Goal: Obtain resource: Download file/media

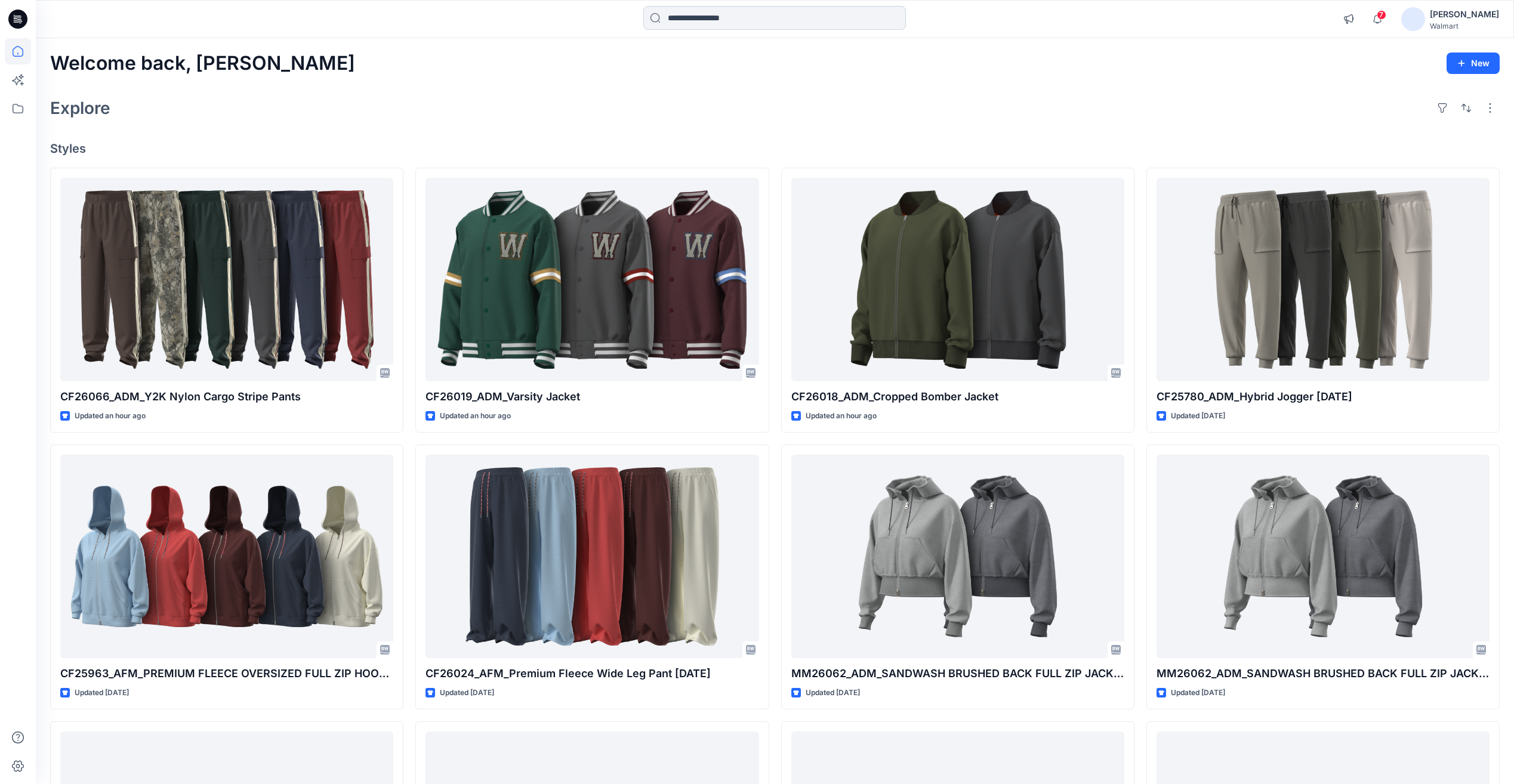
click at [704, 12] on input at bounding box center [775, 18] width 263 height 24
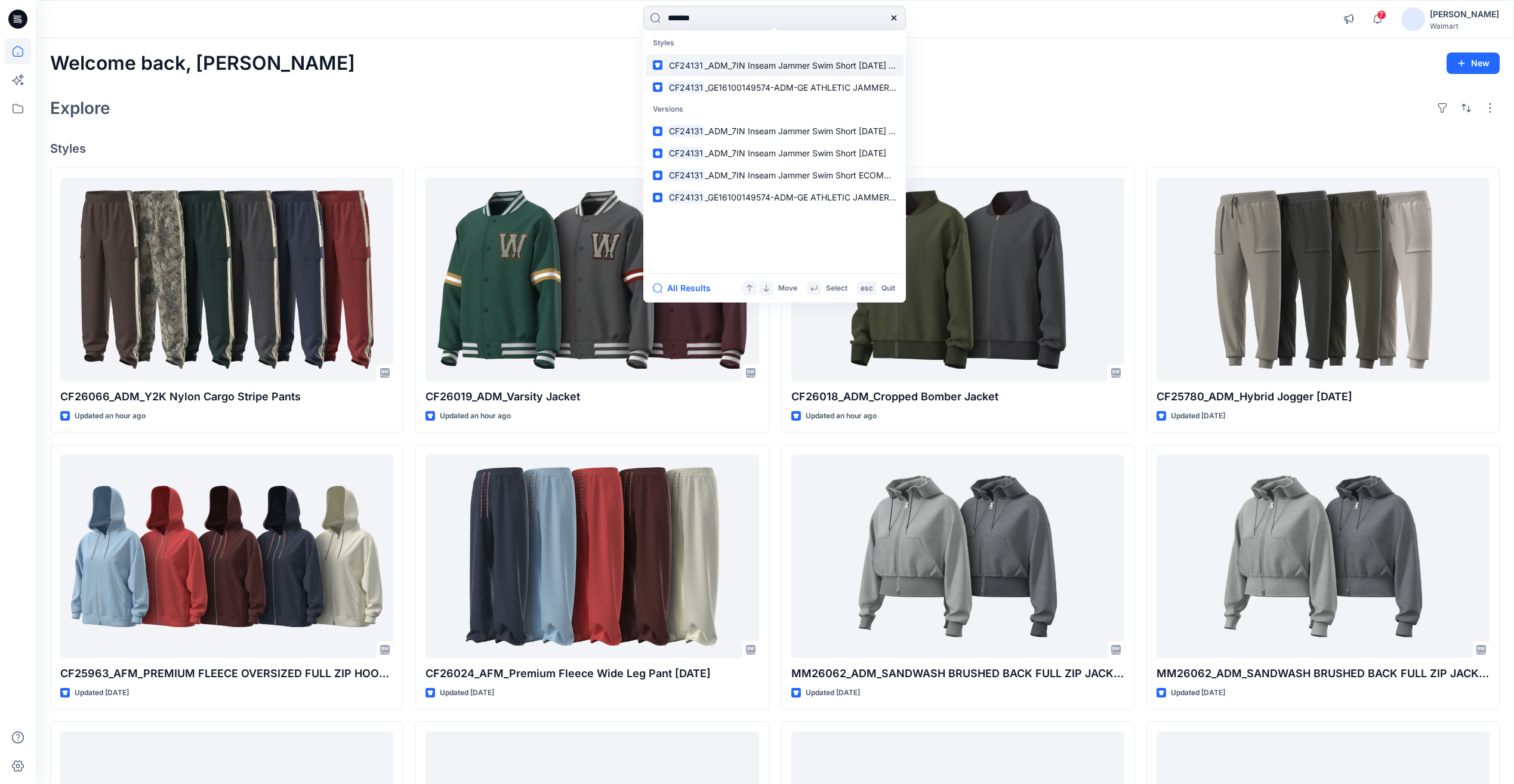
type input "*******"
click at [765, 73] on link "CF24131 _ADM_7IN Inseam Jammer Swim Short [DATE] ECOMM" at bounding box center [775, 66] width 258 height 22
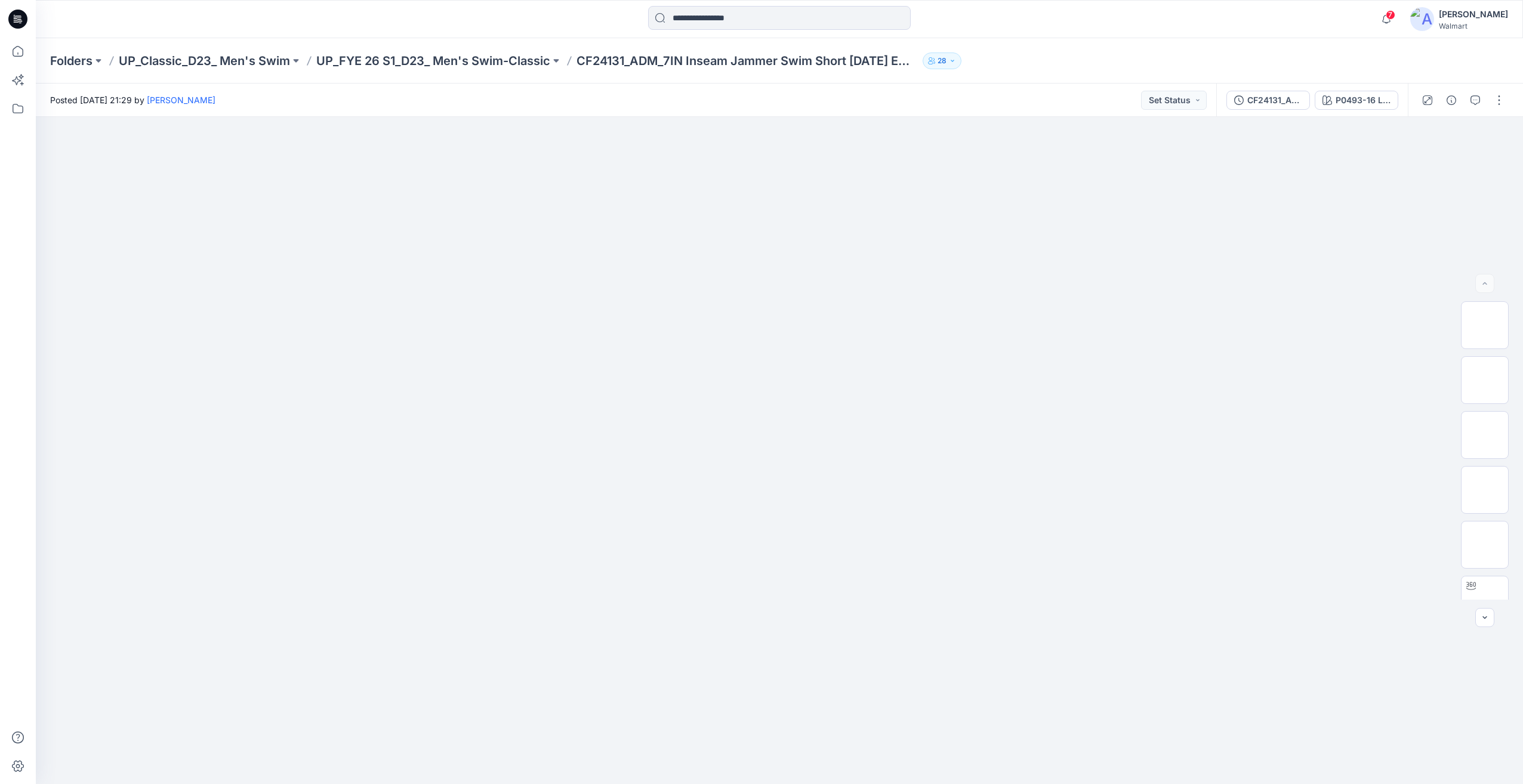
click at [736, 30] on div at bounding box center [780, 19] width 263 height 26
click at [739, 16] on input at bounding box center [780, 18] width 263 height 24
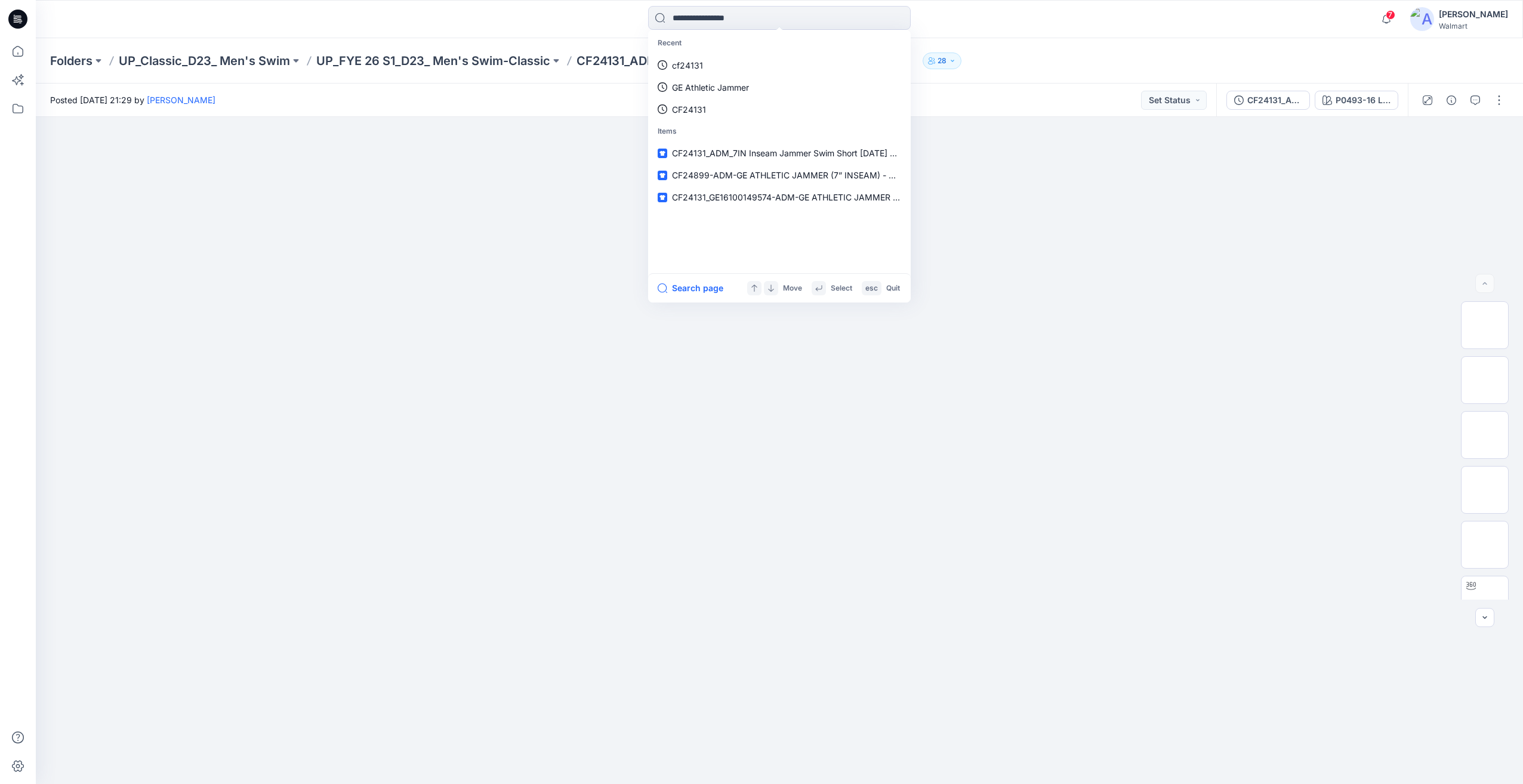
click at [722, 55] on link "cf24131" at bounding box center [779, 66] width 258 height 22
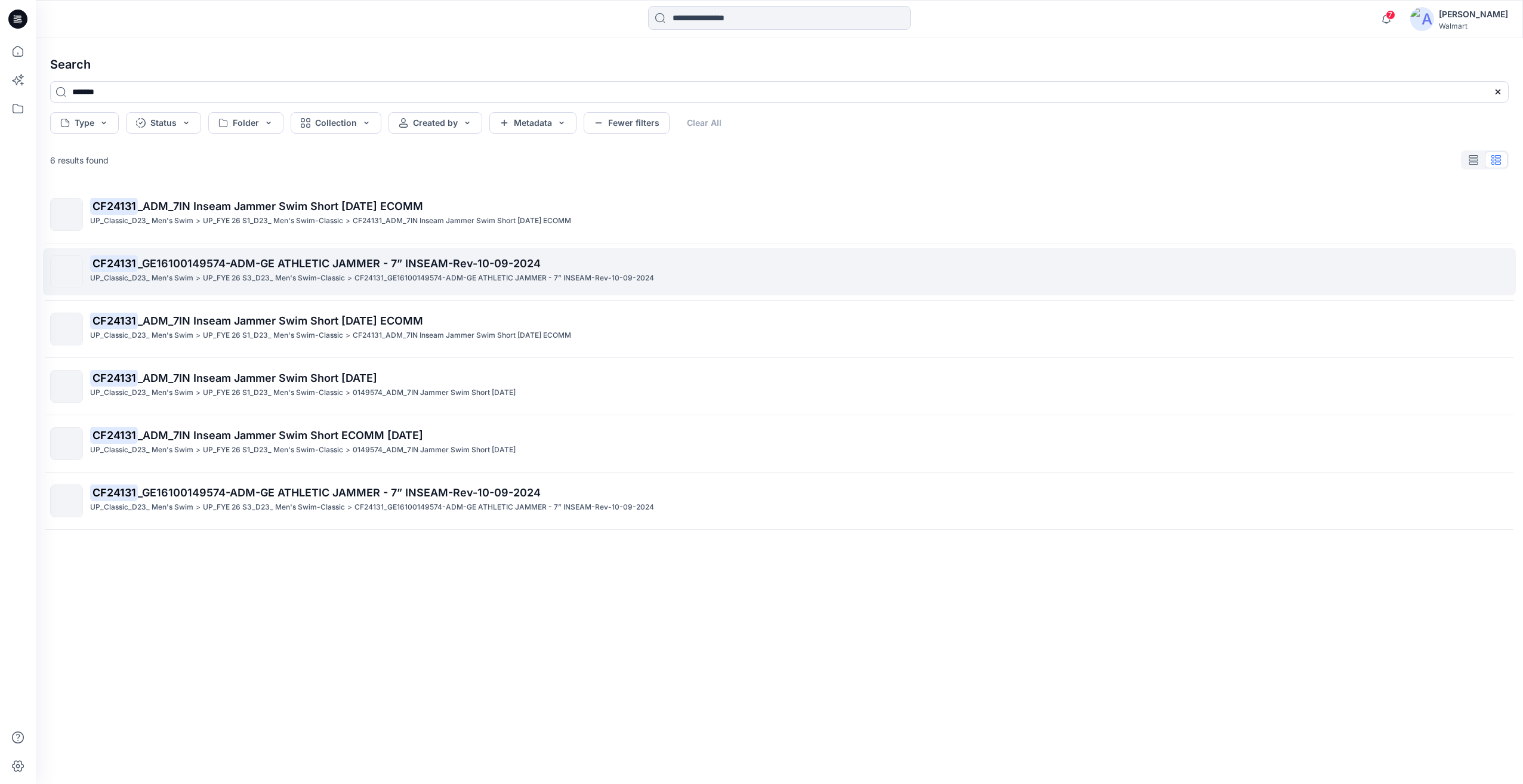
click at [343, 281] on p "UP_FYE 26 S3_D23_ Men's Swim-Classic" at bounding box center [274, 278] width 142 height 12
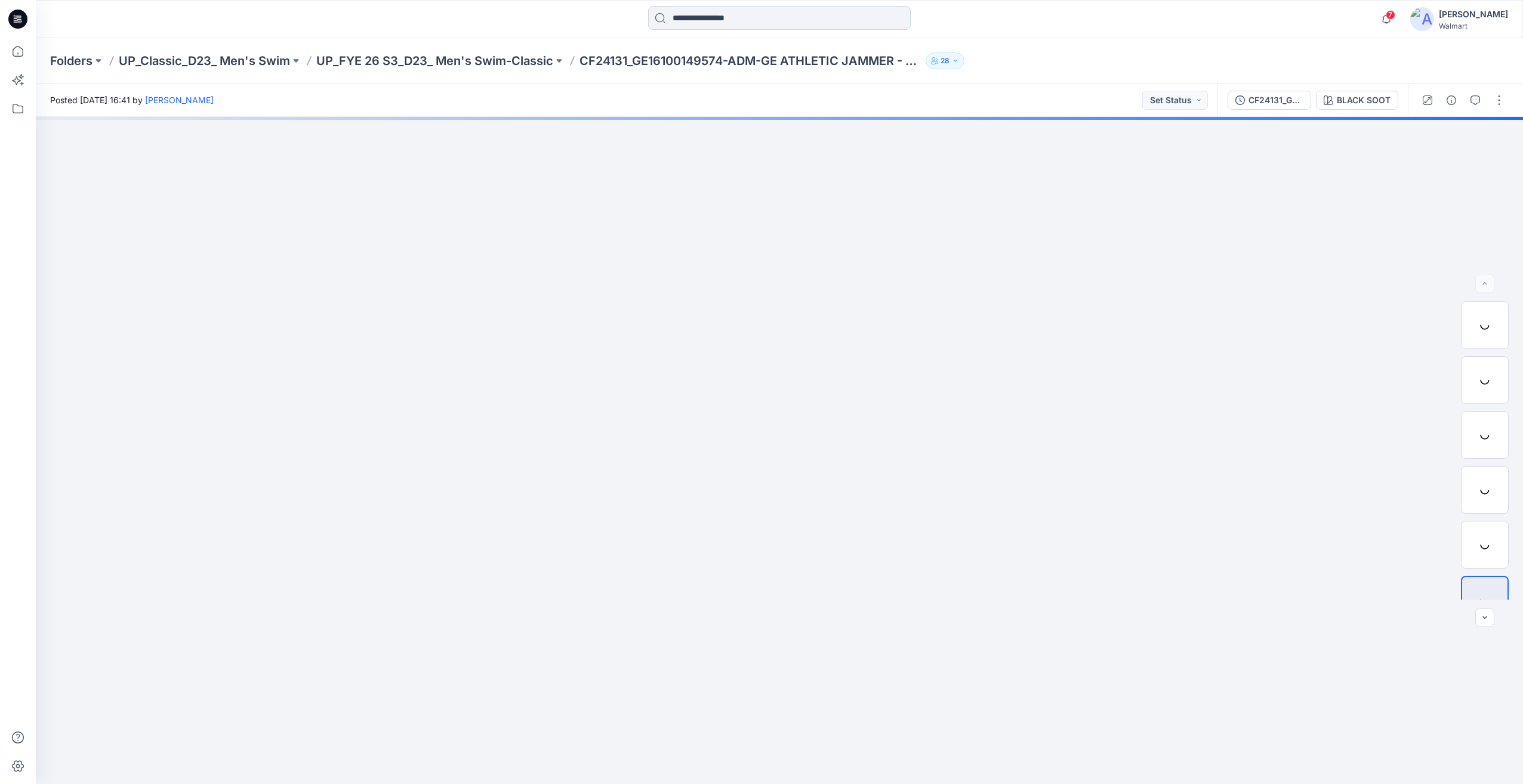
click at [722, 23] on input at bounding box center [780, 18] width 263 height 24
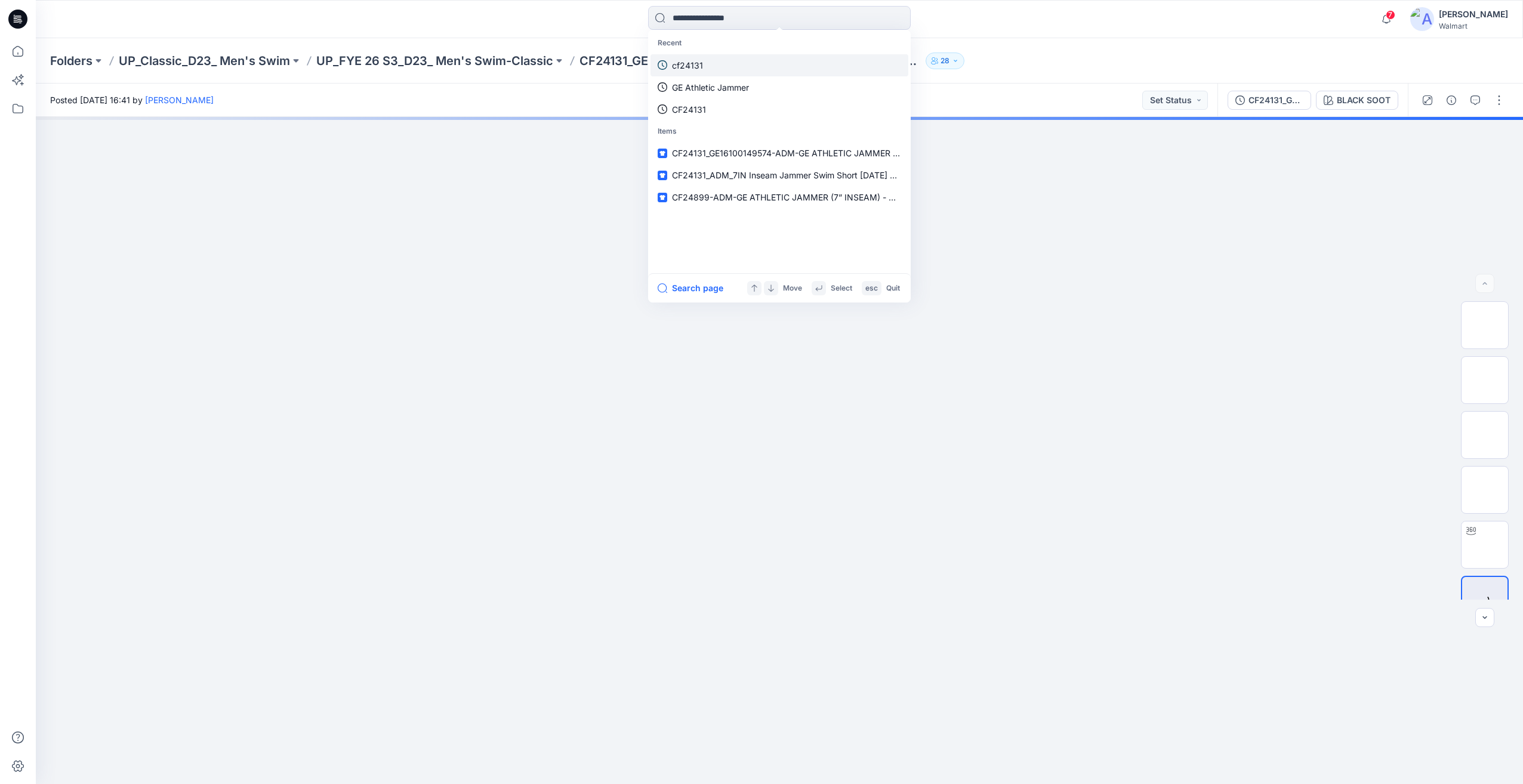
click at [721, 64] on link "cf24131" at bounding box center [779, 66] width 258 height 22
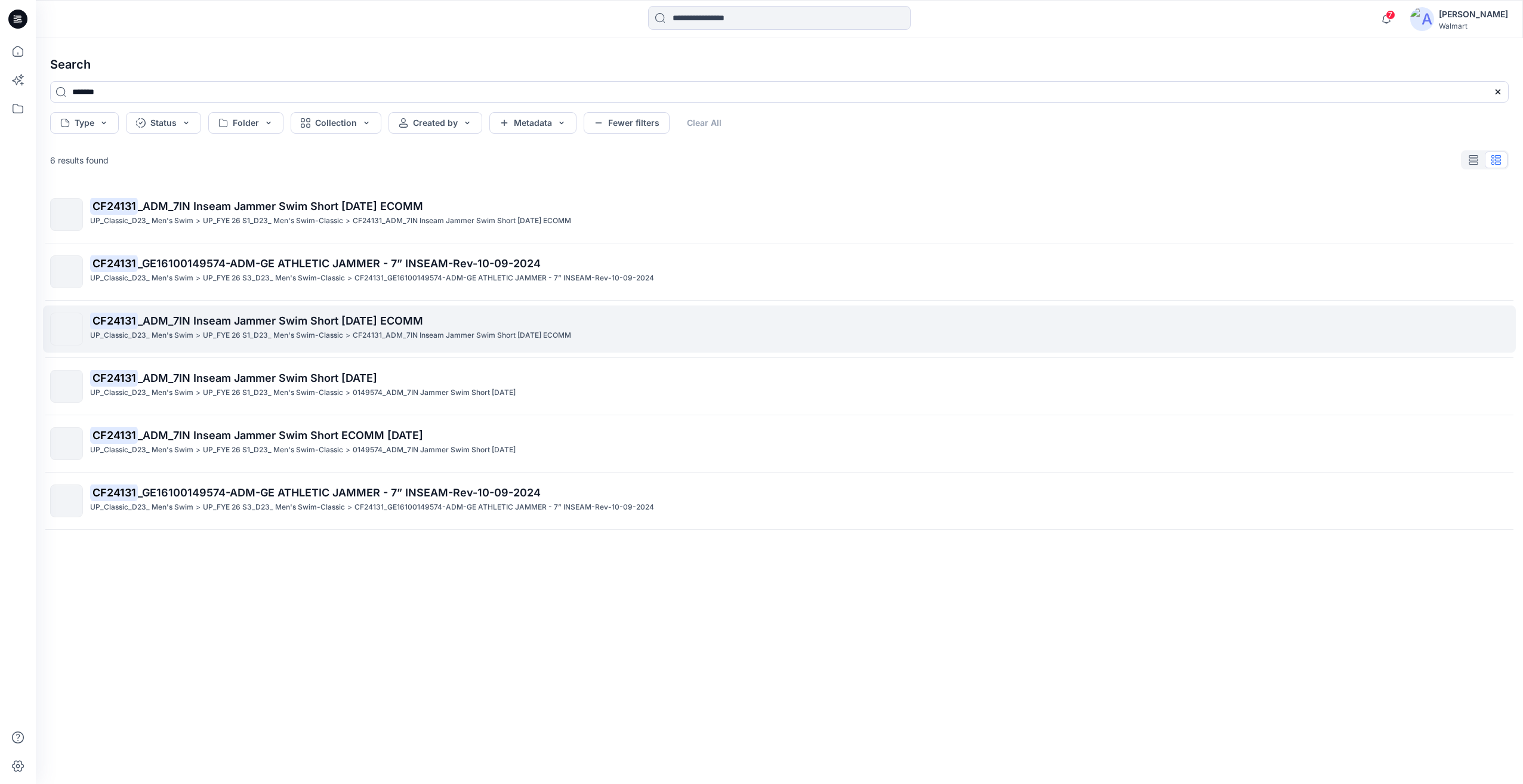
click at [183, 311] on link "CF24131 _ADM_7IN Inseam Jammer Swim Short [DATE] ECOMM UP_Classic_D23_ Men's Sw…" at bounding box center [779, 329] width 1473 height 47
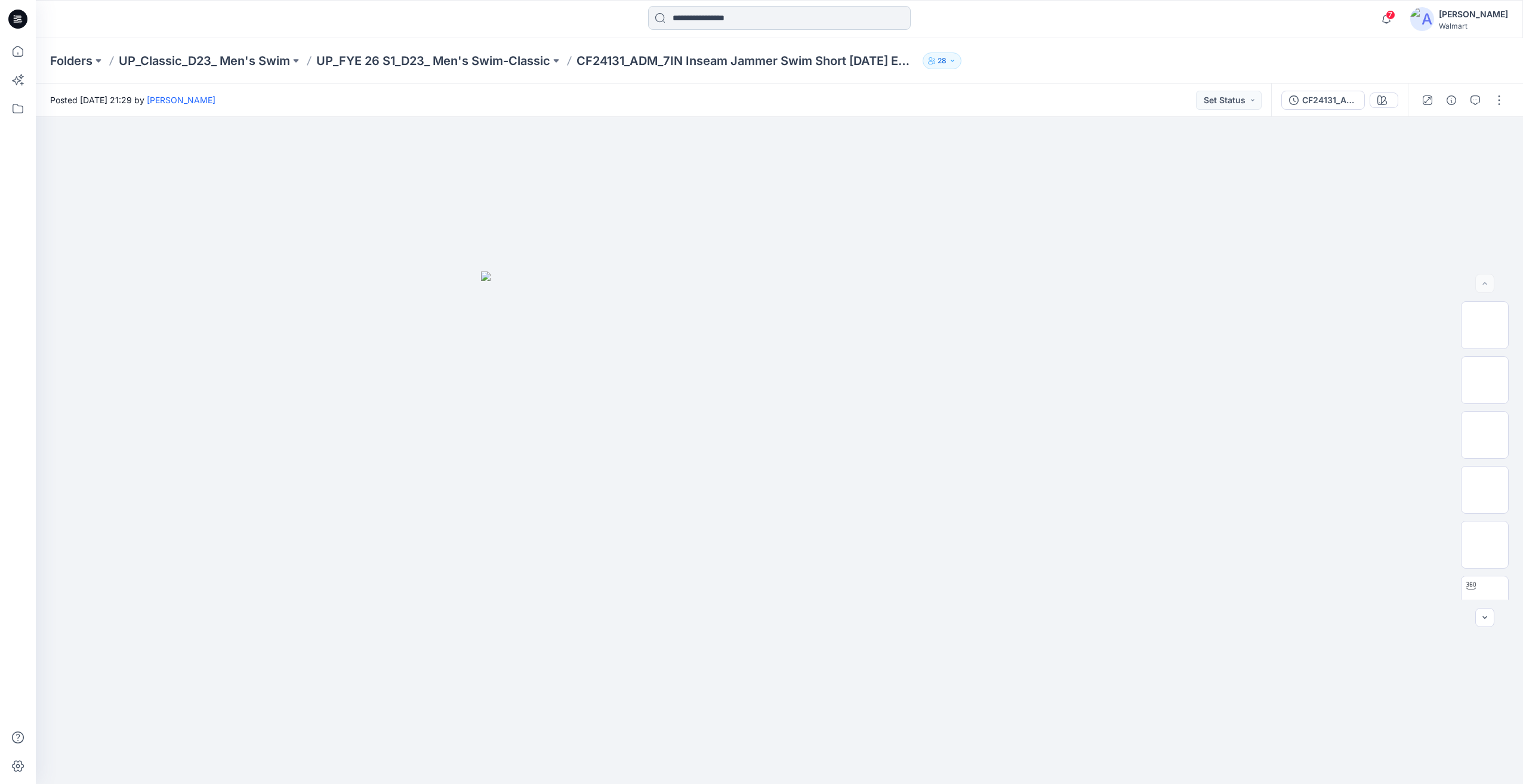
click at [736, 20] on input at bounding box center [780, 18] width 263 height 24
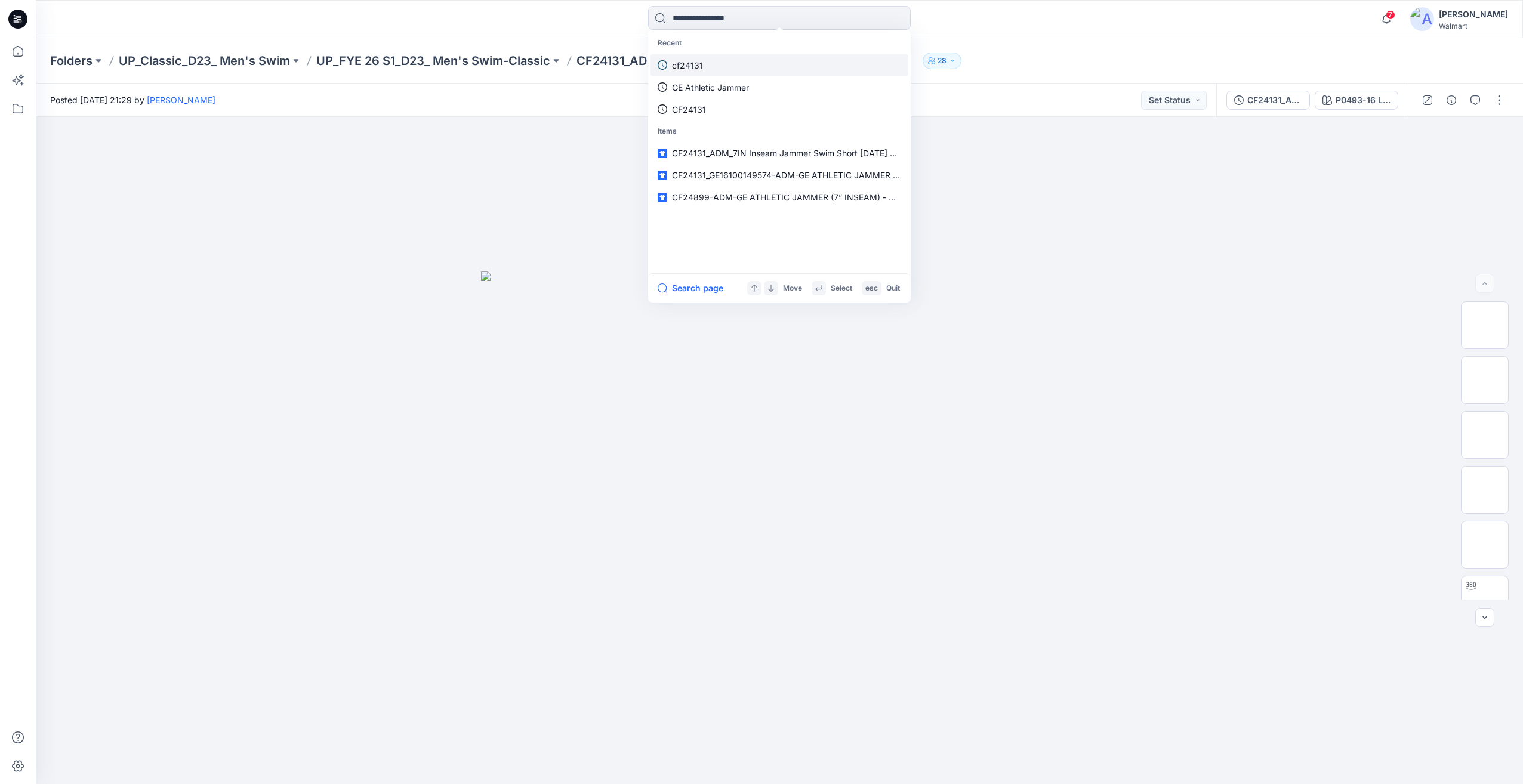
click at [720, 71] on link "cf24131" at bounding box center [779, 66] width 258 height 22
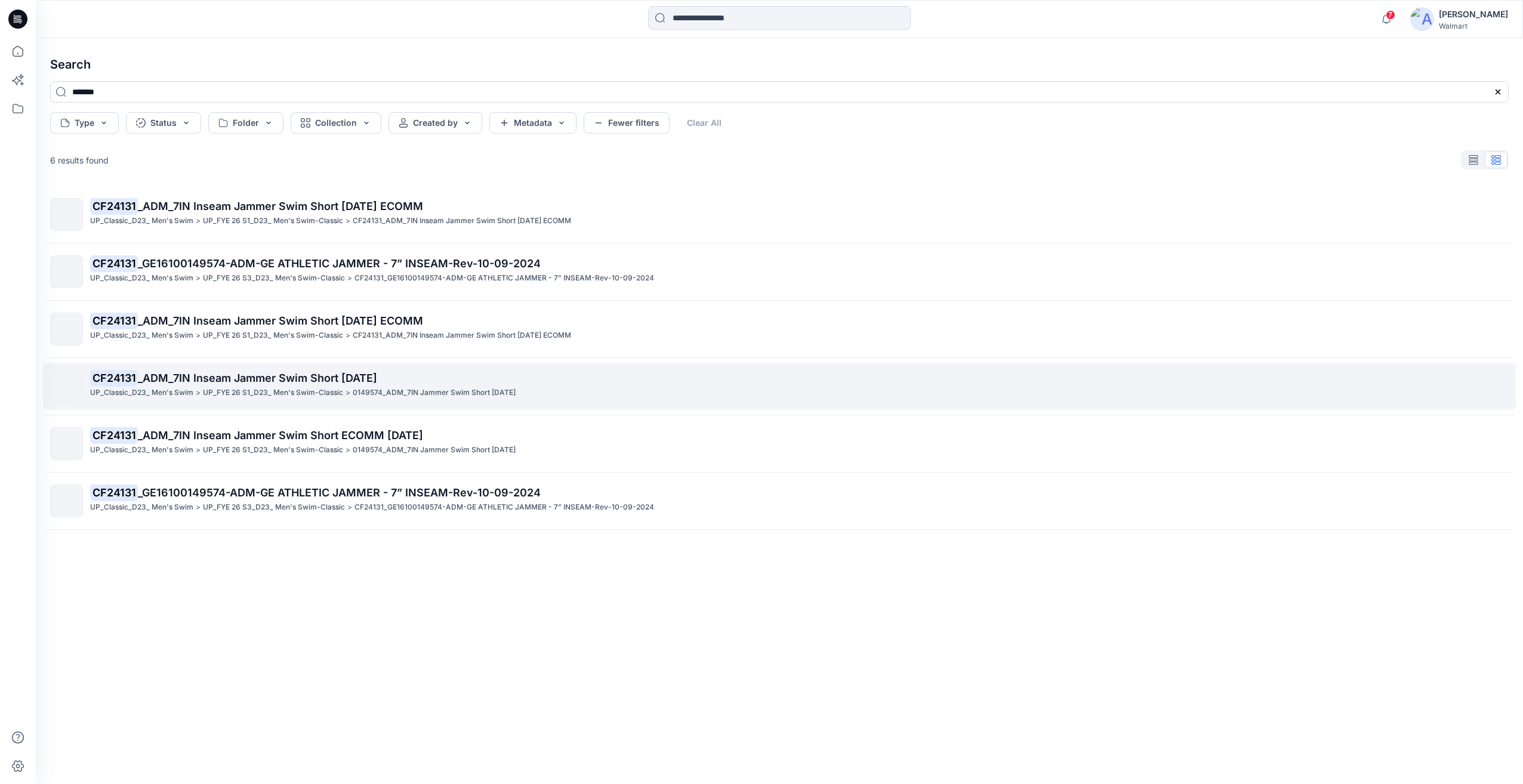
click at [194, 390] on div "UP_Classic_D23_ Men's Swim >" at bounding box center [146, 393] width 111 height 12
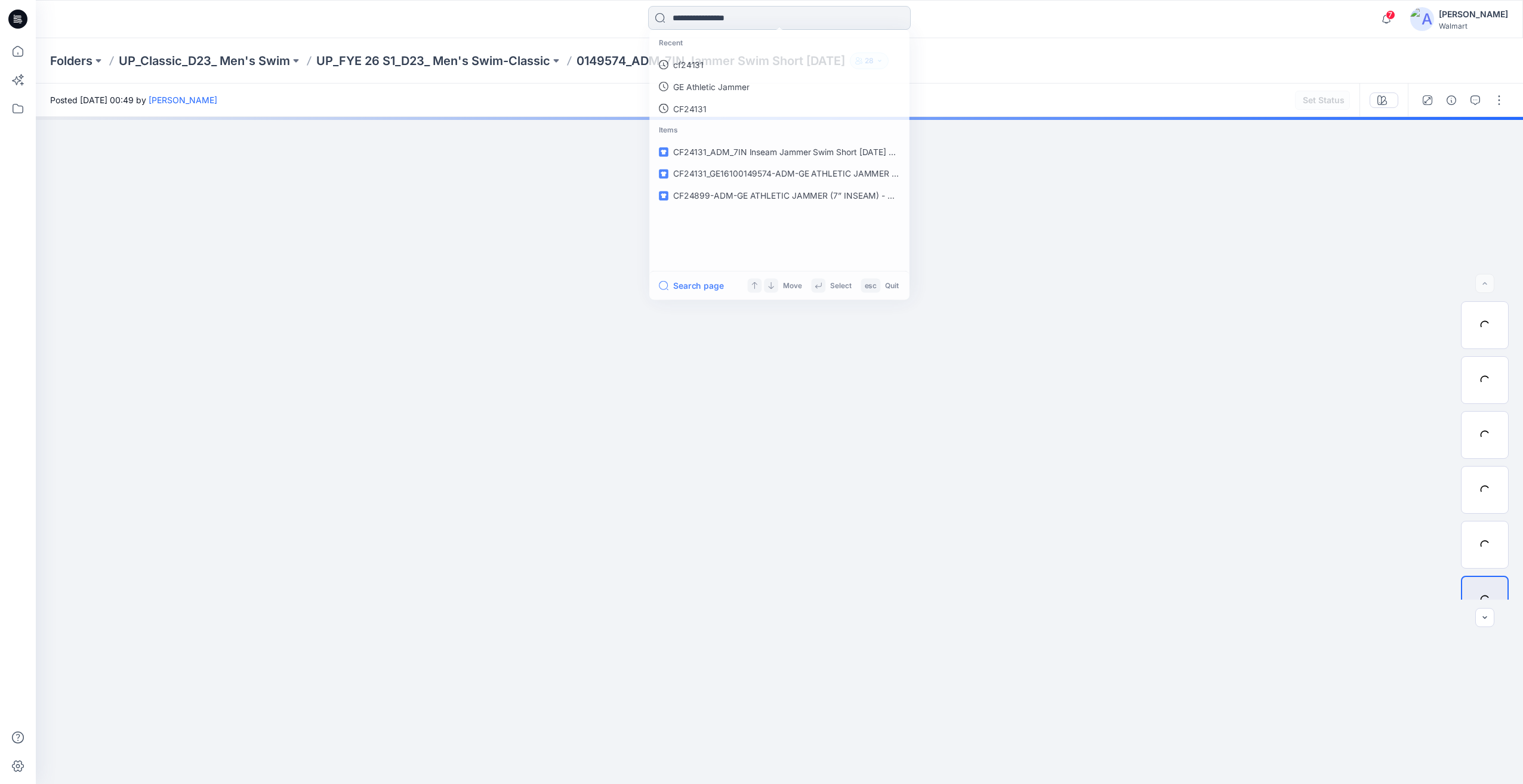
click at [733, 18] on input at bounding box center [780, 18] width 263 height 24
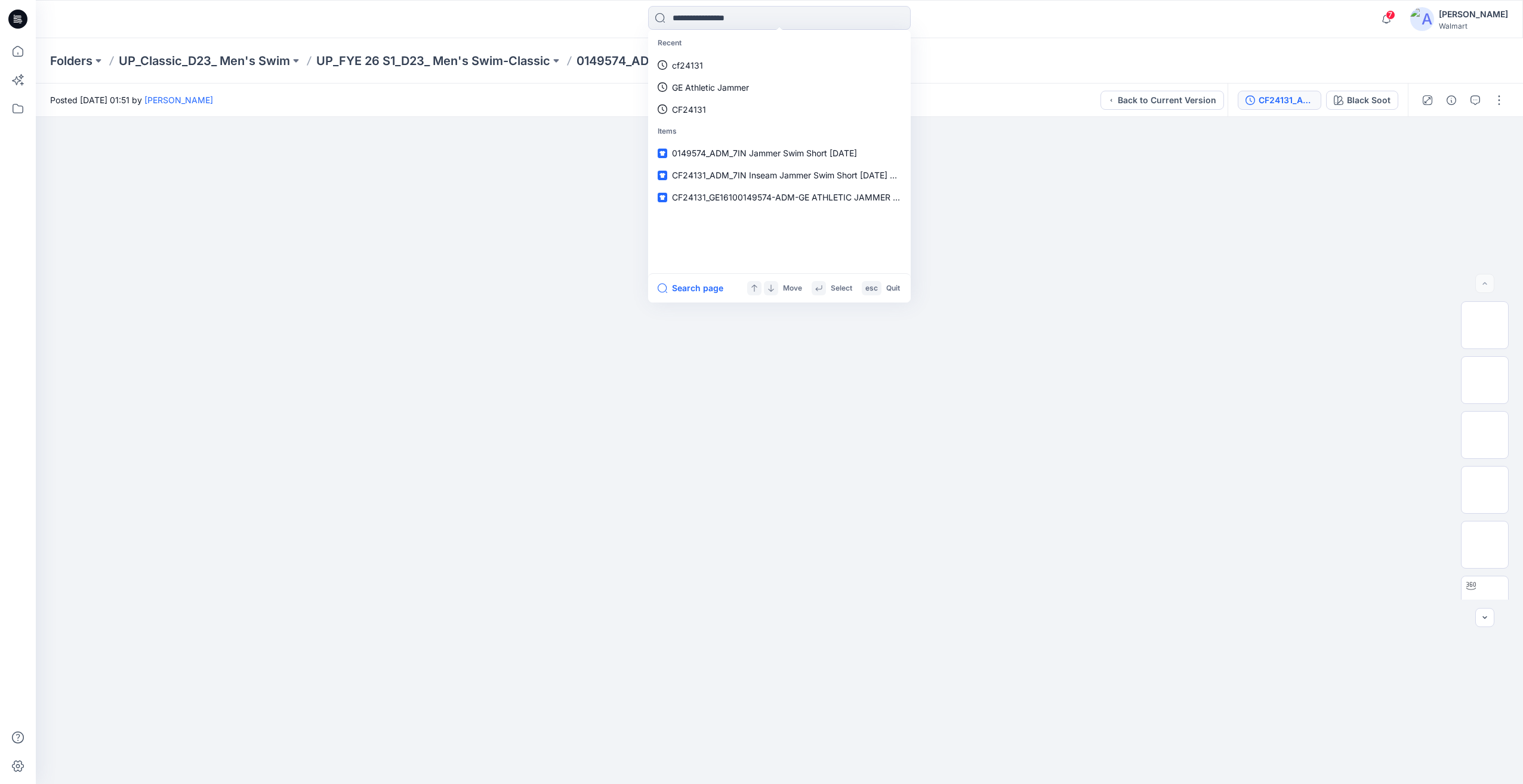
click at [1295, 105] on div "CF24131_ADM_7IN Inseam Jammer Swim Short [DATE]" at bounding box center [1286, 100] width 55 height 13
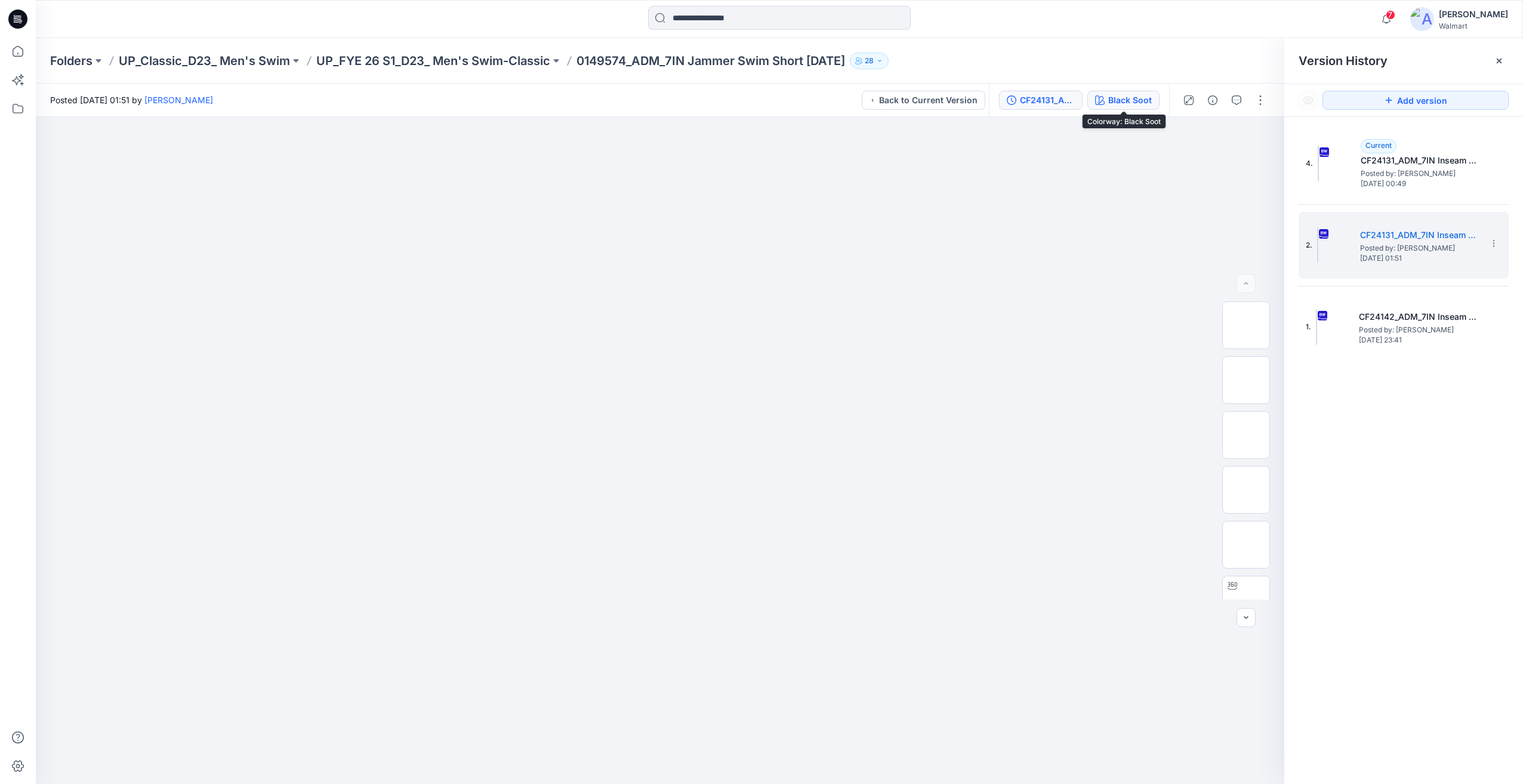
click at [1129, 99] on div "Black Soot" at bounding box center [1130, 100] width 44 height 13
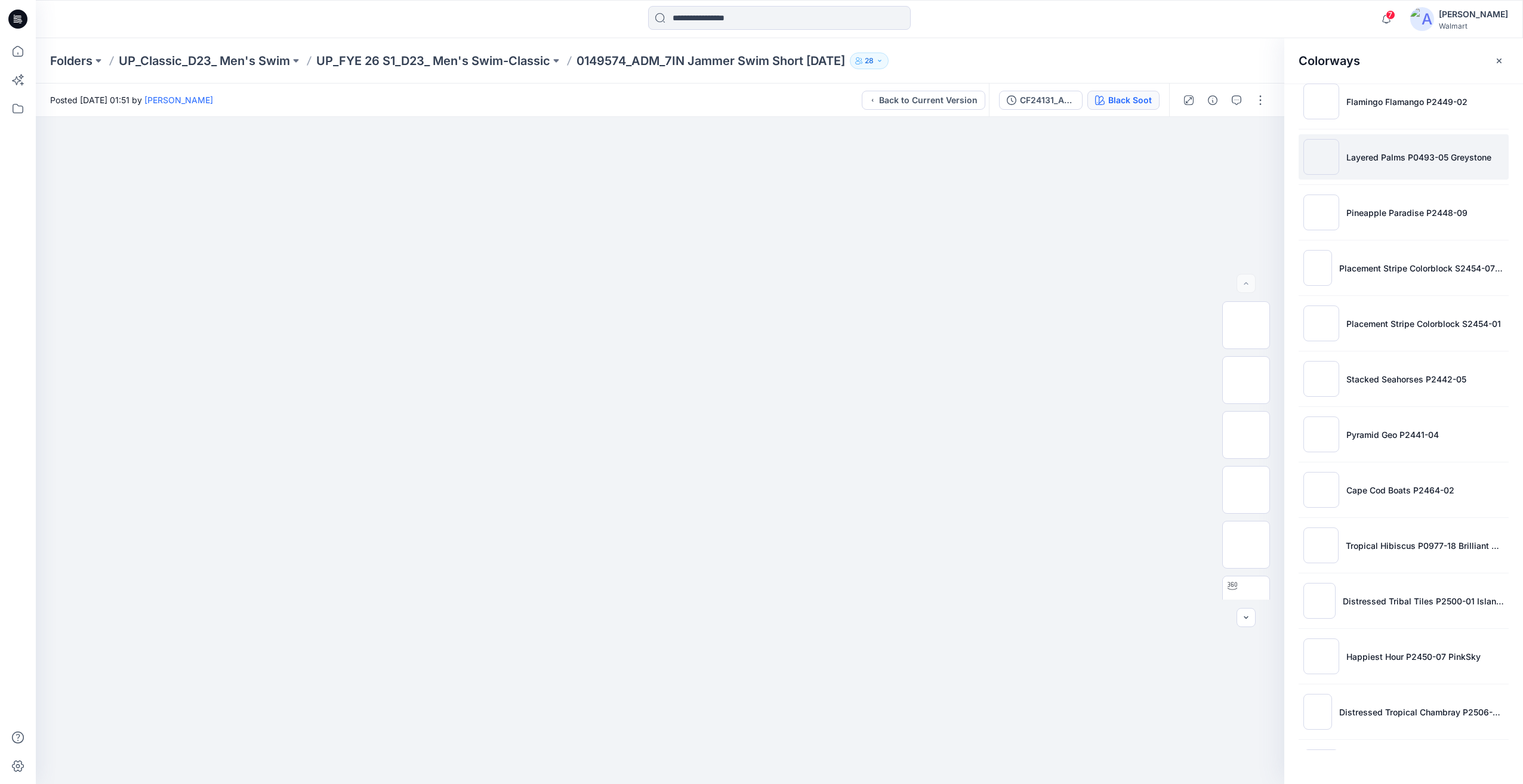
scroll to position [347, 0]
click at [1393, 345] on li "Placement Stripe Colorblock S2454-01" at bounding box center [1403, 326] width 210 height 46
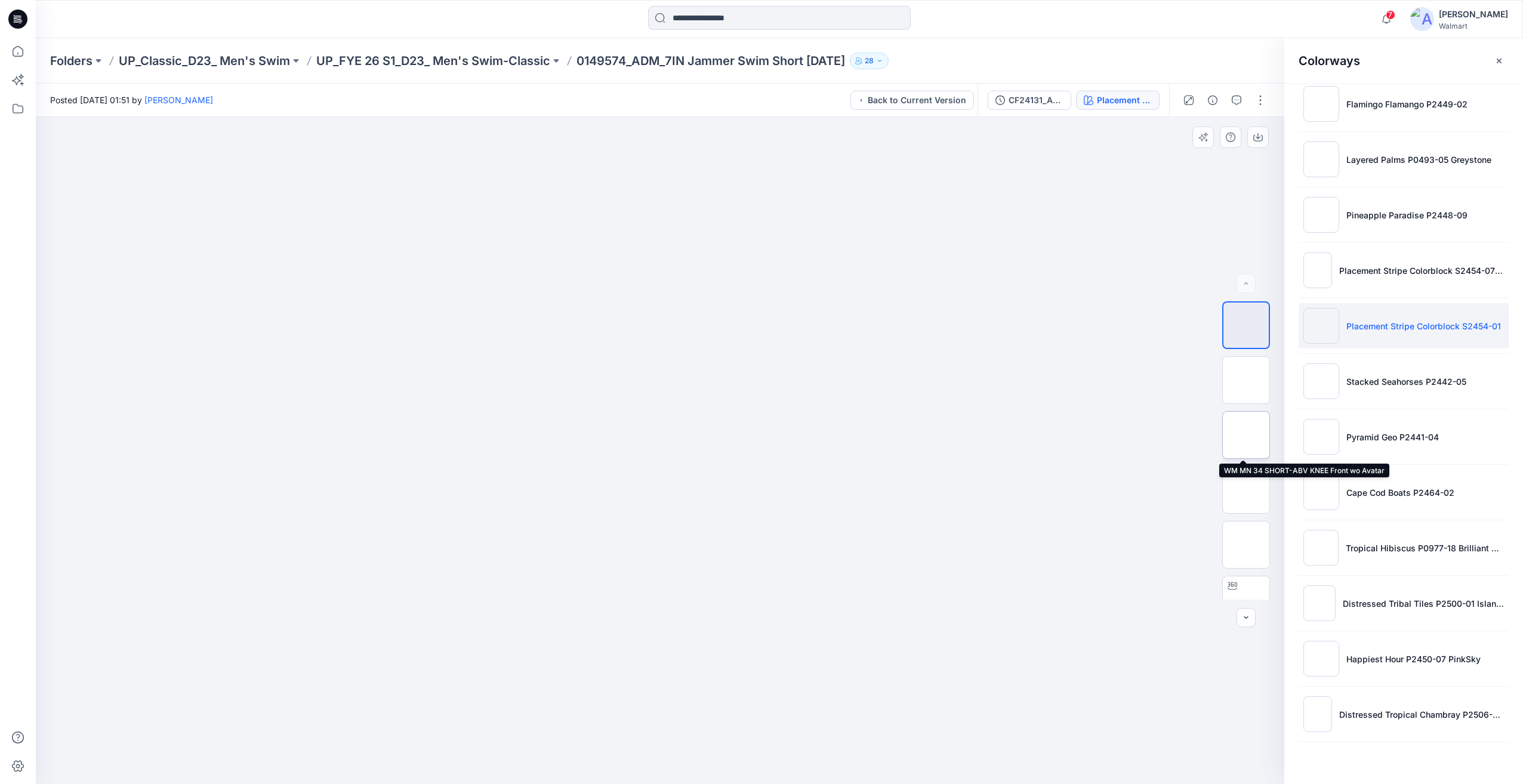
click at [1246, 435] on img at bounding box center [1246, 435] width 0 height 0
click at [709, 14] on input at bounding box center [780, 18] width 263 height 24
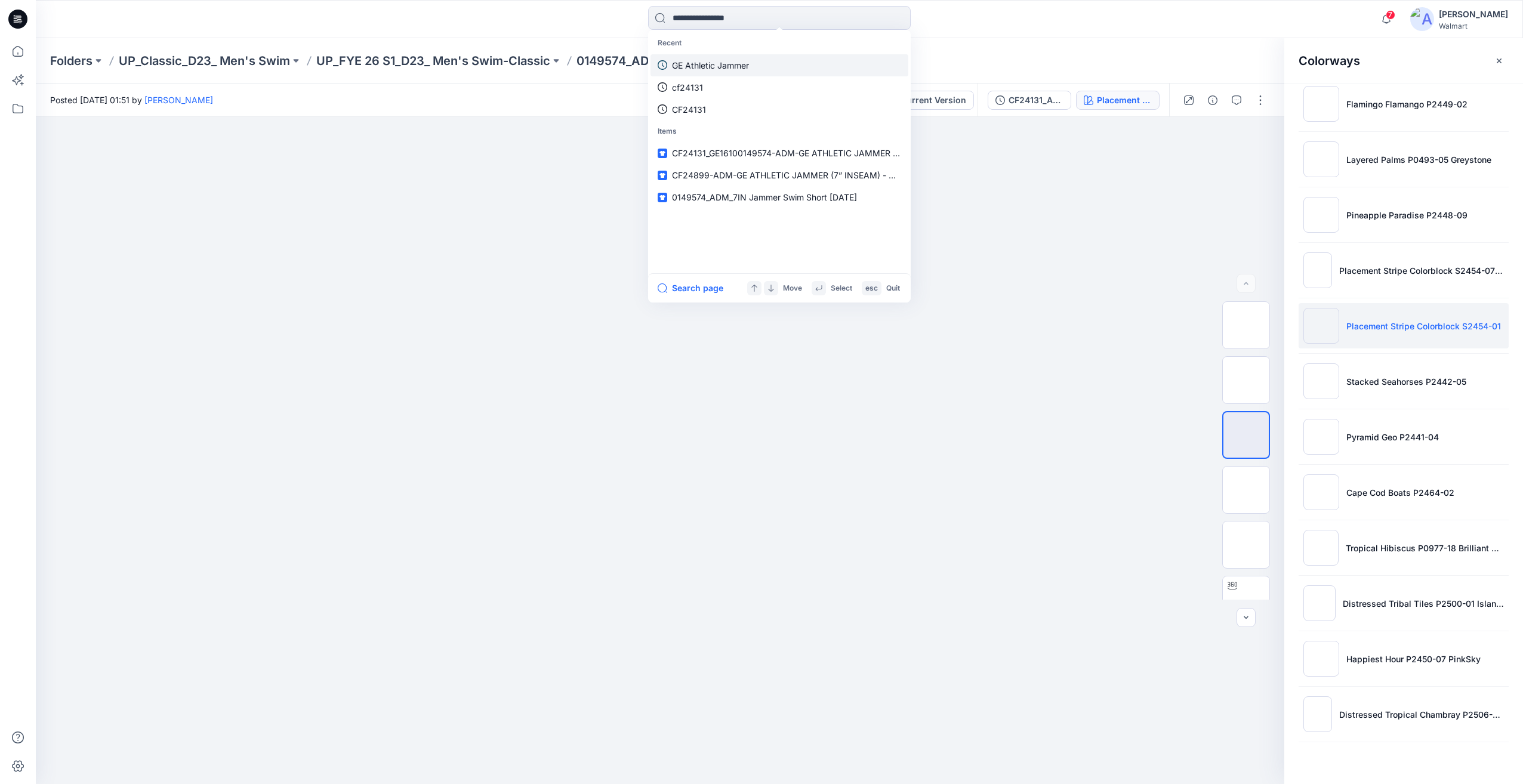
click at [704, 64] on p "GE Athletic Jammer" at bounding box center [710, 65] width 77 height 12
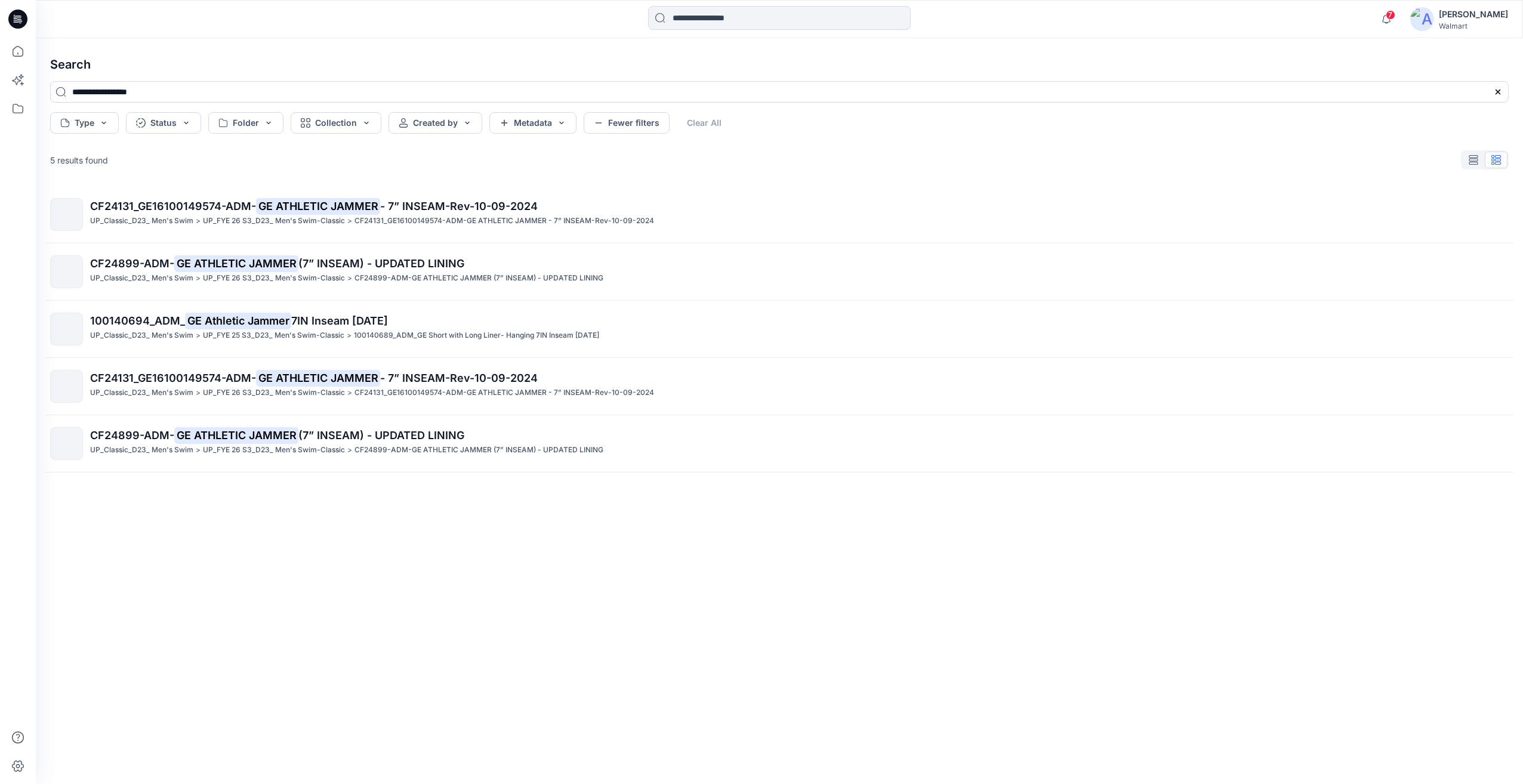
click at [337, 413] on div "CF24131_GE16100149574-ADM- GE ATHLETIC JAMMER - 7” INSEAM-Rev-10-09-2024 UP_Cla…" at bounding box center [779, 465] width 1477 height 560
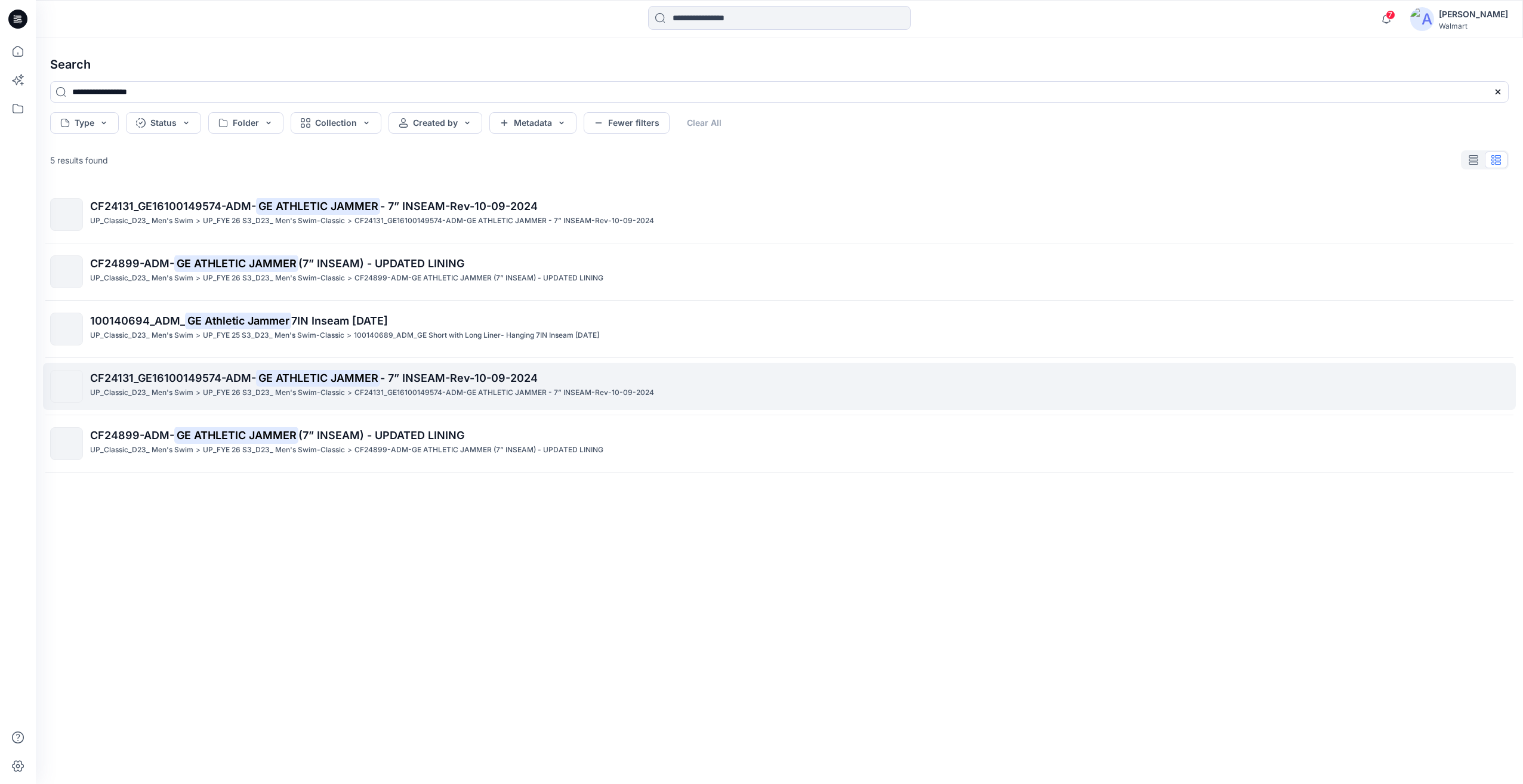
click at [339, 406] on link "CF24131_GE16100149574-ADM- GE ATHLETIC JAMMER - 7” INSEAM-Rev-10-09-2024 UP_Cla…" at bounding box center [779, 386] width 1473 height 47
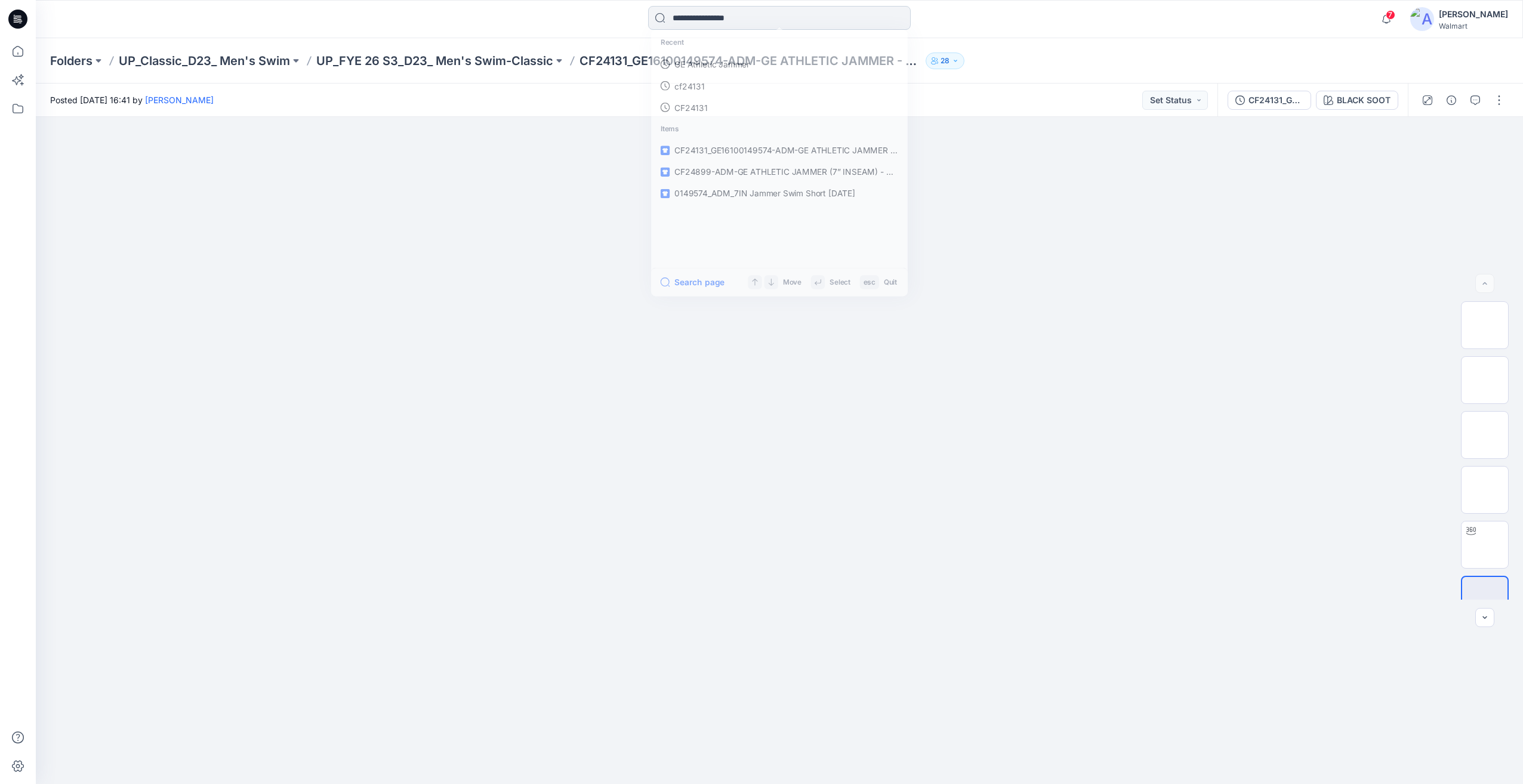
click at [721, 27] on input at bounding box center [780, 18] width 263 height 24
click at [685, 70] on p "GE Athletic Jammer" at bounding box center [710, 65] width 77 height 12
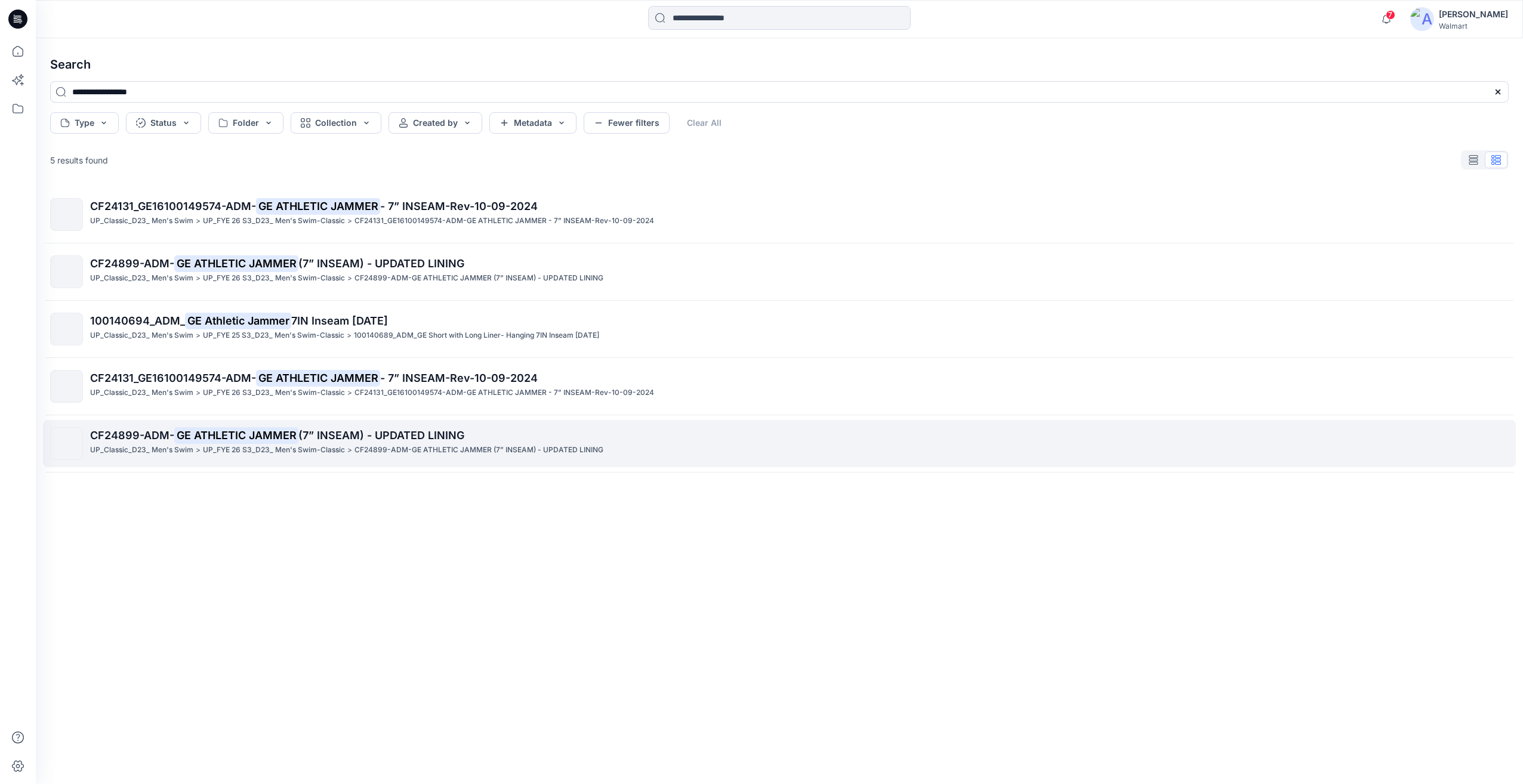
click at [252, 467] on link "CF24899-ADM- GE ATHLETIC JAMMER (7” INSEAM) - UPDATED LINING UP_Classic_D23_ Me…" at bounding box center [779, 443] width 1473 height 47
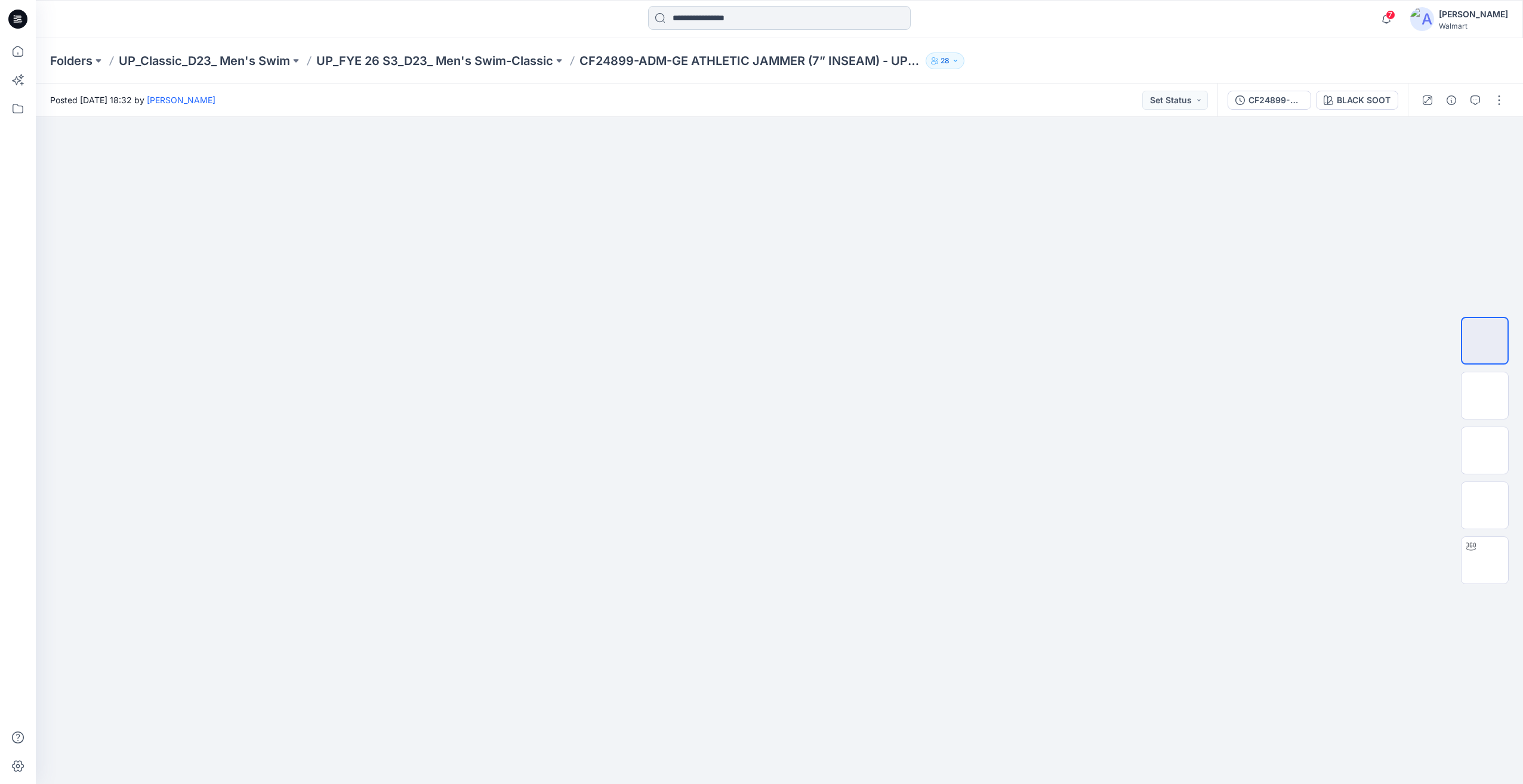
click at [762, 16] on input at bounding box center [780, 18] width 263 height 24
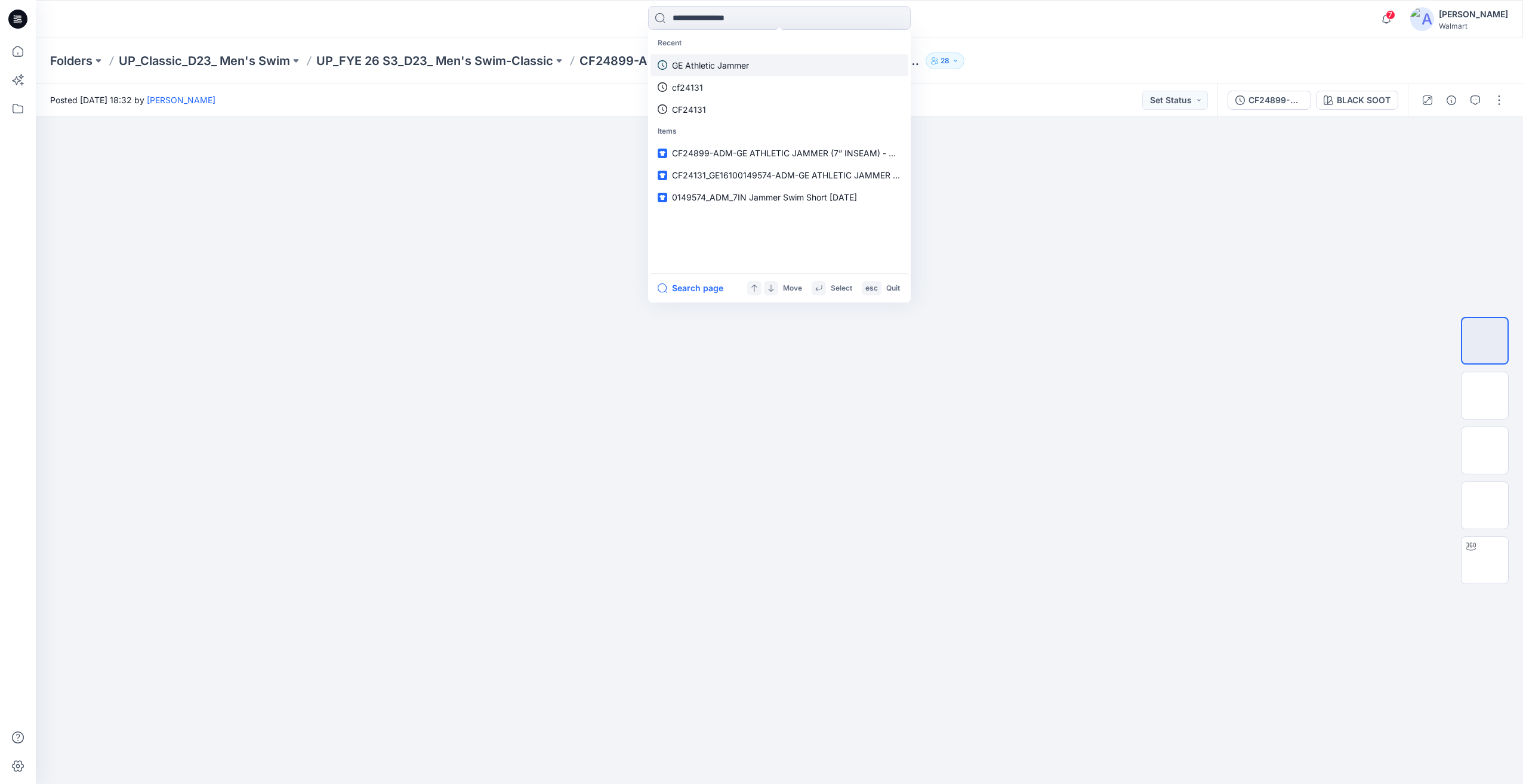
click at [704, 69] on p "GE Athletic Jammer" at bounding box center [710, 65] width 77 height 12
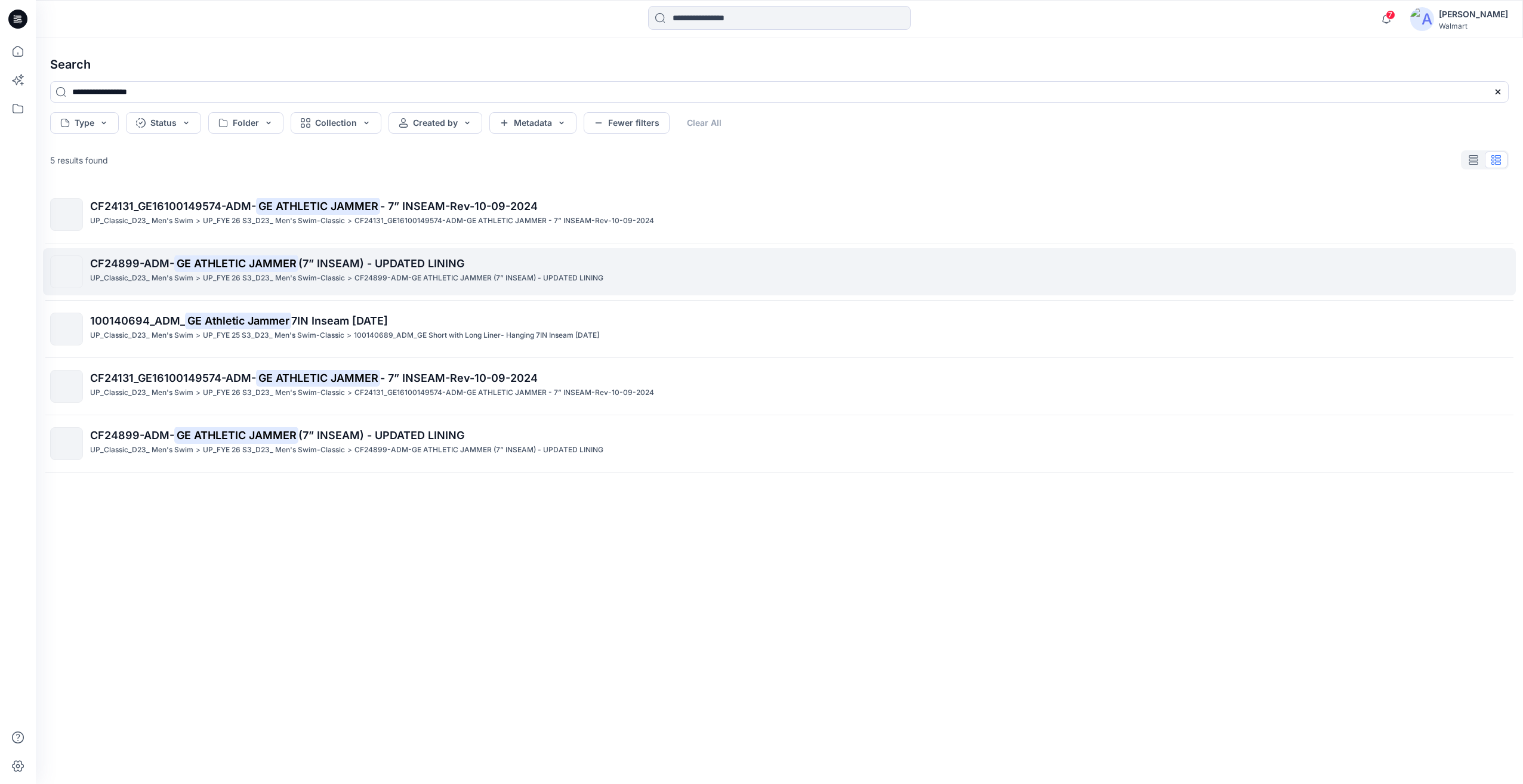
click at [514, 289] on link "CF24899-ADM- GE ATHLETIC JAMMER (7” INSEAM) - UPDATED LINING UP_Classic_D23_ Me…" at bounding box center [779, 272] width 1473 height 47
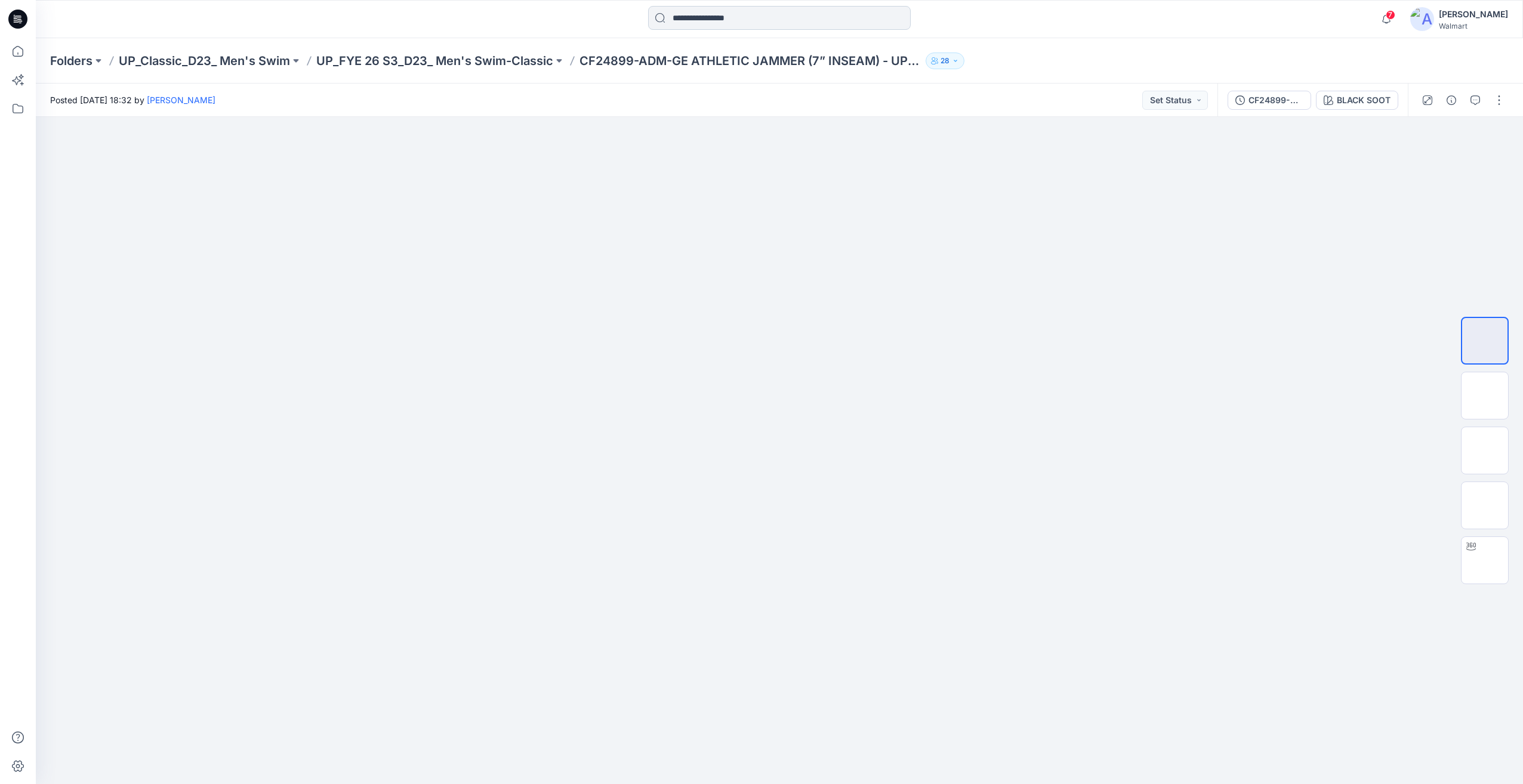
click at [728, 20] on input at bounding box center [780, 18] width 263 height 24
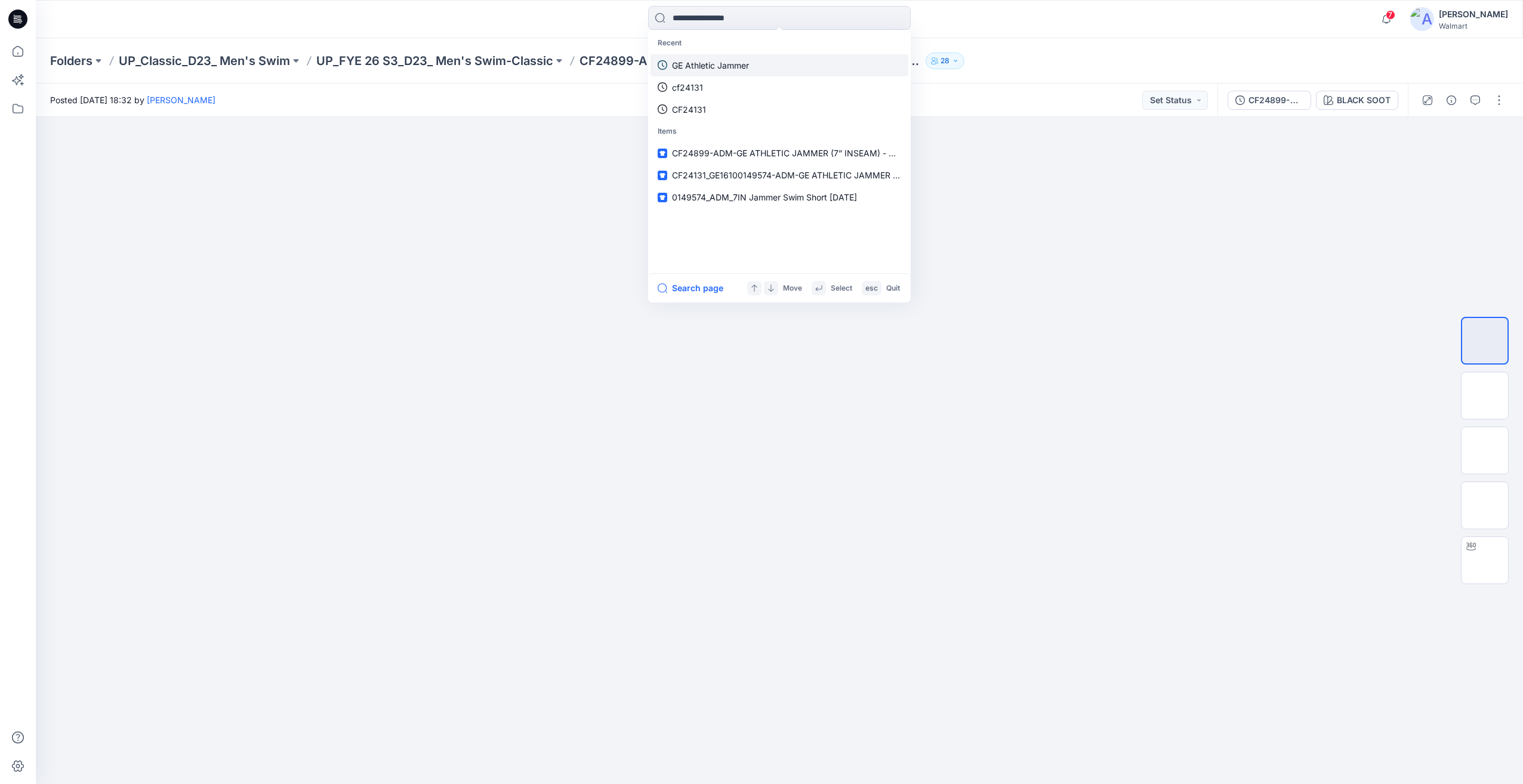
click at [702, 69] on p "GE Athletic Jammer" at bounding box center [710, 65] width 77 height 12
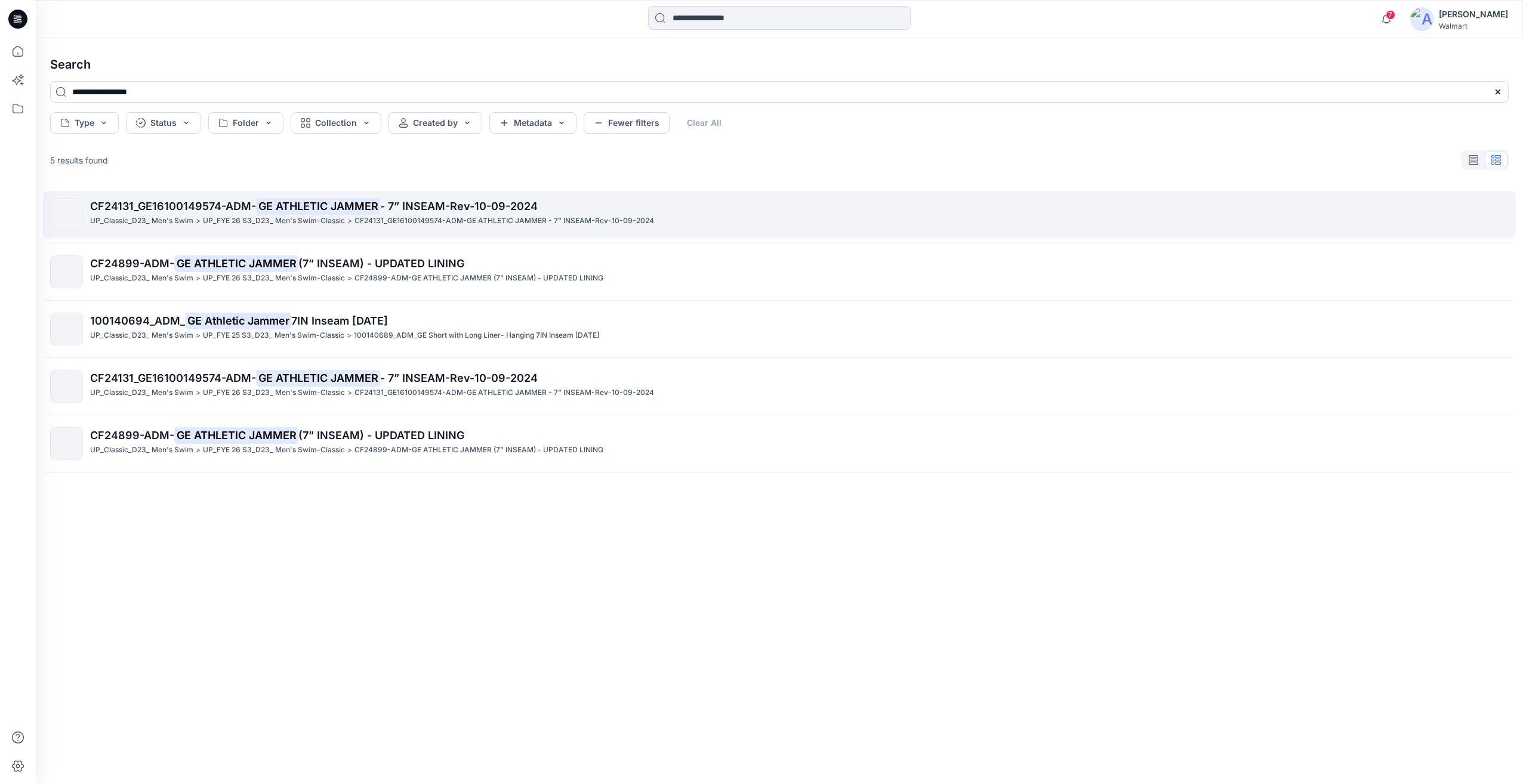
click at [391, 232] on link "CF24131_GE16100149574-ADM- GE ATHLETIC JAMMER - 7” INSEAM-Rev-10-09-2024 UP_Cla…" at bounding box center [779, 215] width 1473 height 47
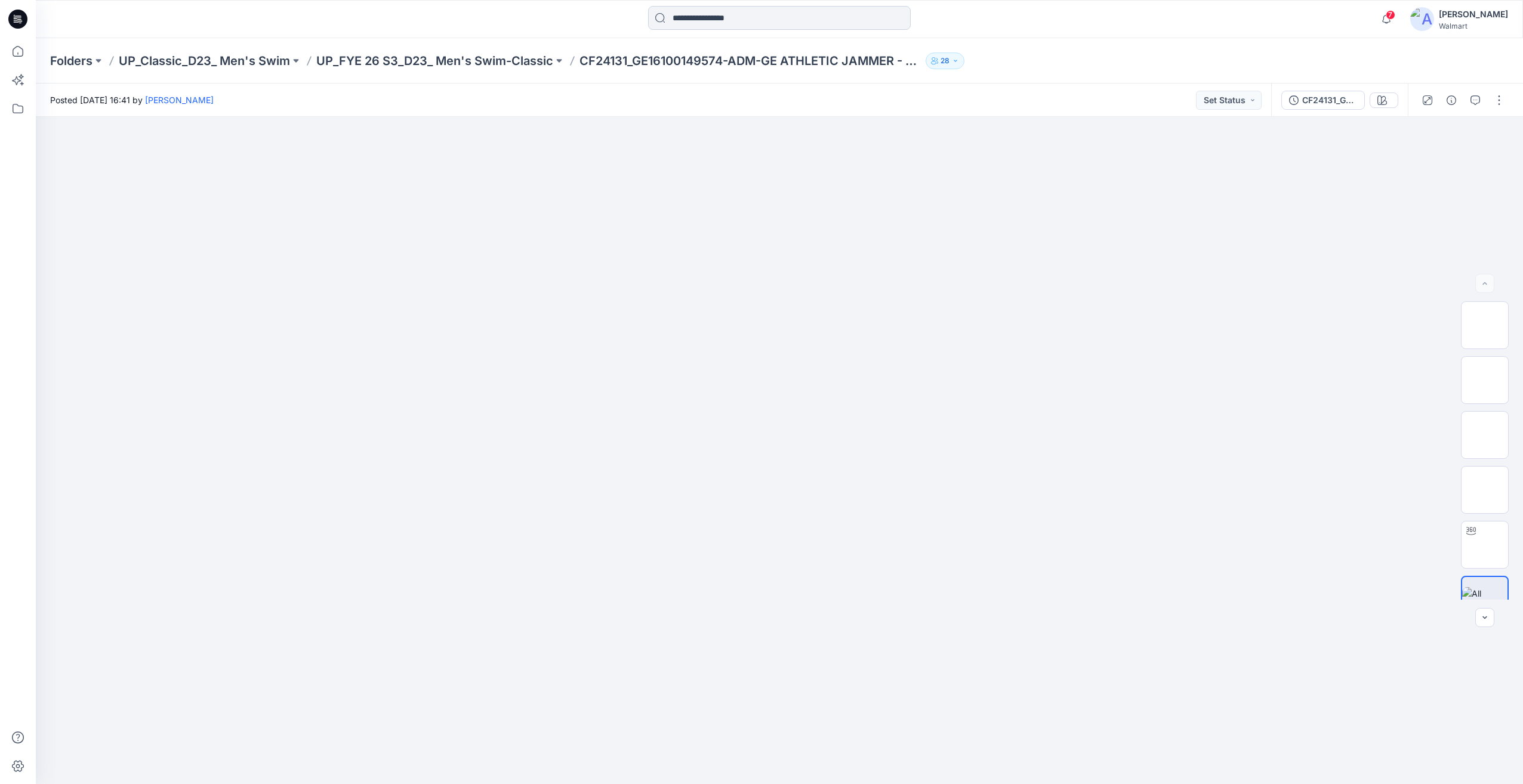
click at [739, 27] on input at bounding box center [780, 18] width 263 height 24
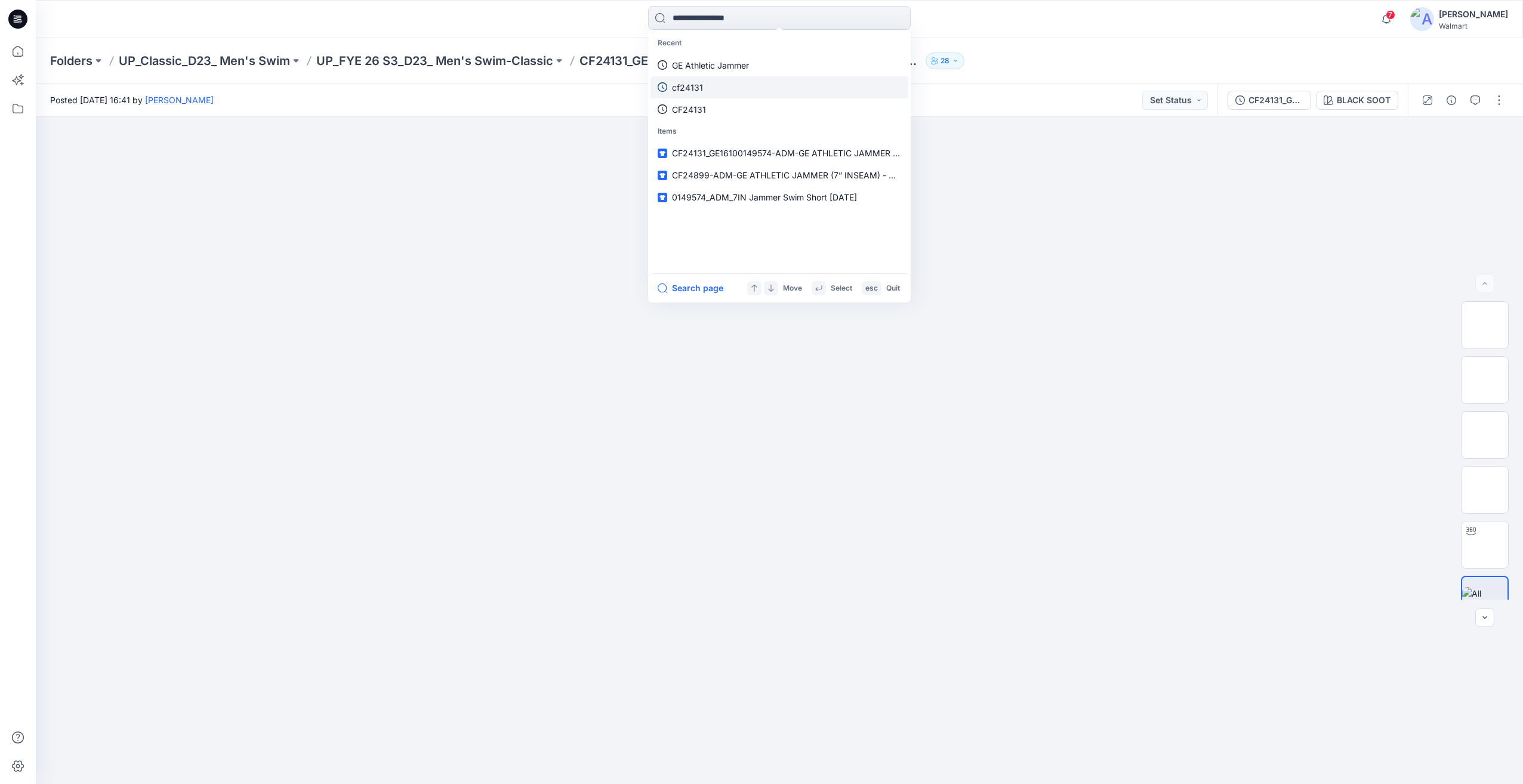
click at [715, 79] on link "cf24131" at bounding box center [779, 87] width 258 height 22
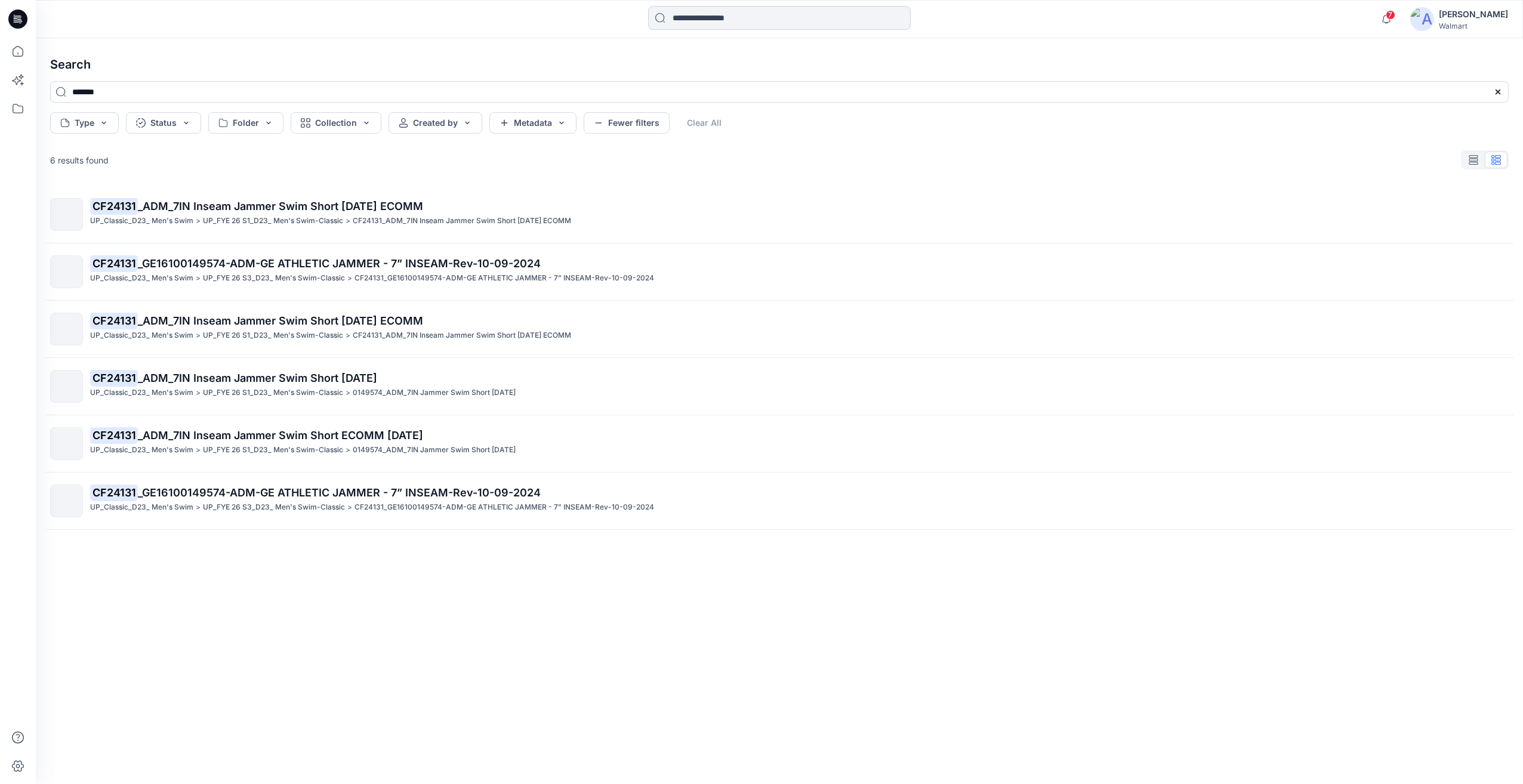
click at [727, 19] on input at bounding box center [780, 18] width 263 height 24
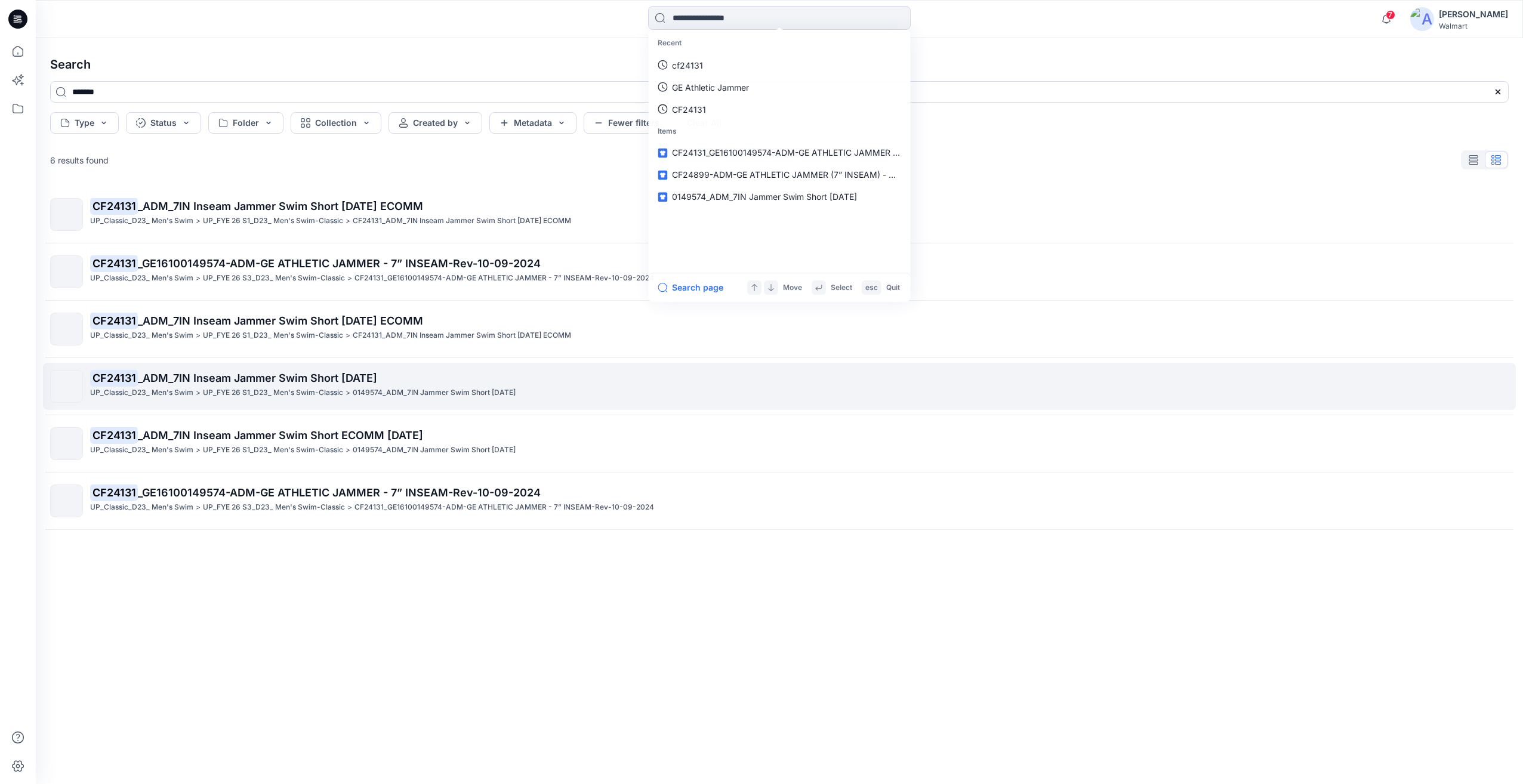
click at [228, 381] on span "_ADM_7IN Inseam Jammer Swim Short [DATE]" at bounding box center [258, 378] width 239 height 12
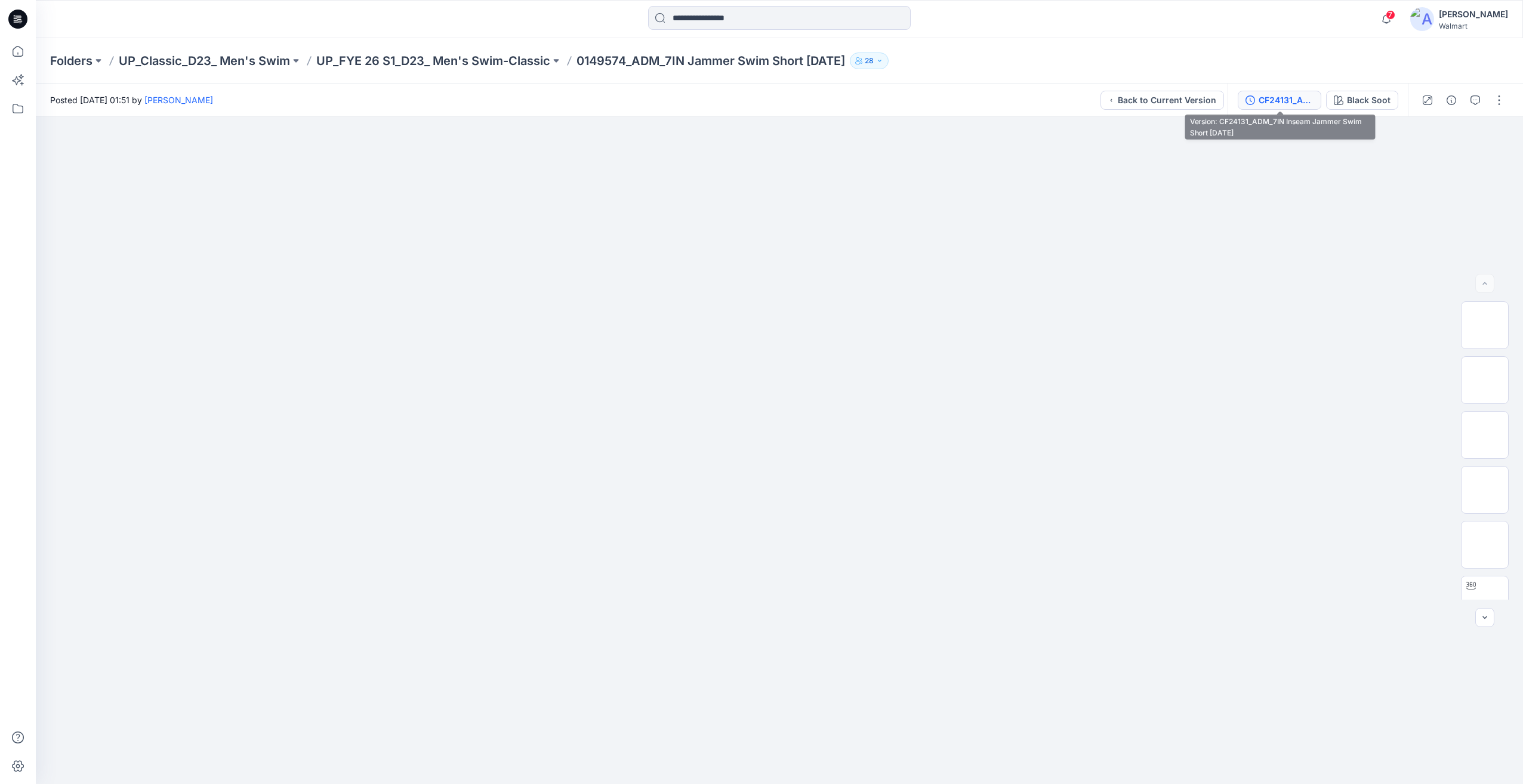
click at [1312, 100] on div "CF24131_ADM_7IN Inseam Jammer Swim Short [DATE]" at bounding box center [1286, 100] width 55 height 13
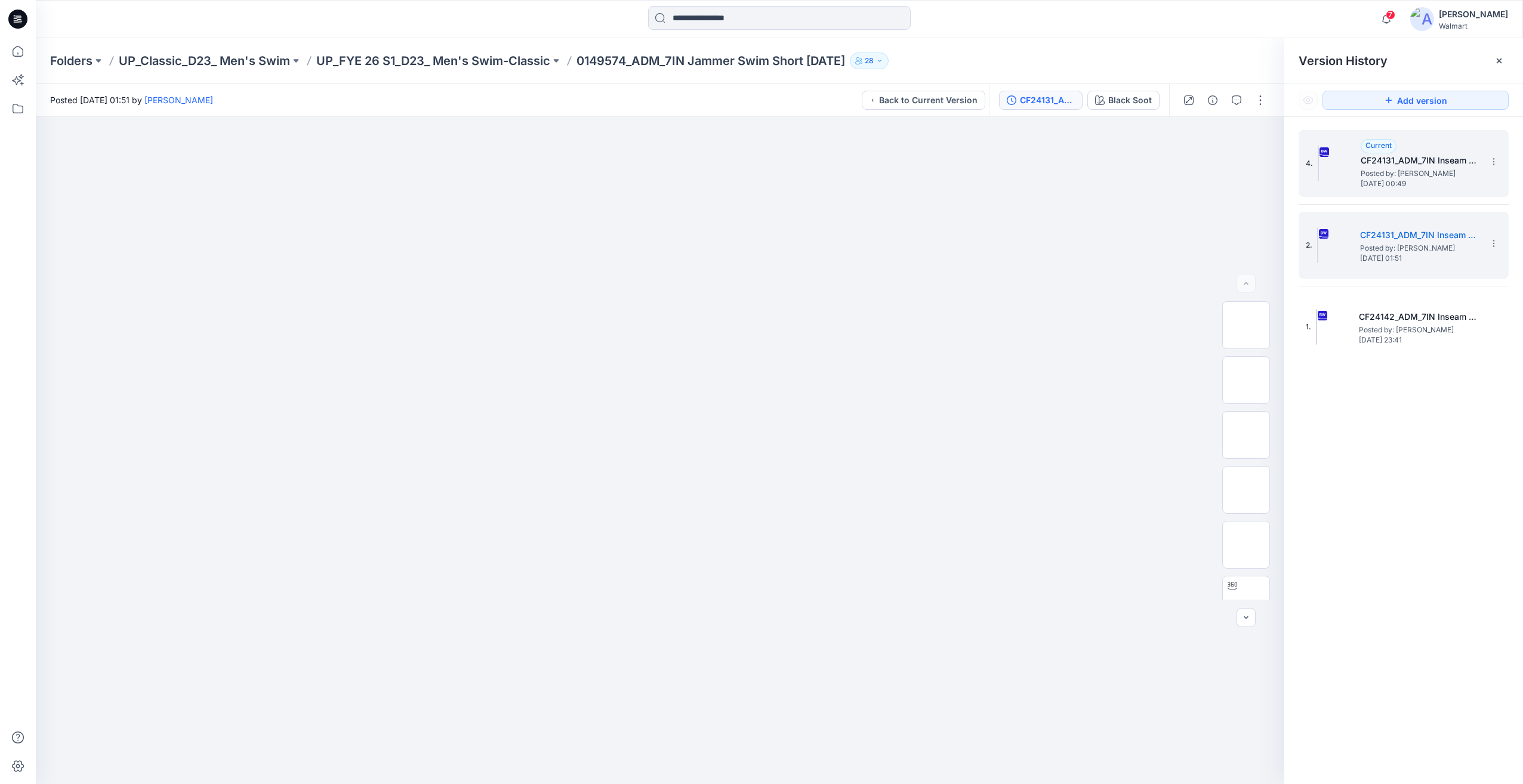
click at [1425, 176] on span "Posted by: [PERSON_NAME]" at bounding box center [1420, 174] width 120 height 12
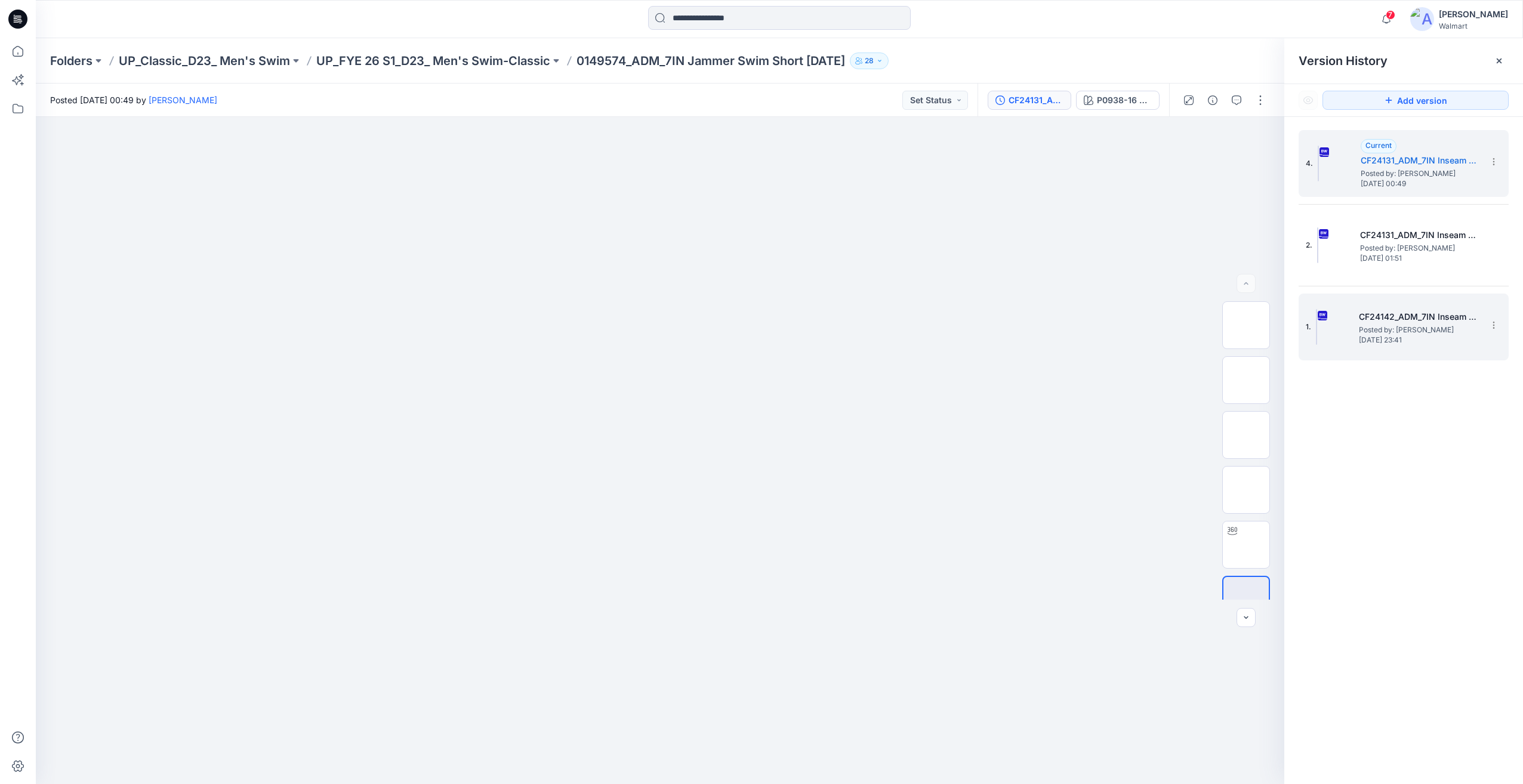
click at [1415, 341] on span "[DATE] 23:41" at bounding box center [1419, 340] width 120 height 8
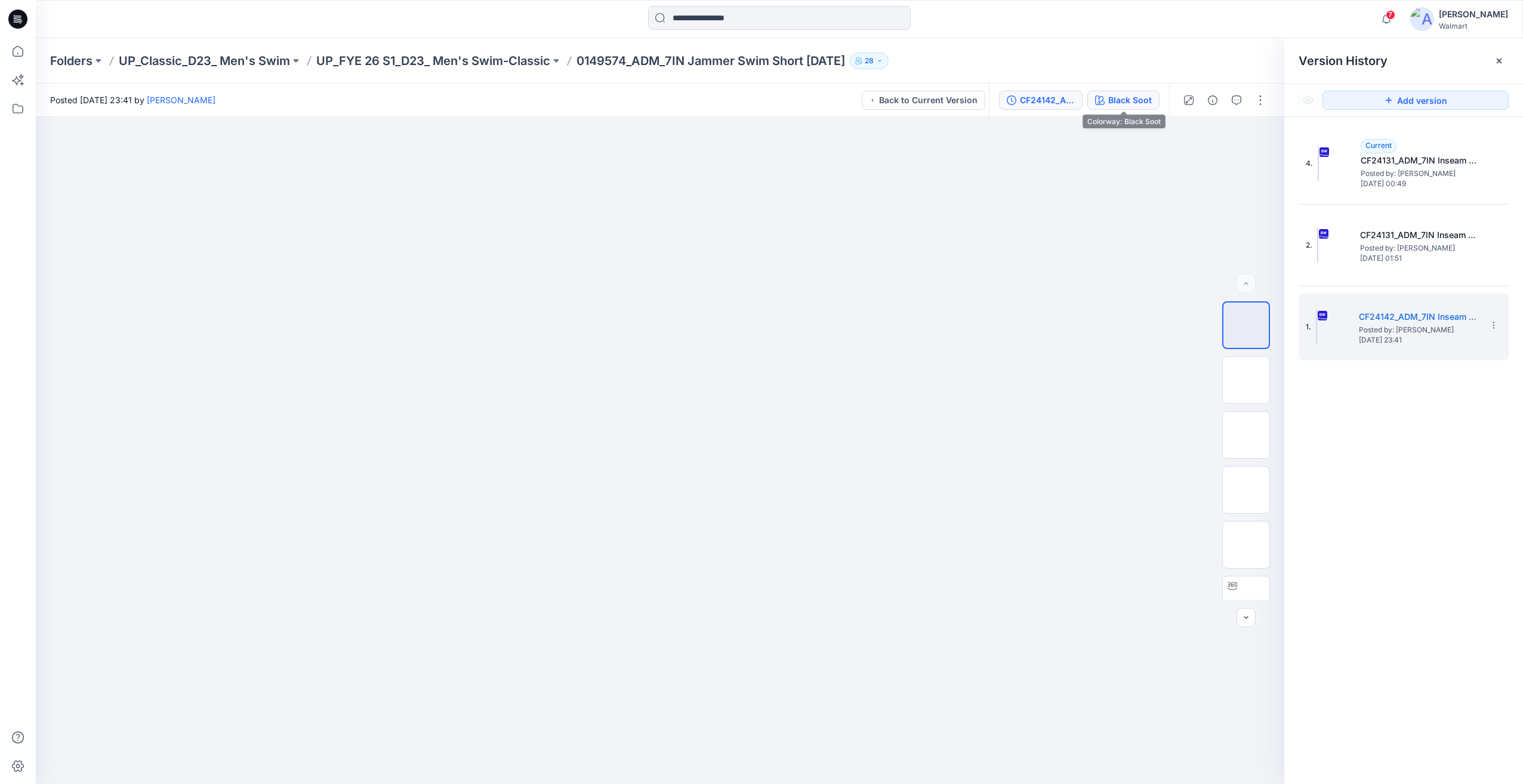
click at [1122, 105] on div "Black Soot" at bounding box center [1130, 100] width 44 height 13
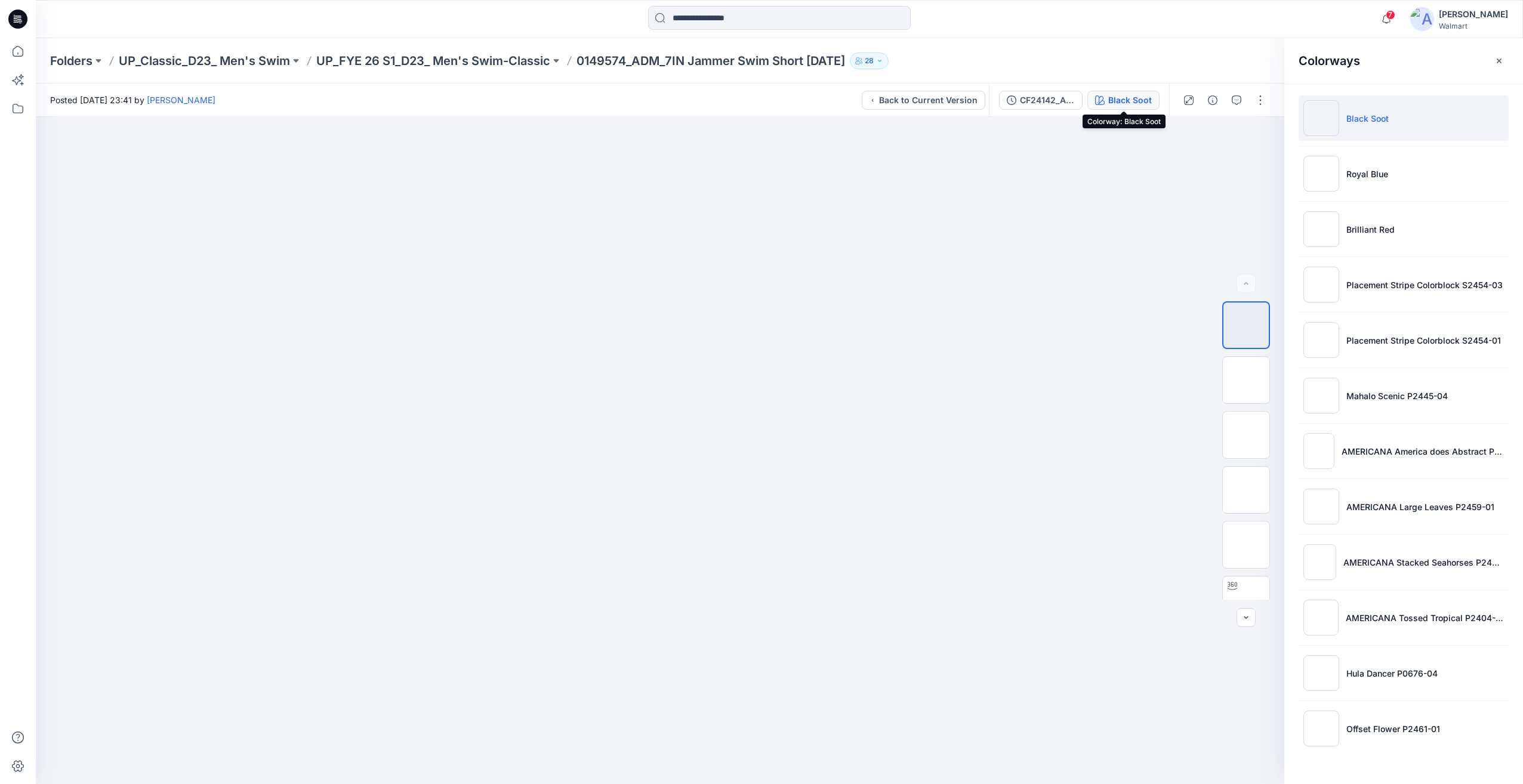
click at [1118, 98] on div "Black Soot" at bounding box center [1130, 100] width 44 height 13
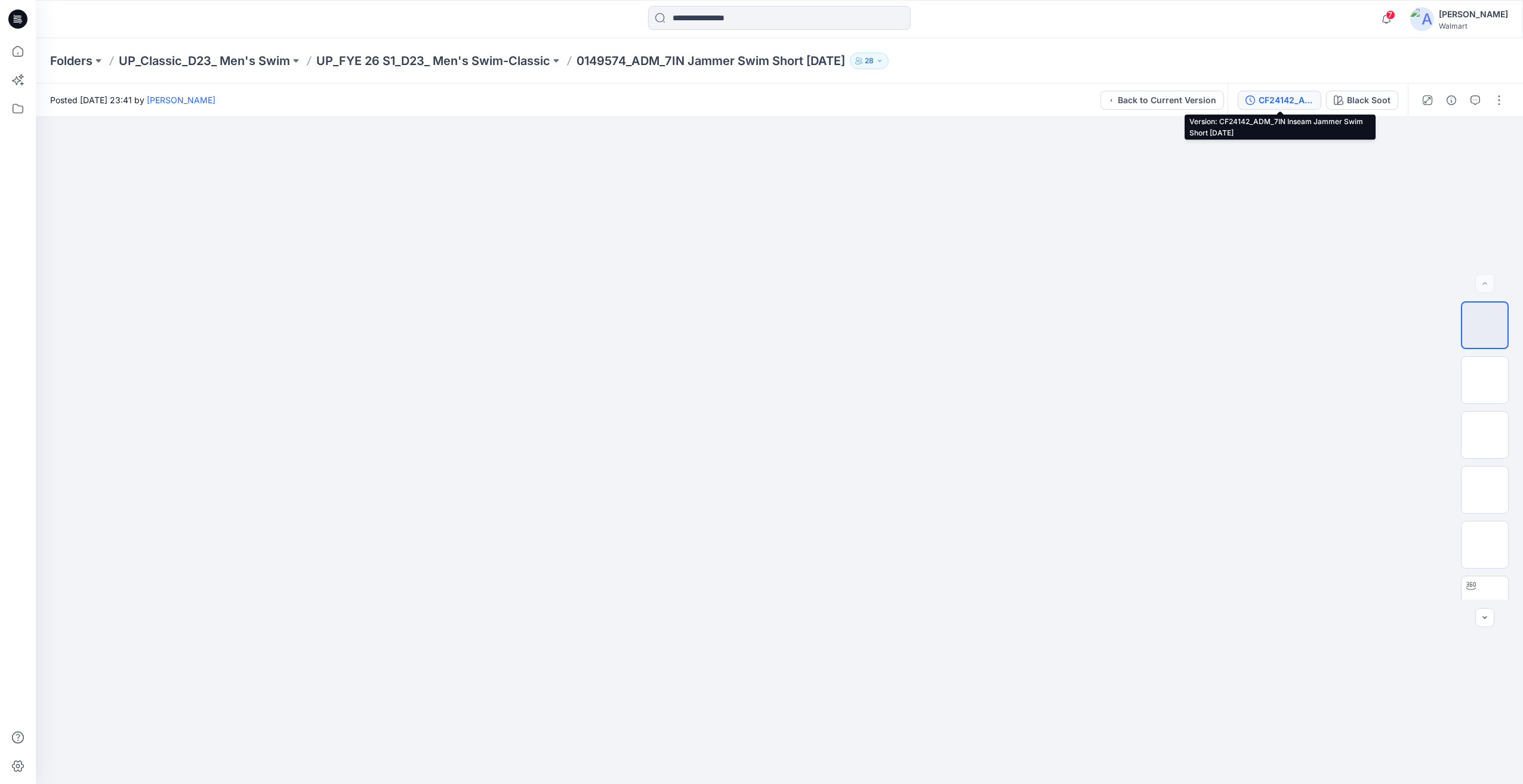
click at [1294, 98] on div "CF24142_ADM_7IN Inseam Jammer Swim Short [DATE]" at bounding box center [1286, 100] width 55 height 13
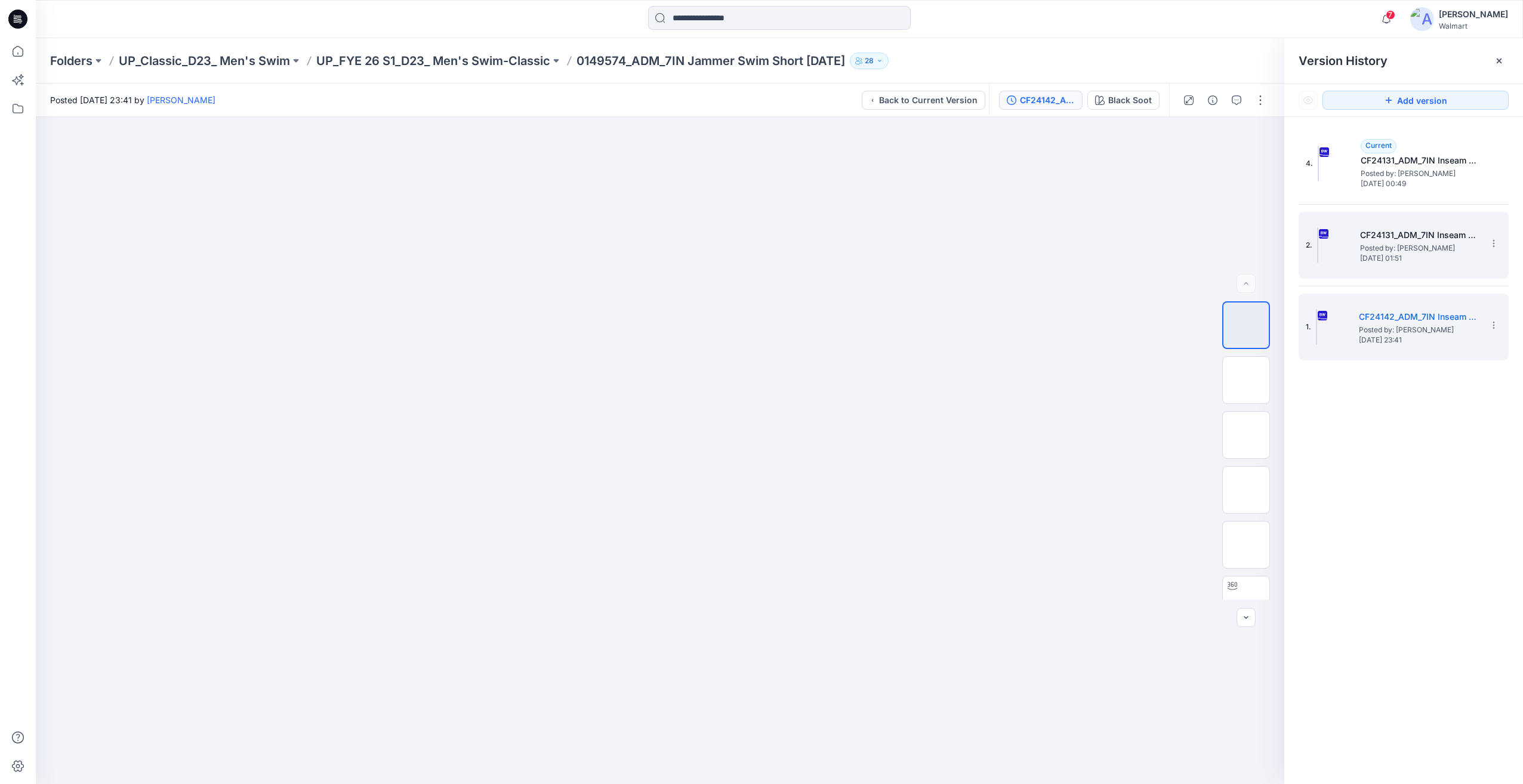
click at [1388, 245] on span "Posted by: [PERSON_NAME]" at bounding box center [1420, 248] width 120 height 12
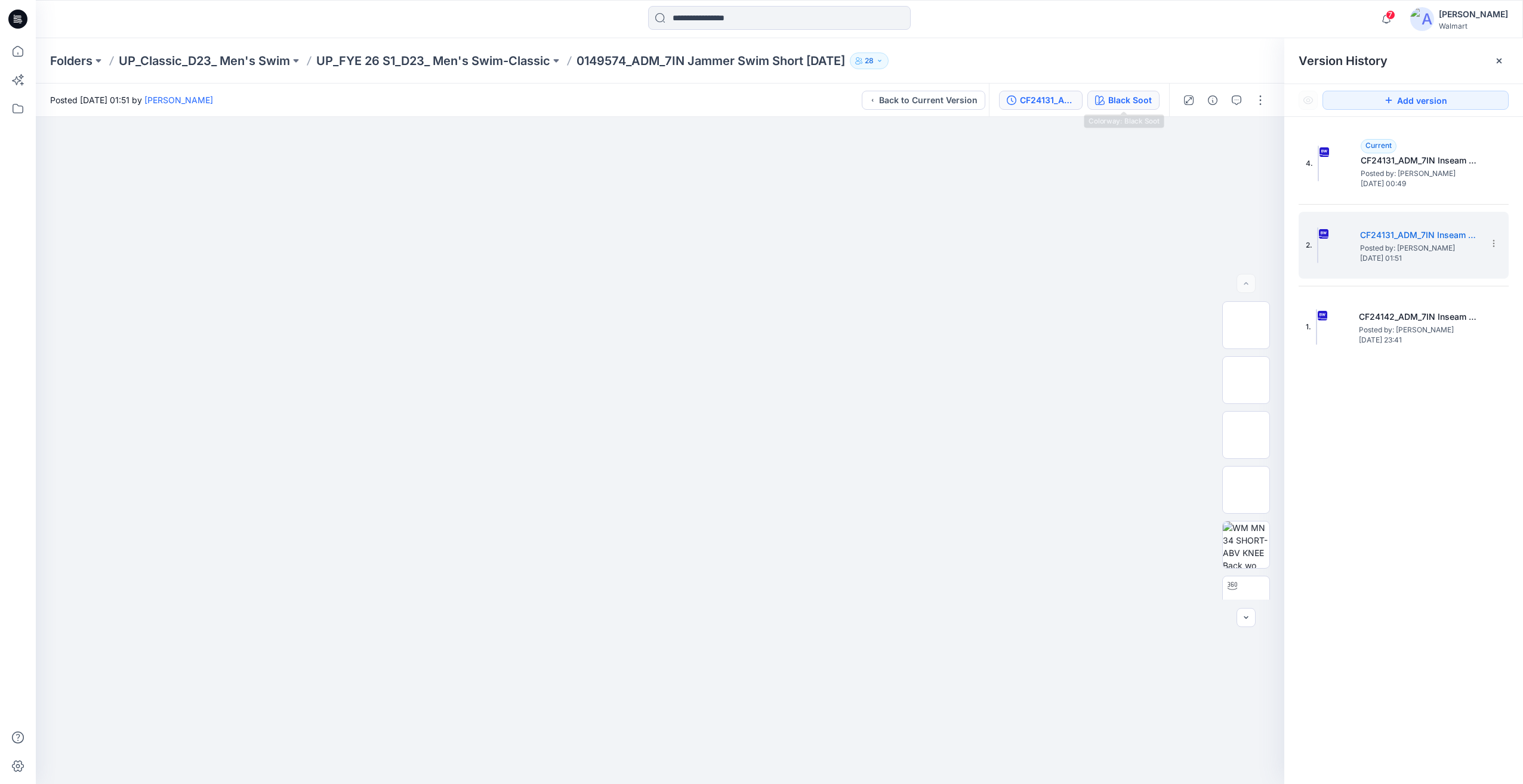
click at [1121, 98] on div "Black Soot" at bounding box center [1130, 100] width 44 height 13
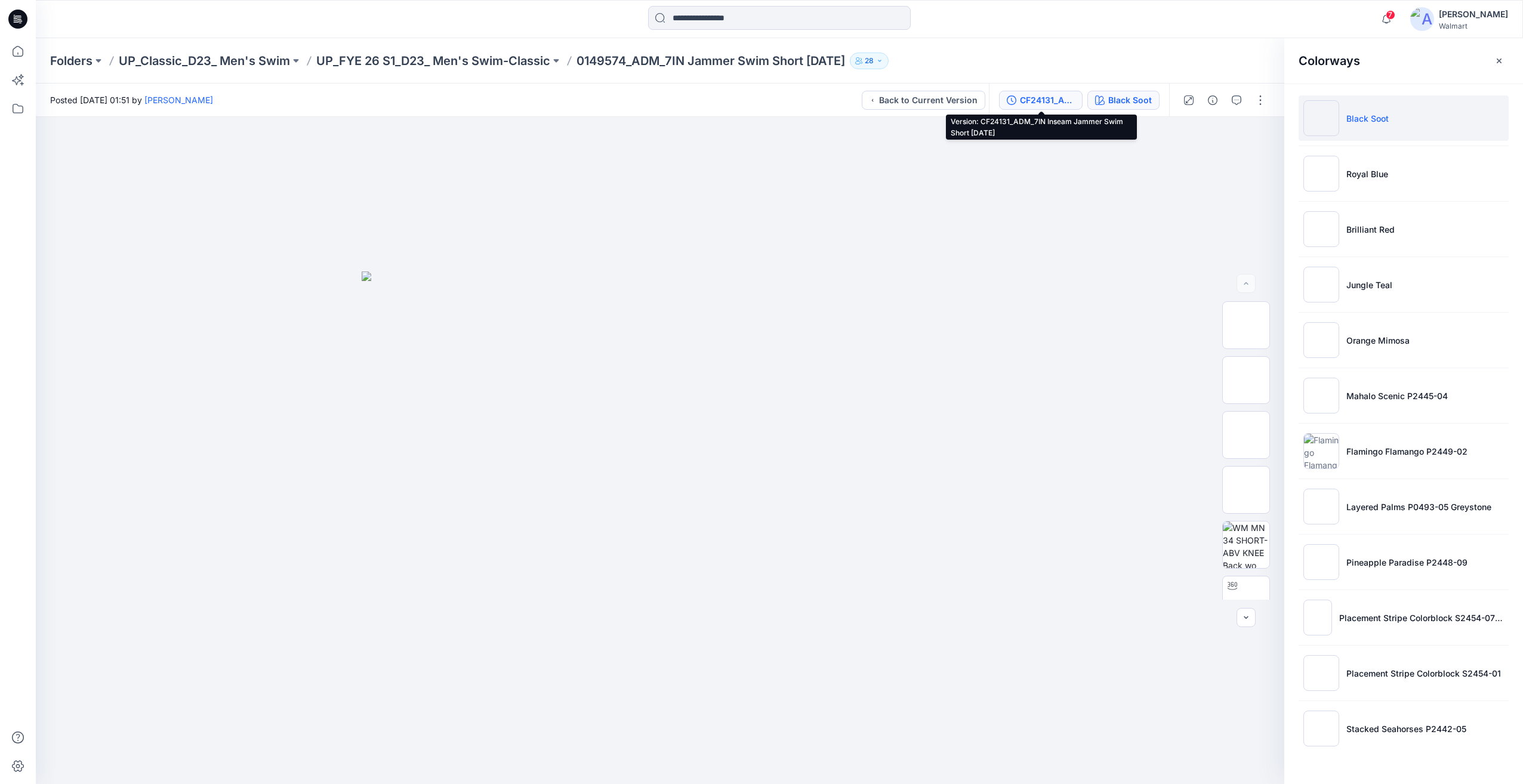
click at [1052, 107] on button "CF24131_ADM_7IN Inseam Jammer Swim Short [DATE]" at bounding box center [1040, 99] width 83 height 19
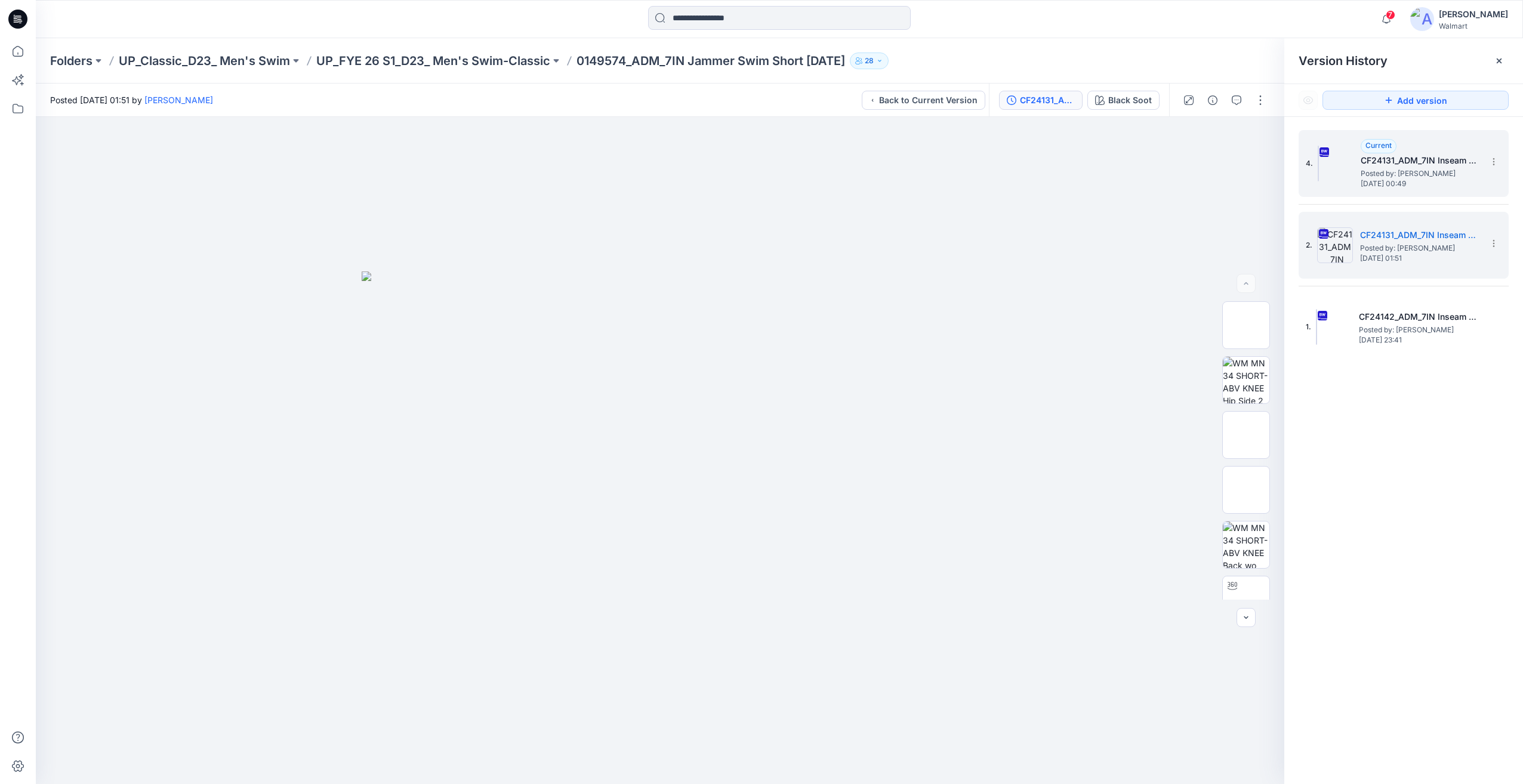
click at [1462, 177] on span "Posted by: [PERSON_NAME]" at bounding box center [1420, 174] width 120 height 12
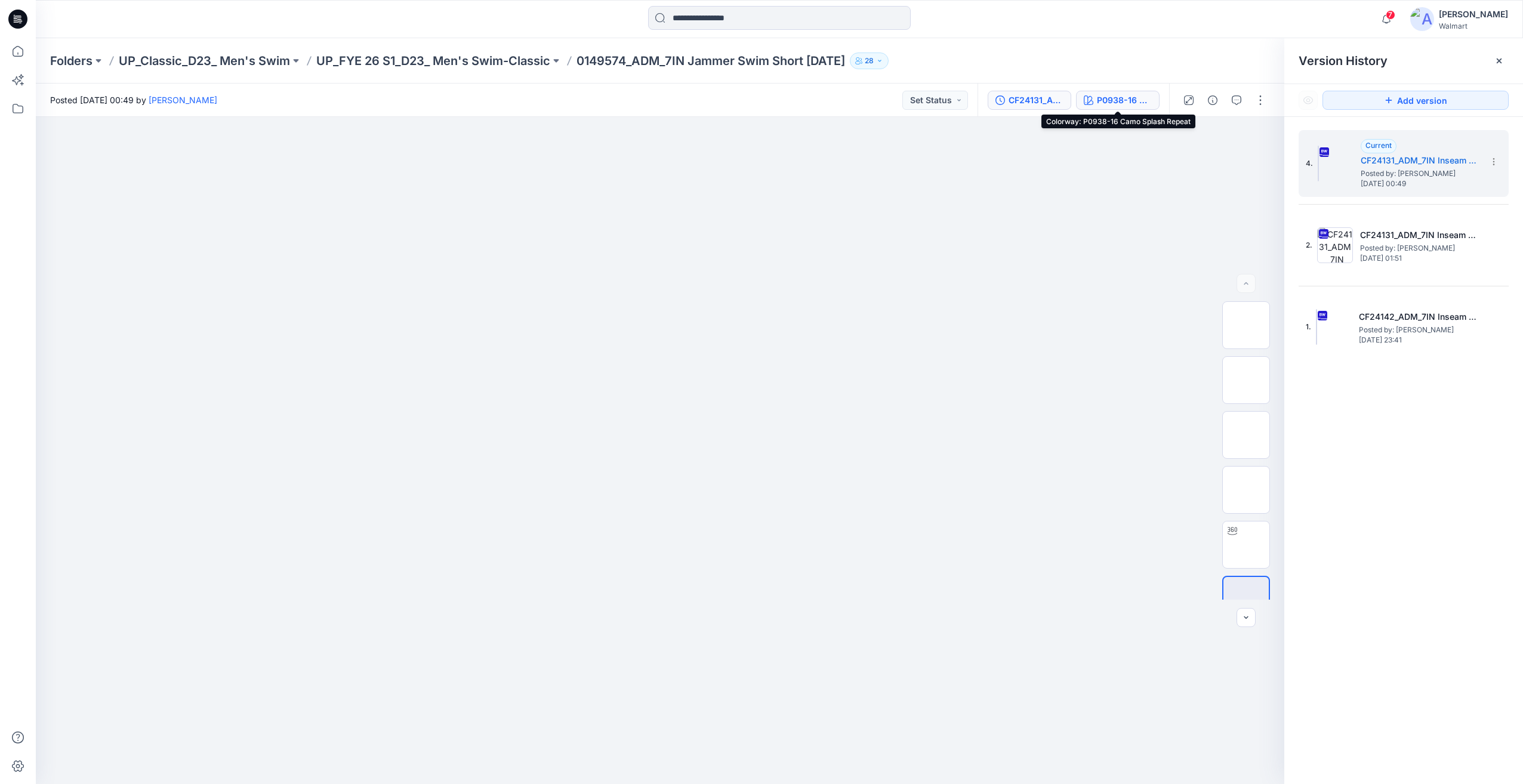
click at [1135, 101] on div "P0938-16 Camo Splash Repeat" at bounding box center [1124, 100] width 55 height 13
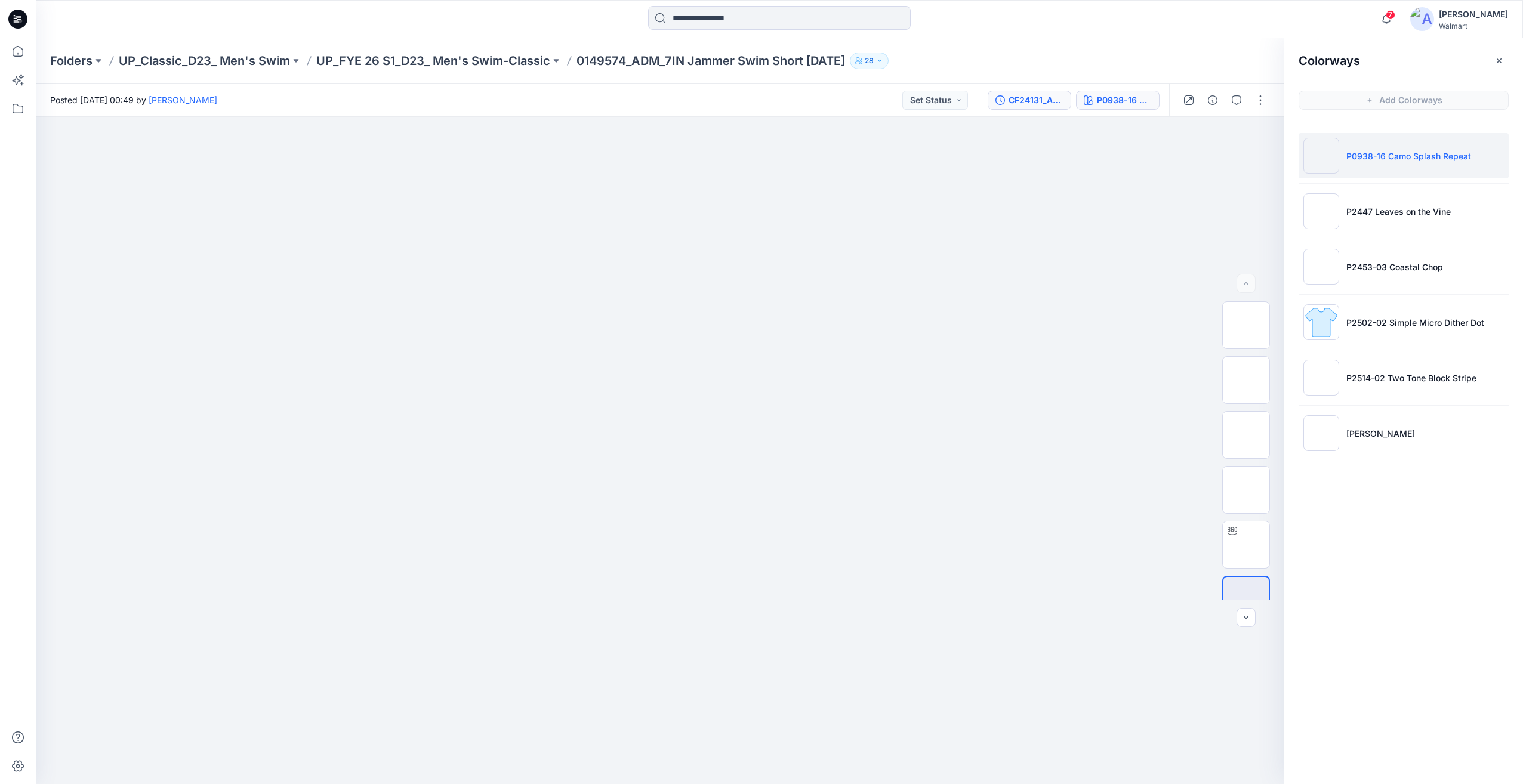
click at [1050, 107] on button "CF24131_ADM_7IN Inseam Jammer Swim Short ECOMM [DATE]" at bounding box center [1029, 99] width 83 height 19
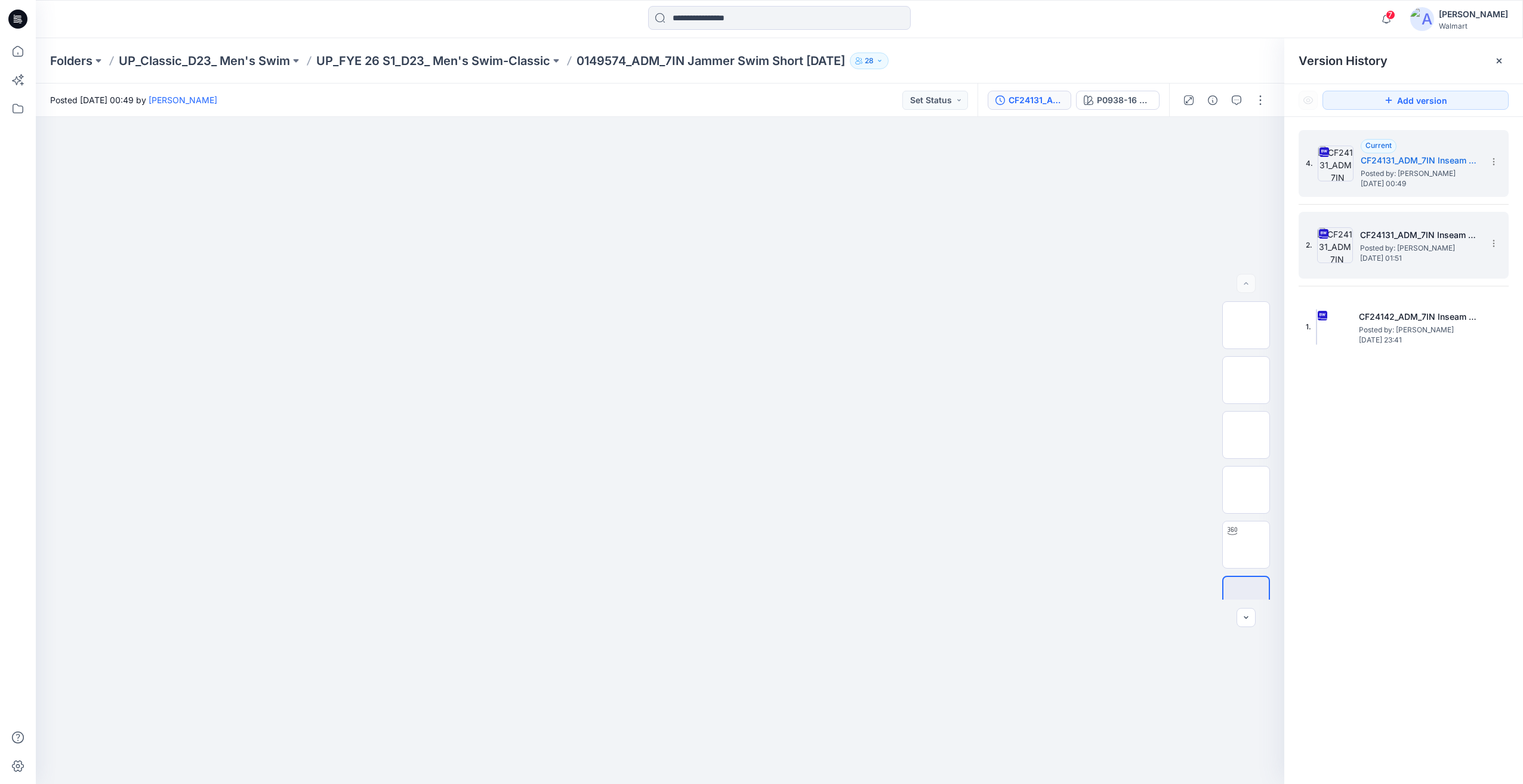
click at [1403, 260] on span "[DATE] 01:51" at bounding box center [1420, 258] width 120 height 8
click at [1492, 246] on icon at bounding box center [1494, 243] width 10 height 10
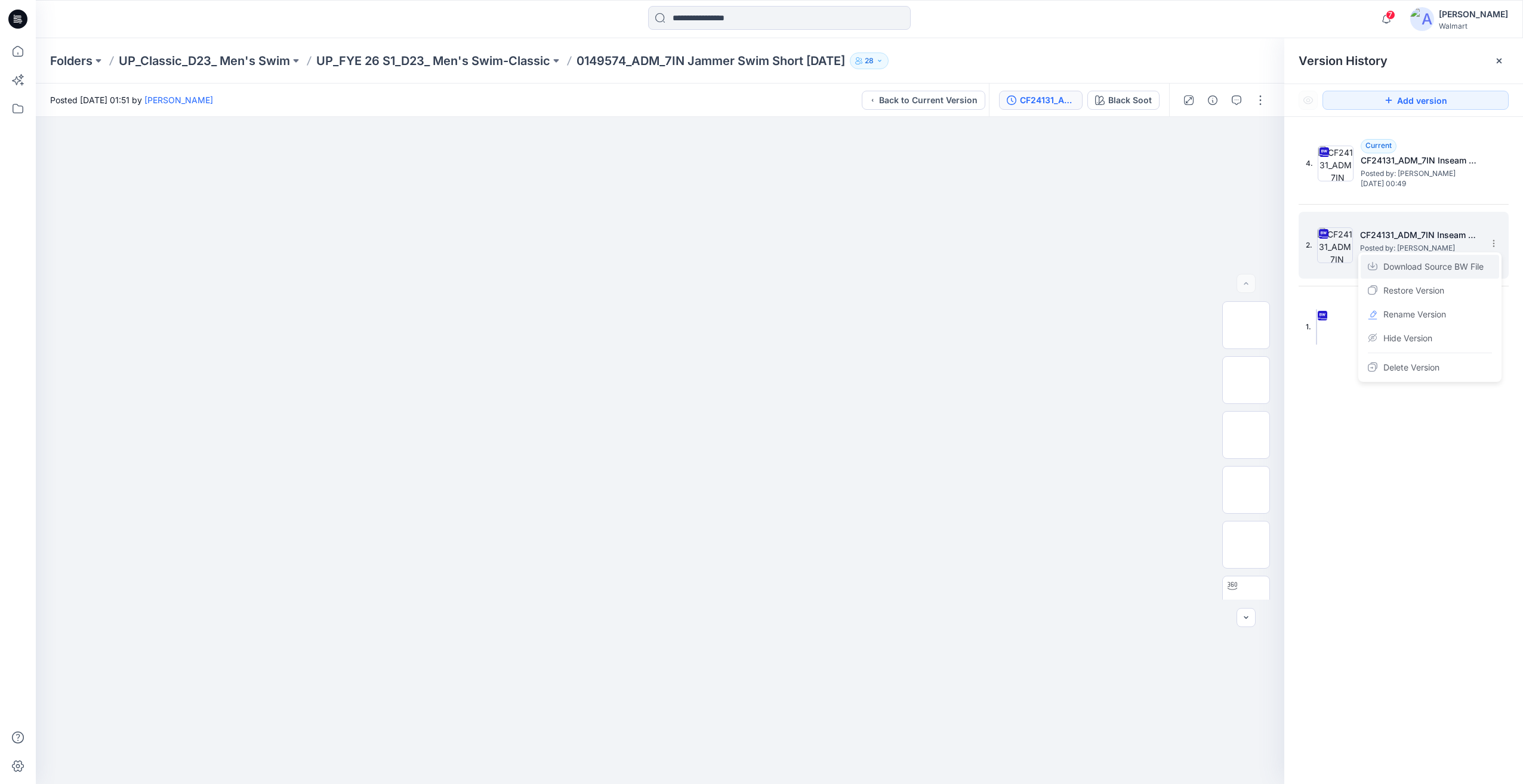
click at [1451, 268] on span "Download Source BW File" at bounding box center [1433, 267] width 100 height 14
click at [1402, 243] on span "Posted by: [PERSON_NAME]" at bounding box center [1420, 248] width 120 height 12
click at [1125, 104] on div "Black Soot" at bounding box center [1130, 100] width 44 height 13
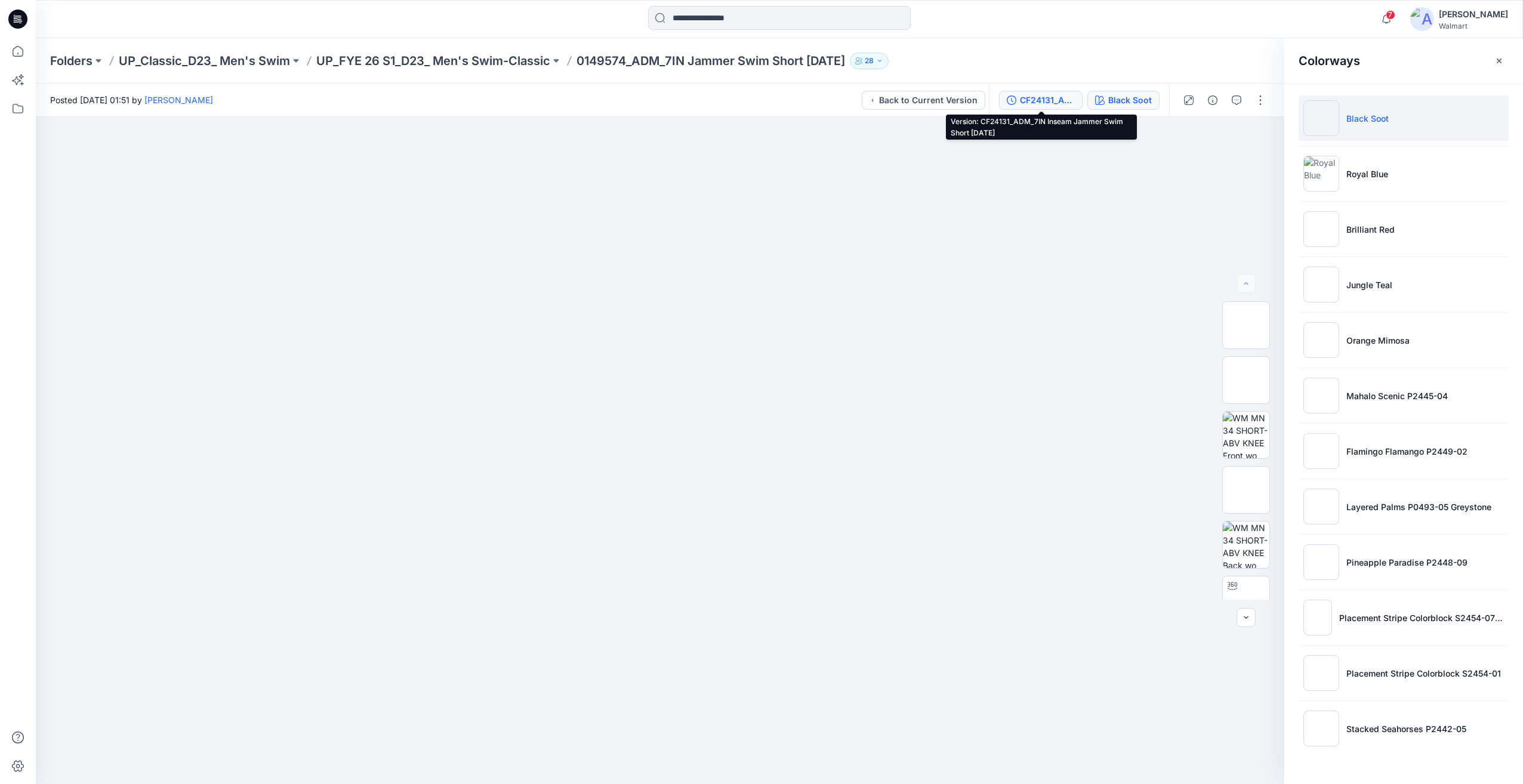
click at [1059, 108] on button "CF24131_ADM_7IN Inseam Jammer Swim Short [DATE]" at bounding box center [1040, 99] width 83 height 19
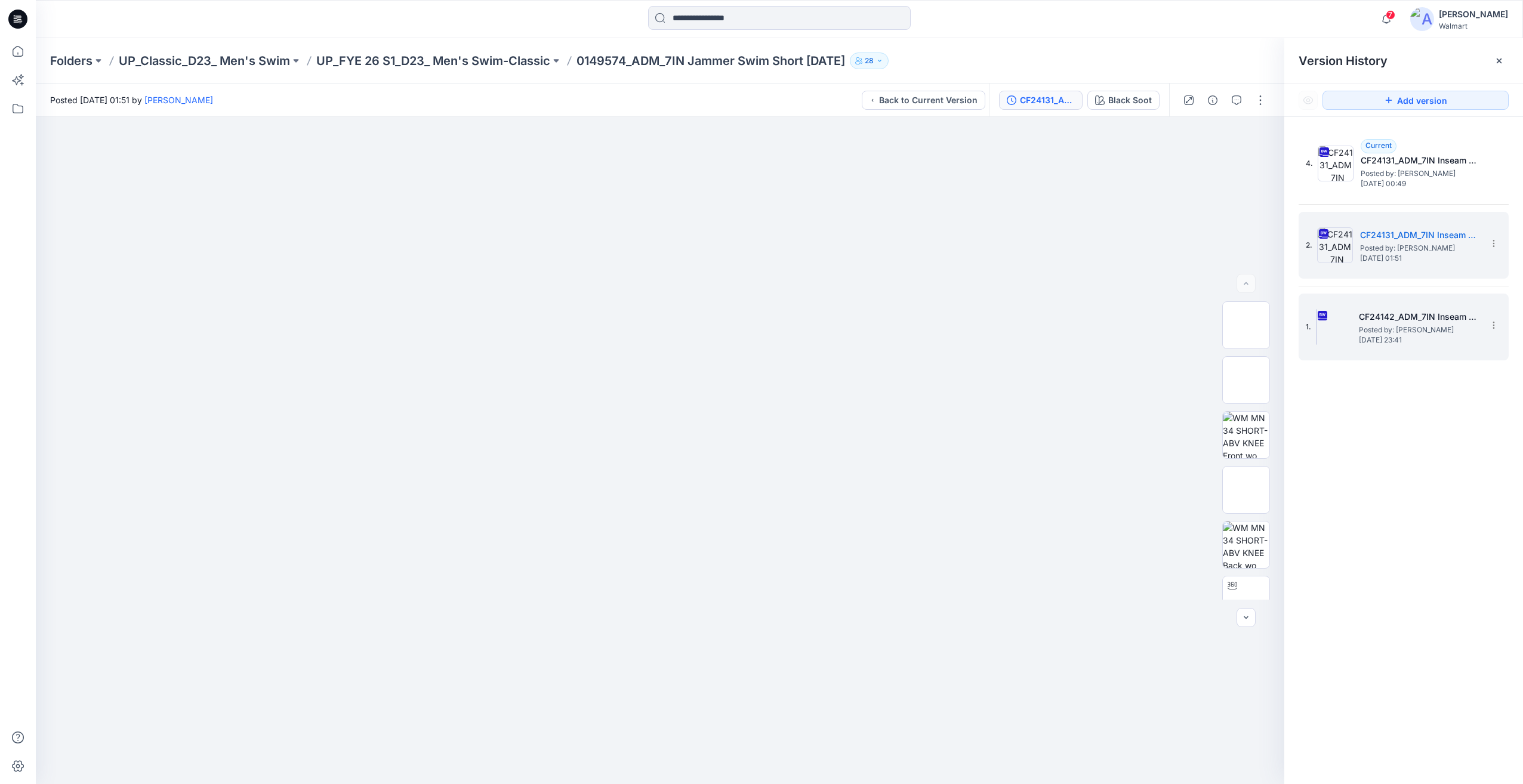
click at [1386, 307] on div "1. CF24142_ADM_7IN Inseam Jammer Swim Short [DATE] Posted by: [PERSON_NAME] [DA…" at bounding box center [1395, 327] width 179 height 57
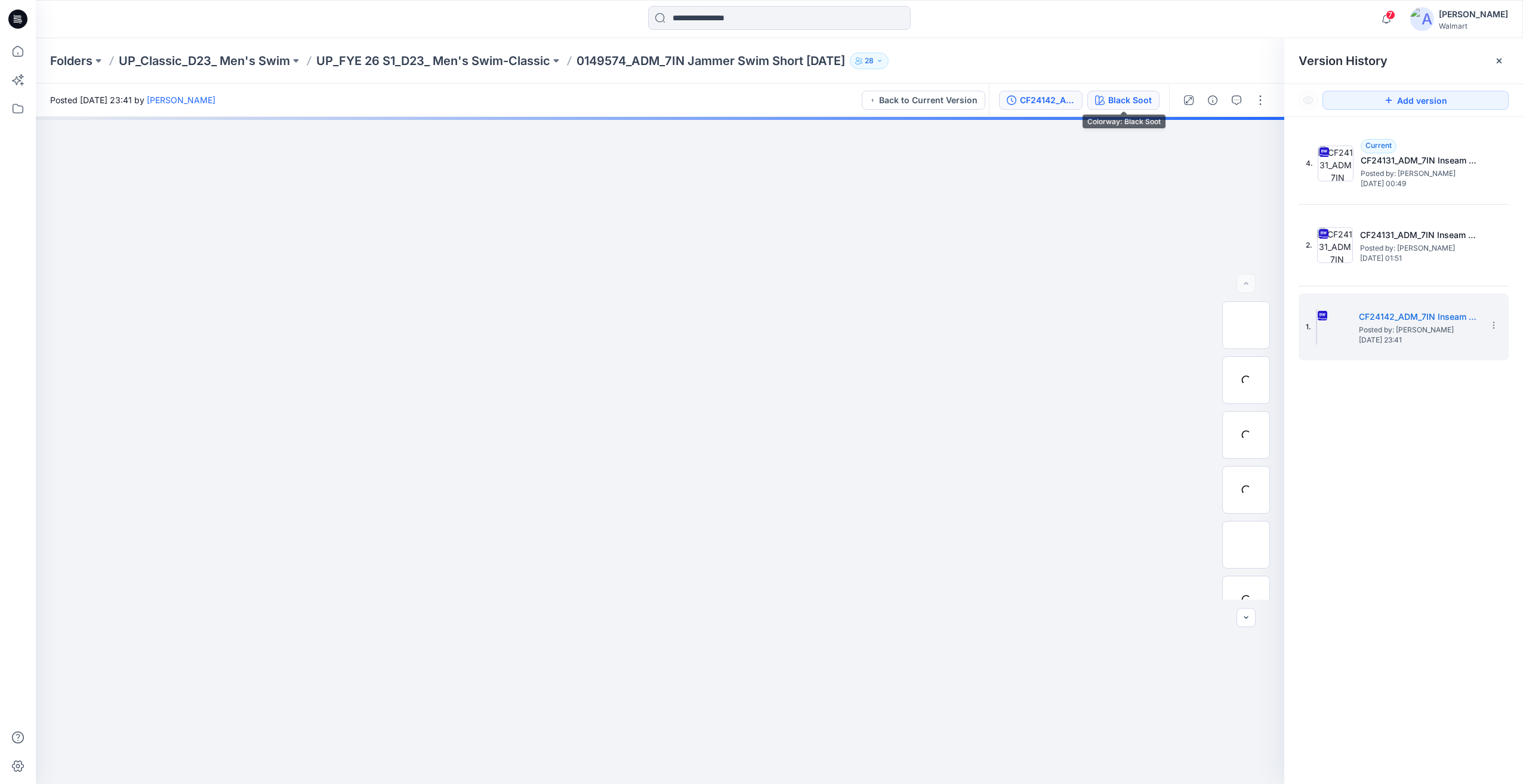
click at [1136, 101] on div "Black Soot" at bounding box center [1130, 100] width 44 height 13
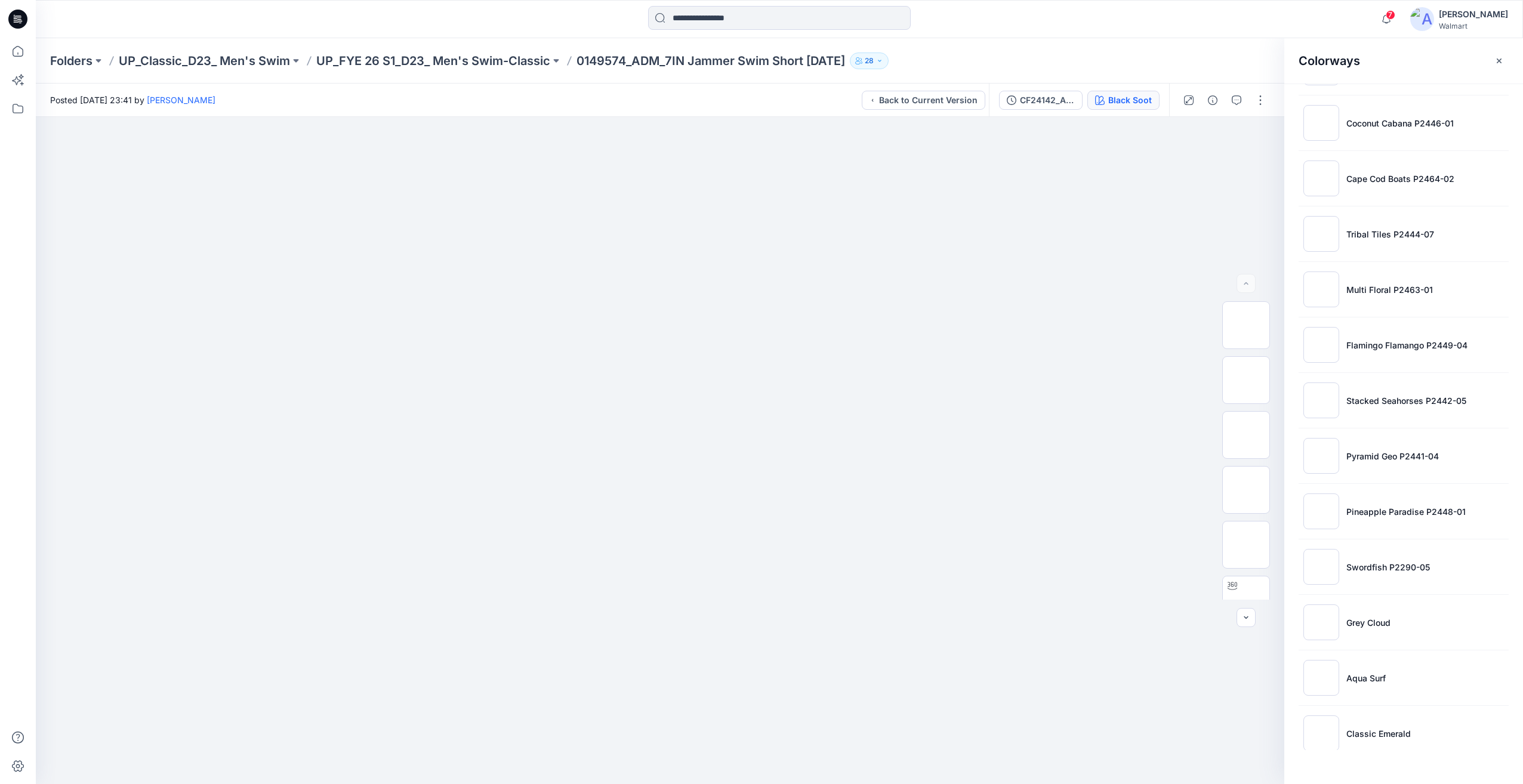
scroll to position [620, 0]
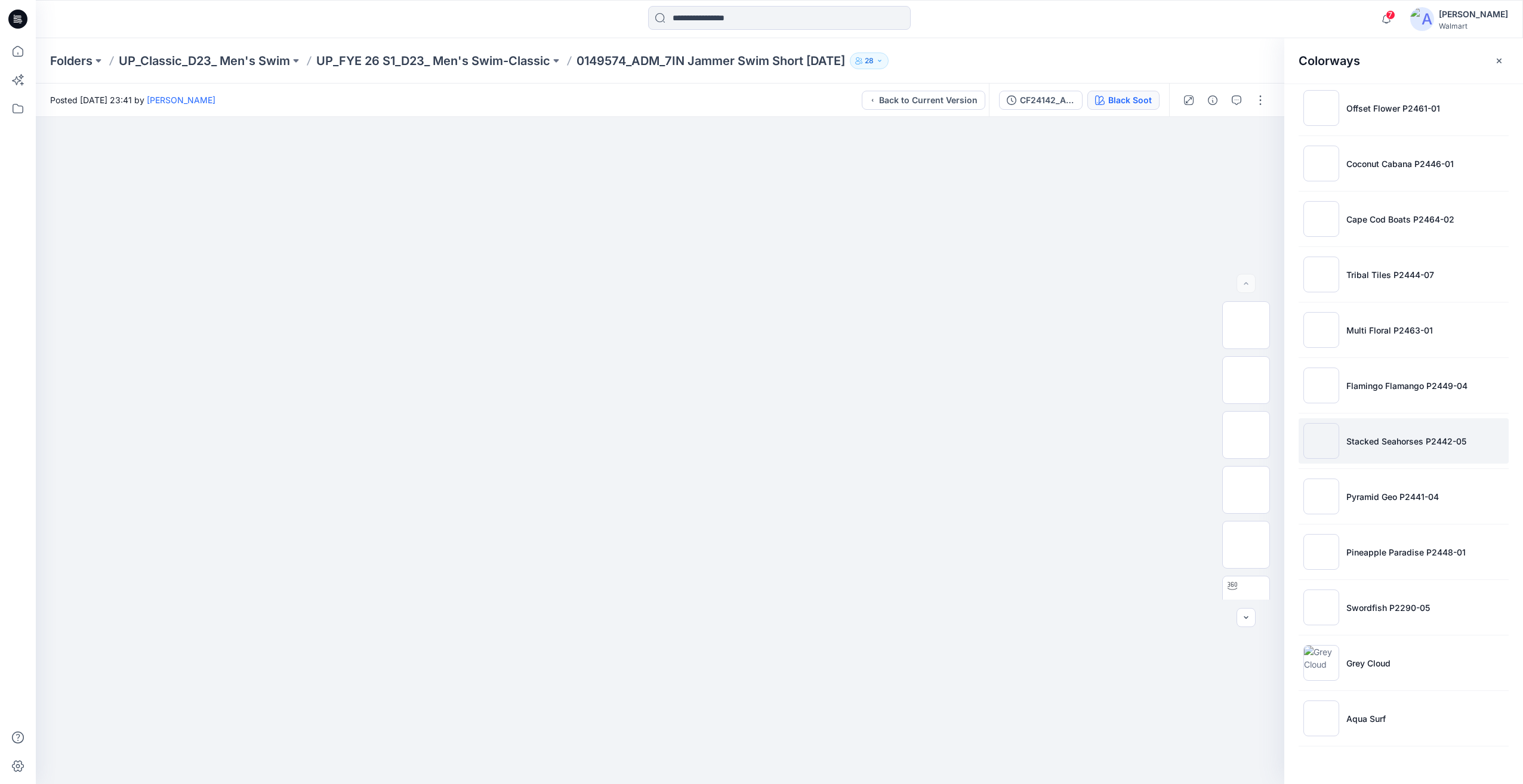
click at [1366, 446] on p "Stacked Seahorses P2442-05" at bounding box center [1406, 441] width 120 height 12
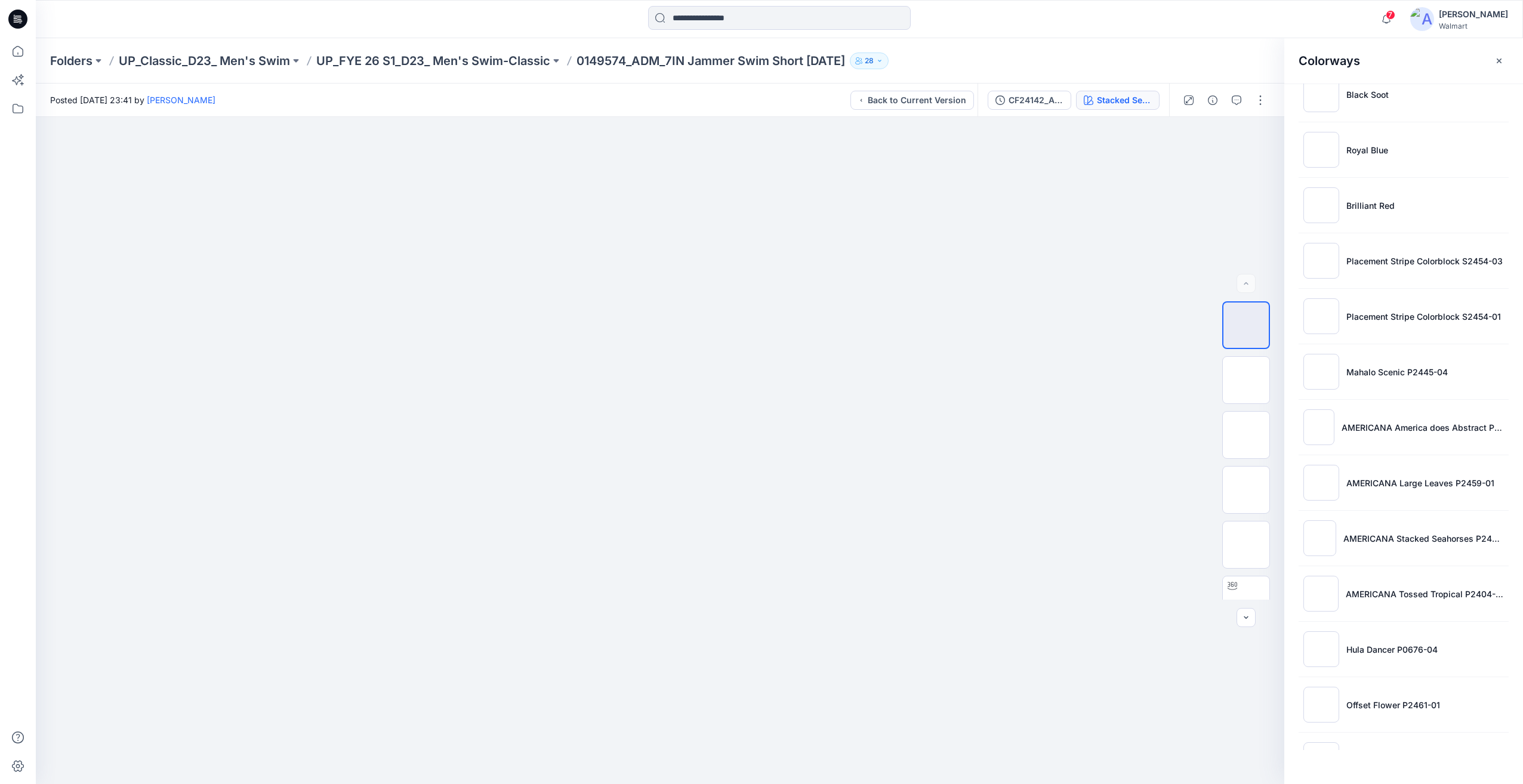
scroll to position [0, 0]
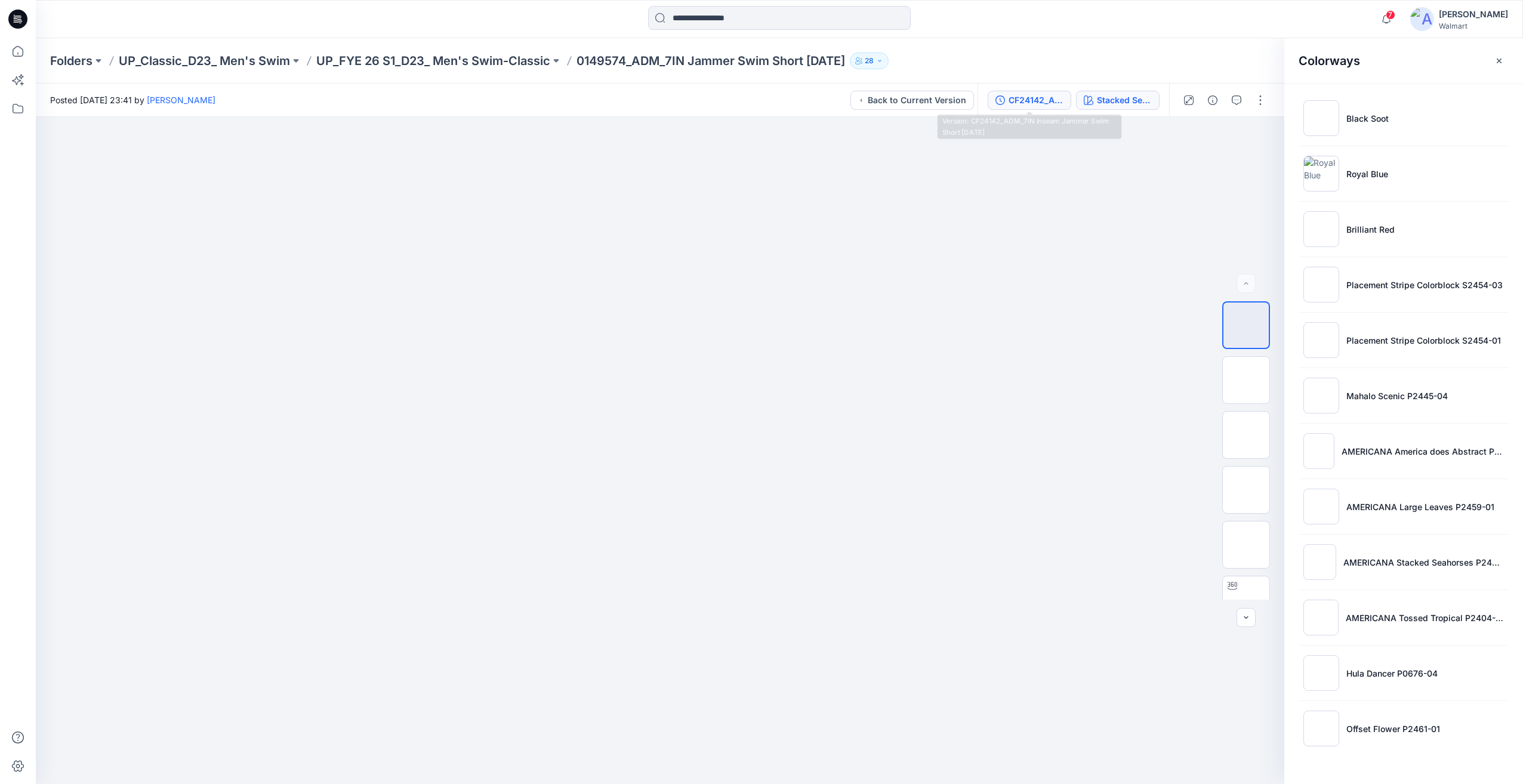
click at [1045, 103] on div "CF24142_ADM_7IN Inseam Jammer Swim Short [DATE]" at bounding box center [1036, 100] width 55 height 13
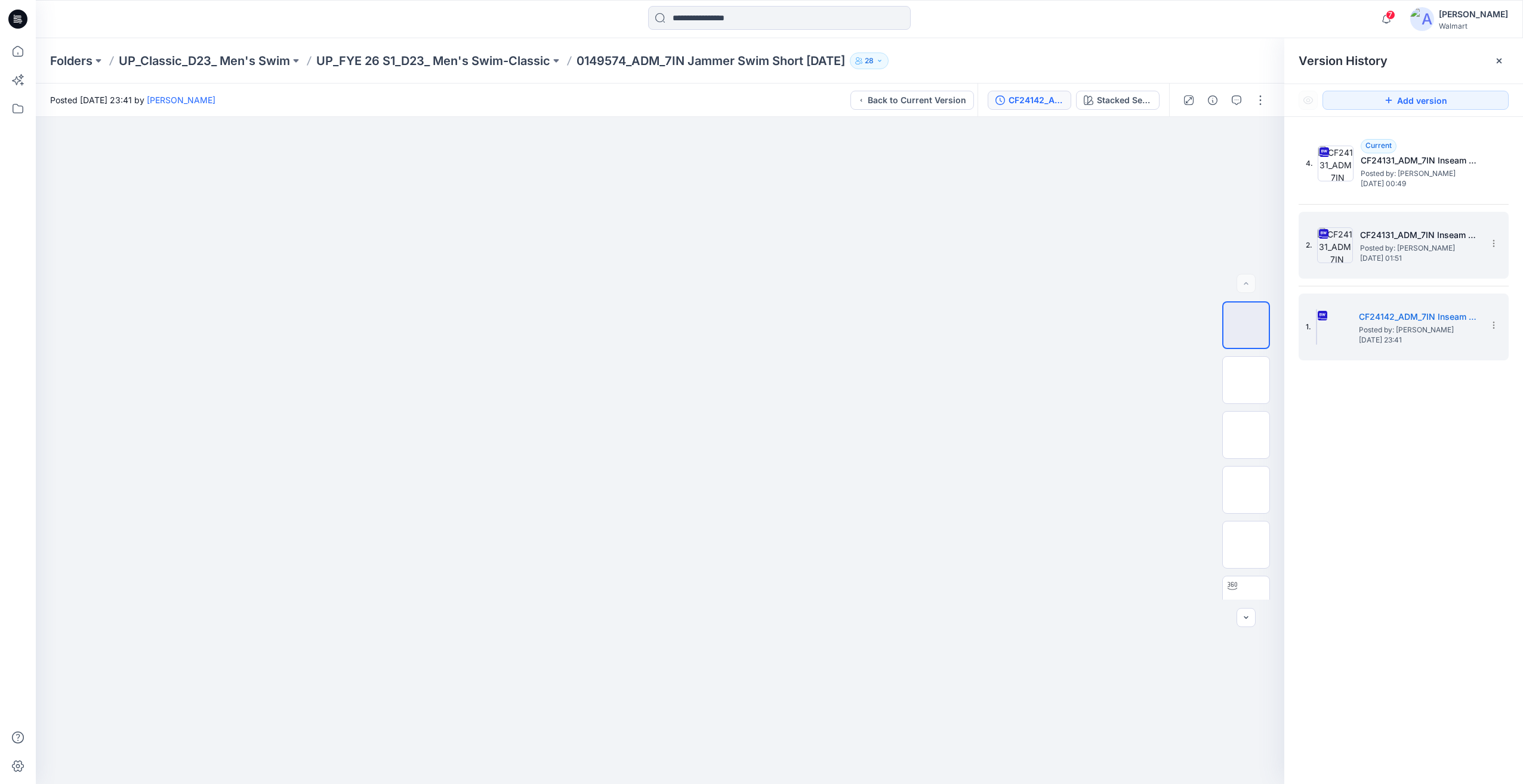
click at [1407, 231] on h5 "CF24131_ADM_7IN Inseam Jammer Swim Short [DATE]" at bounding box center [1420, 235] width 120 height 14
click at [1109, 100] on div "Black Soot" at bounding box center [1130, 100] width 44 height 13
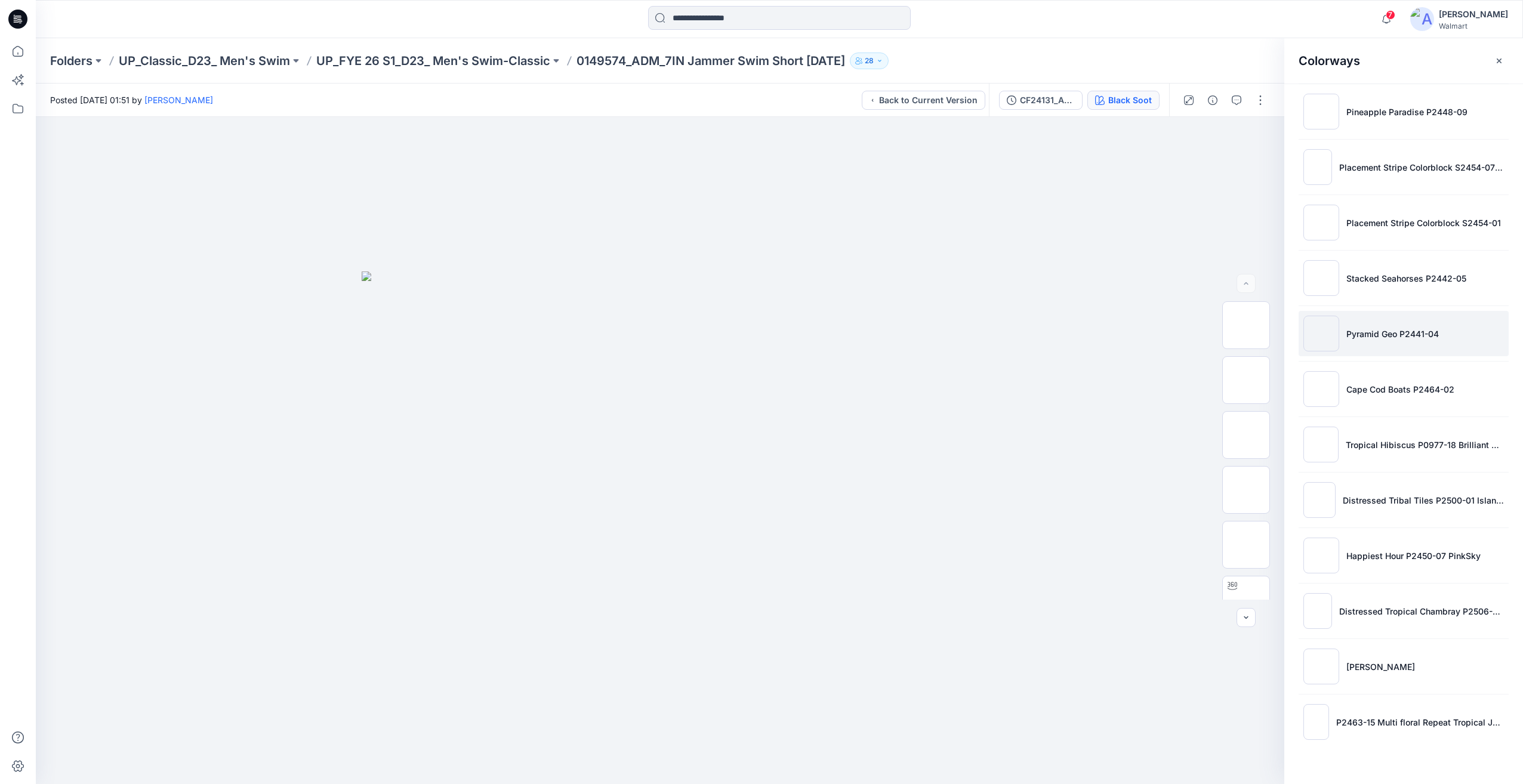
scroll to position [467, 0]
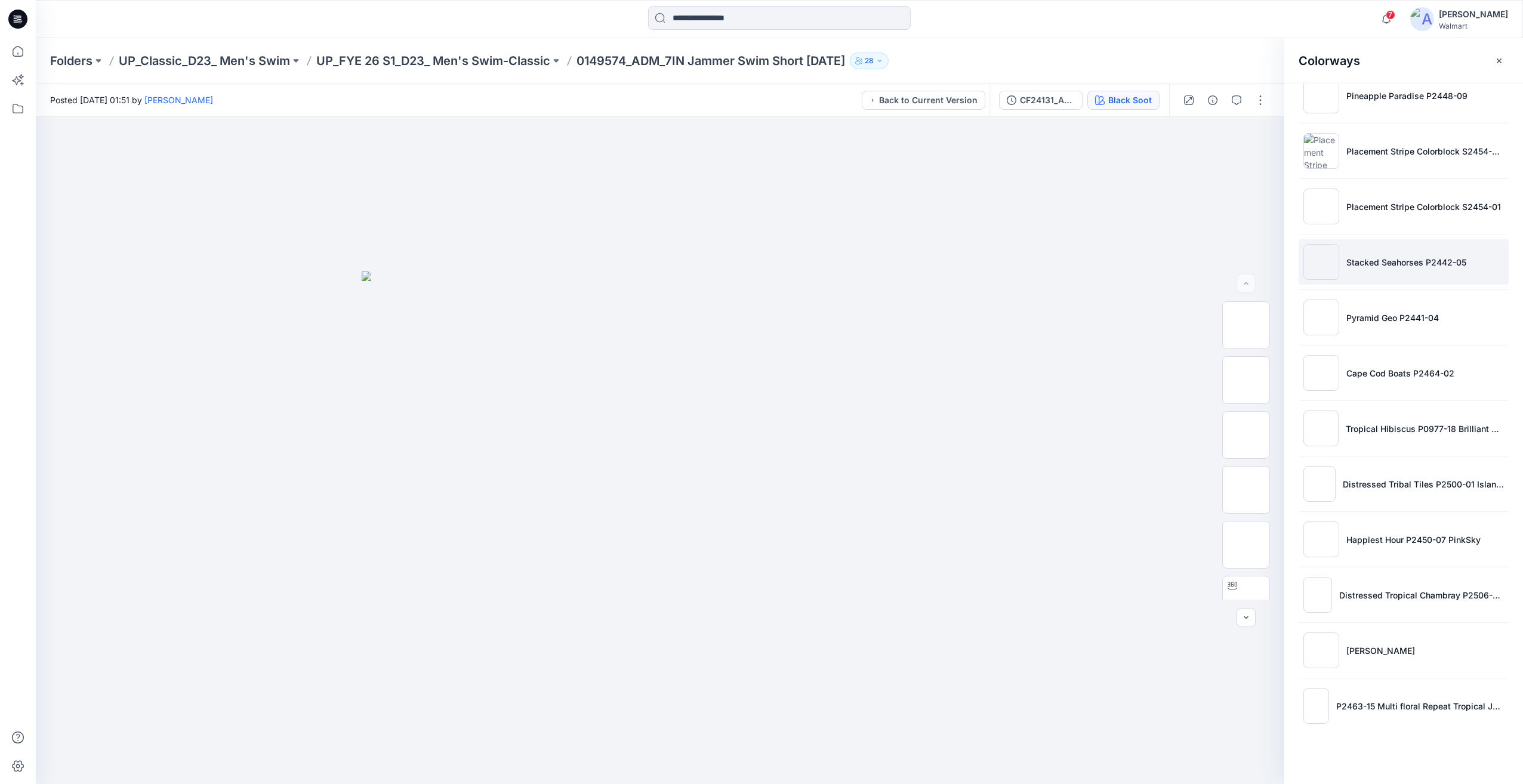
click at [1456, 281] on li "Stacked Seahorses P2442-05" at bounding box center [1403, 262] width 210 height 46
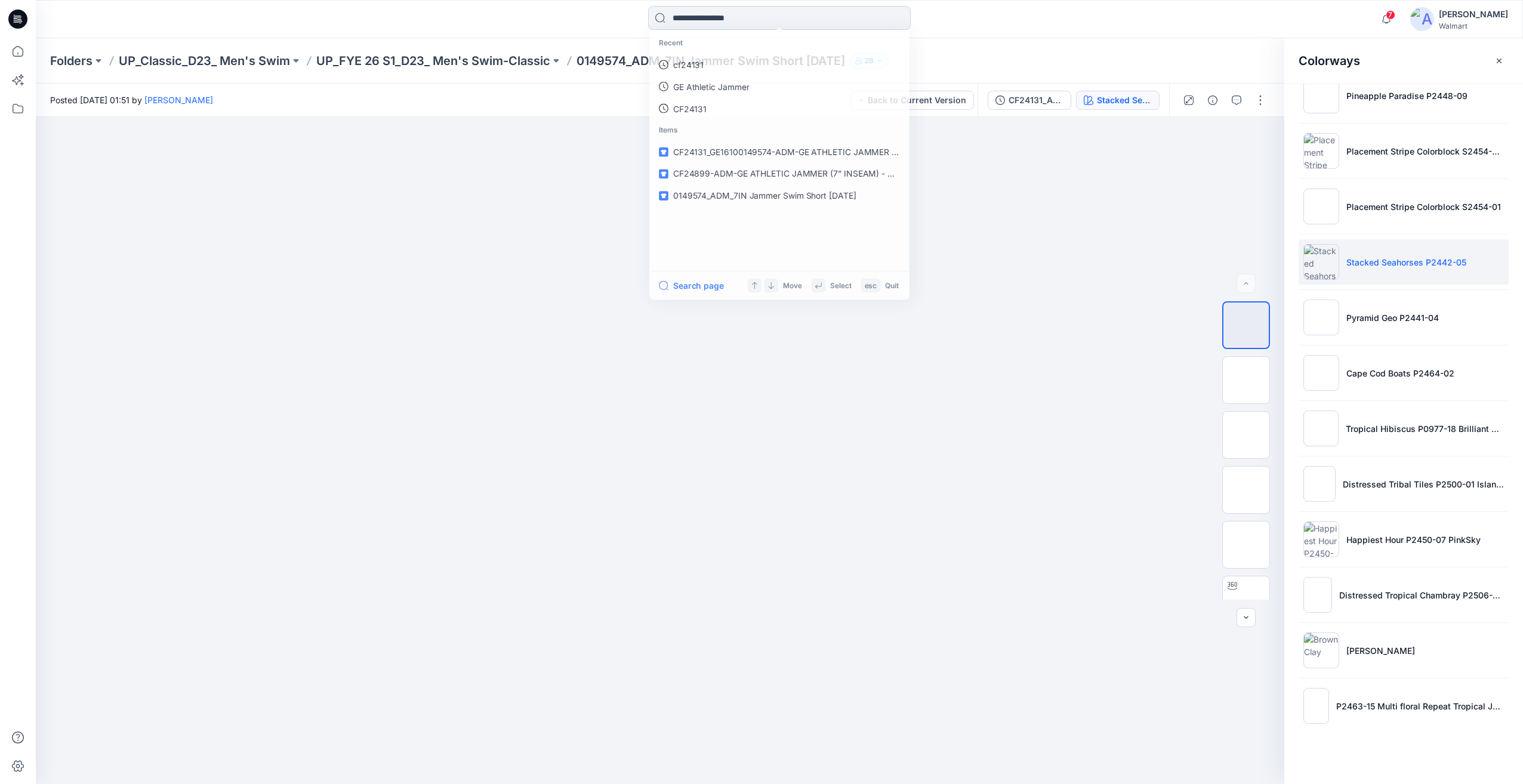
click at [726, 16] on input at bounding box center [780, 18] width 263 height 24
click at [717, 24] on input at bounding box center [780, 18] width 263 height 24
click at [717, 18] on input at bounding box center [780, 18] width 263 height 24
type input "*******"
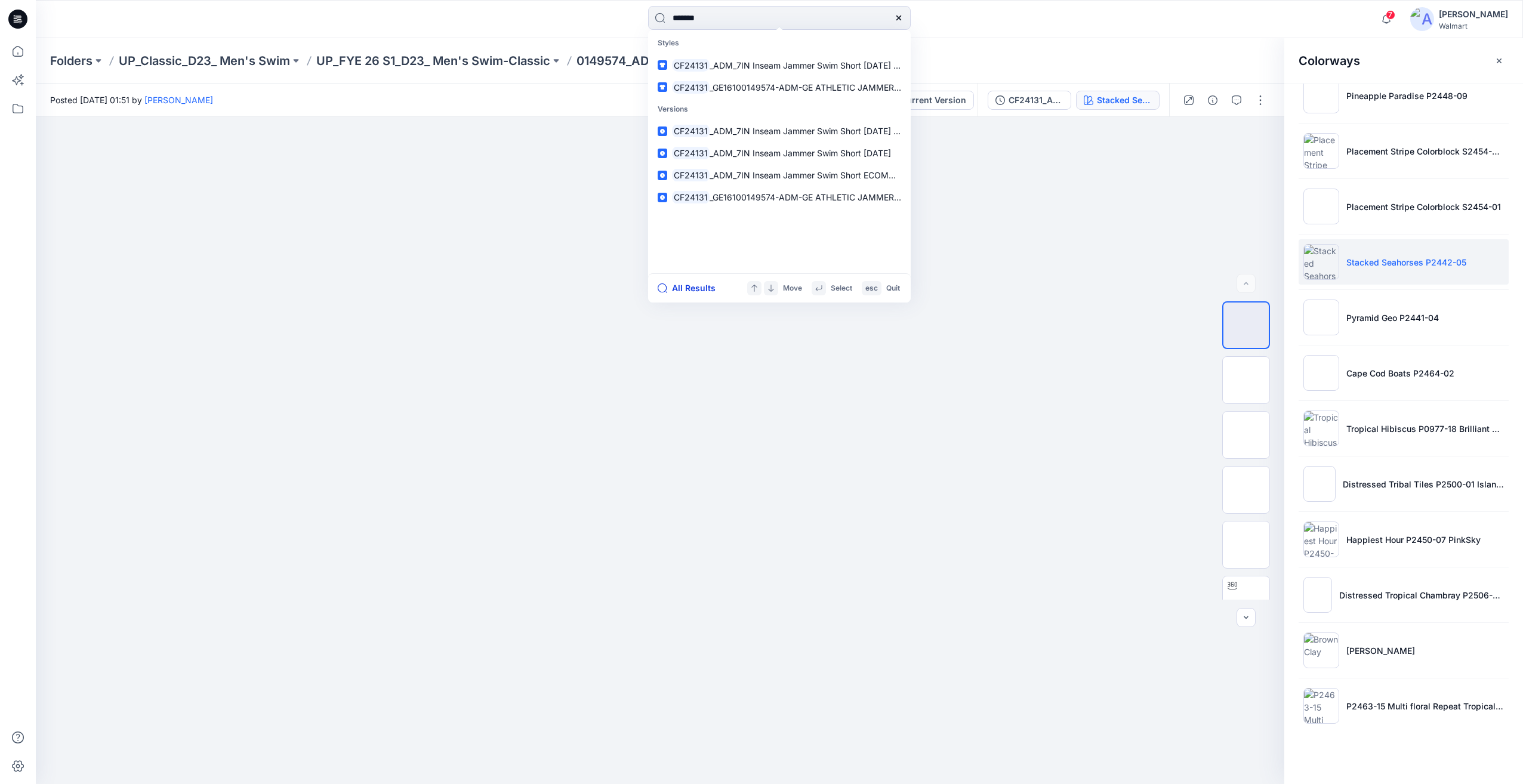
click at [680, 288] on button "All Results" at bounding box center [690, 288] width 66 height 14
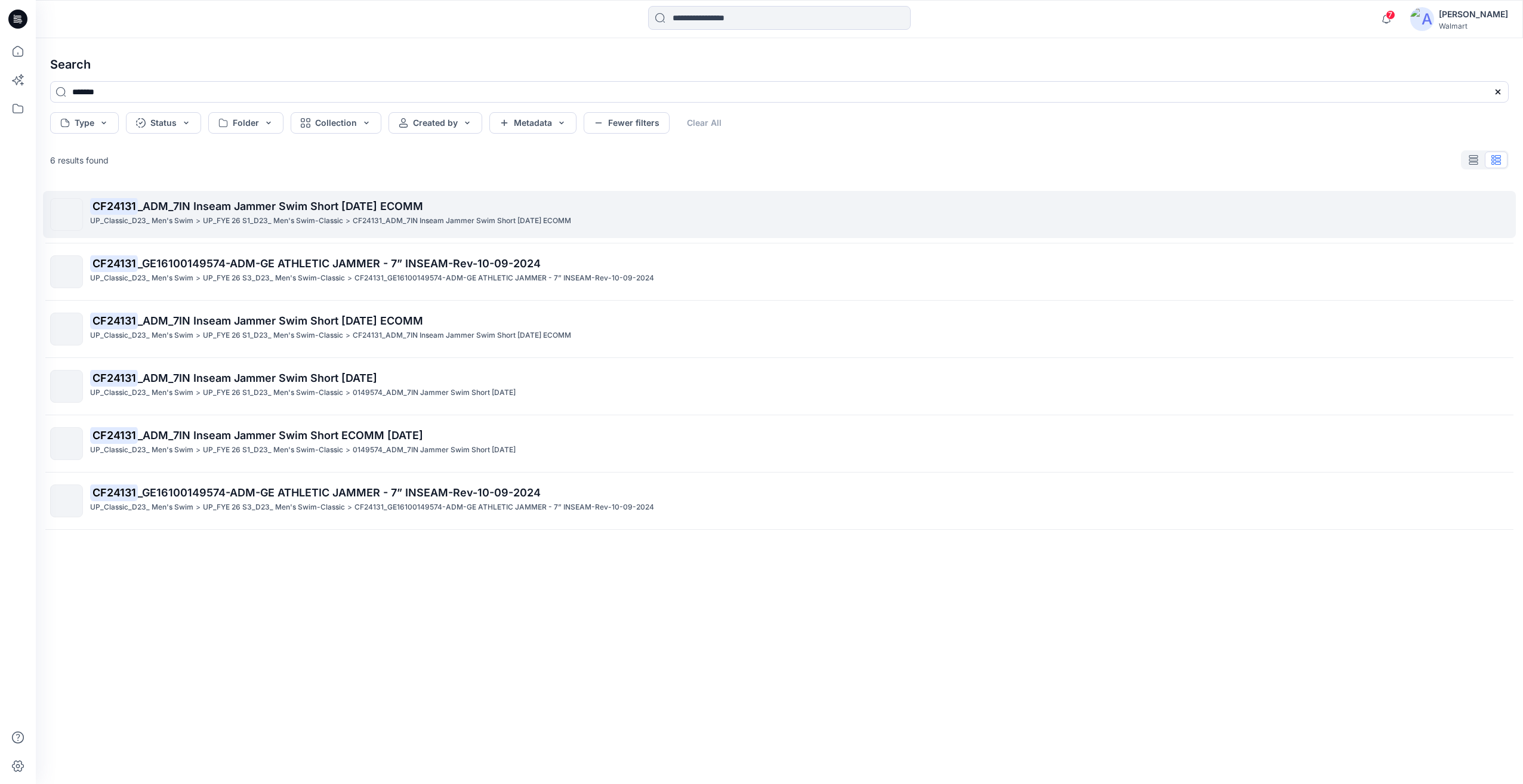
click at [423, 204] on span "_ADM_7IN Inseam Jammer Swim Short [DATE] ECOMM" at bounding box center [280, 205] width 285 height 12
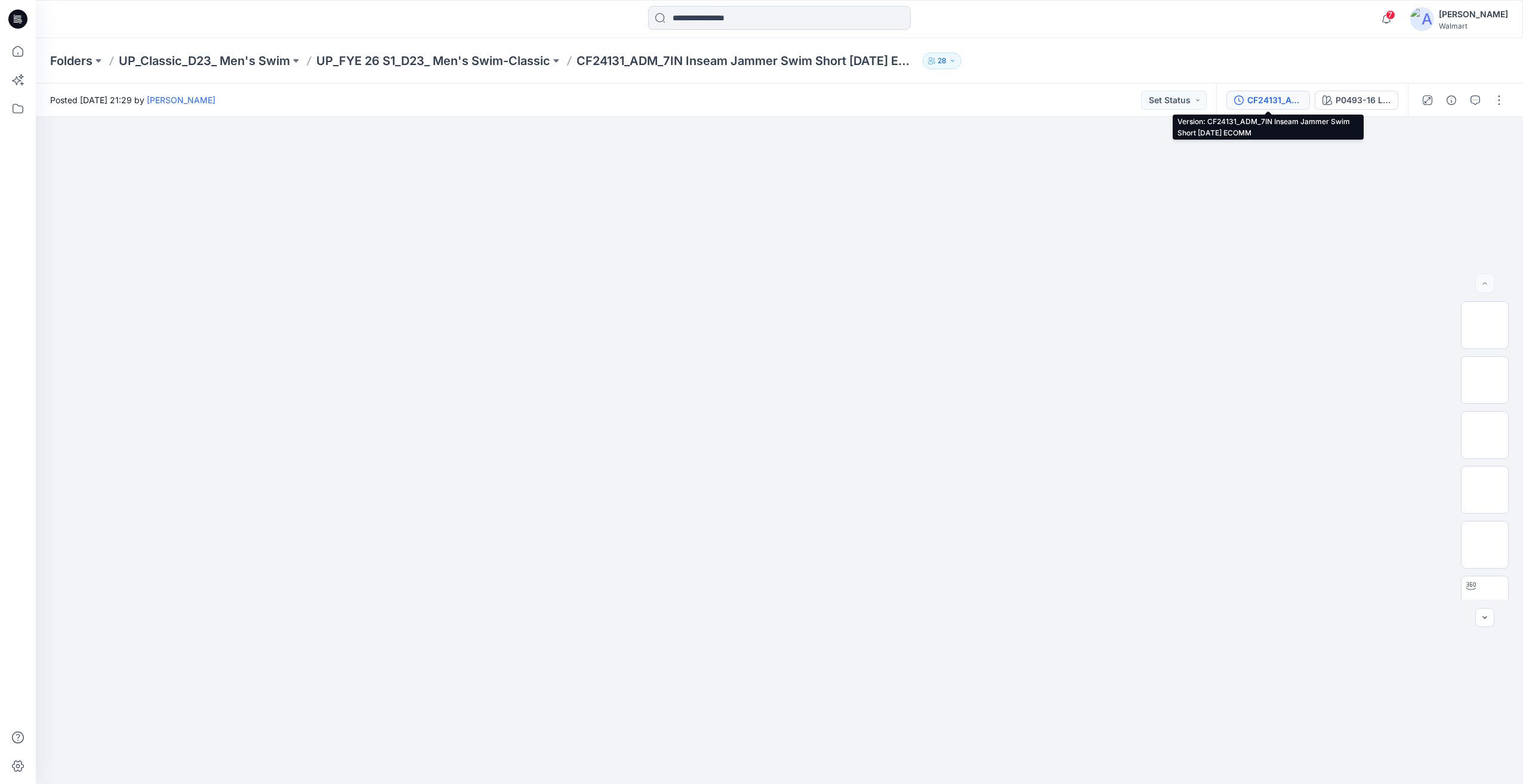
click at [1278, 98] on div "CF24131_ADM_7IN Inseam Jammer Swim Short [DATE] ECOMM" at bounding box center [1275, 100] width 55 height 13
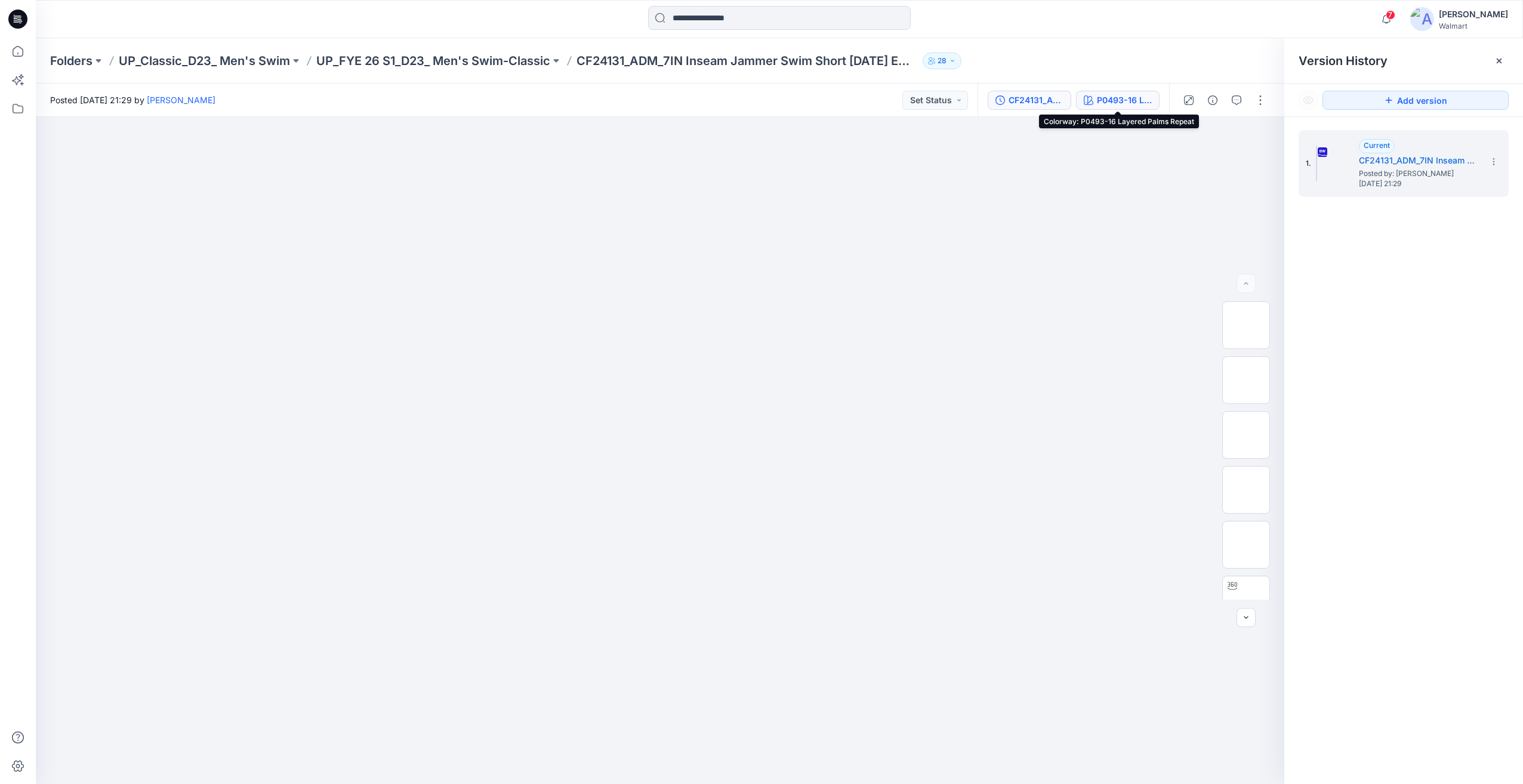
click at [1101, 105] on div "P0493-16 Layered Palms Repeat" at bounding box center [1124, 100] width 55 height 13
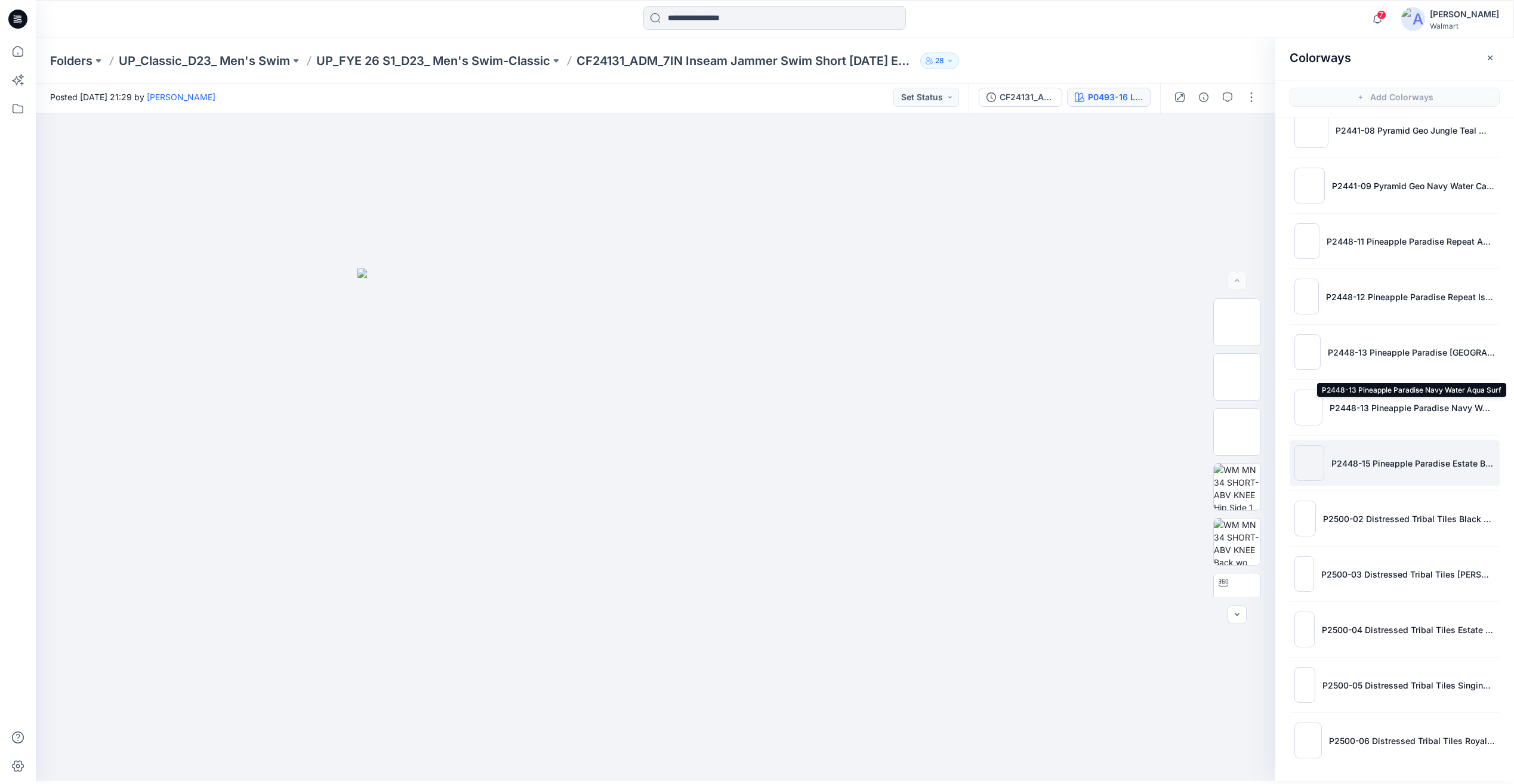
scroll to position [4, 0]
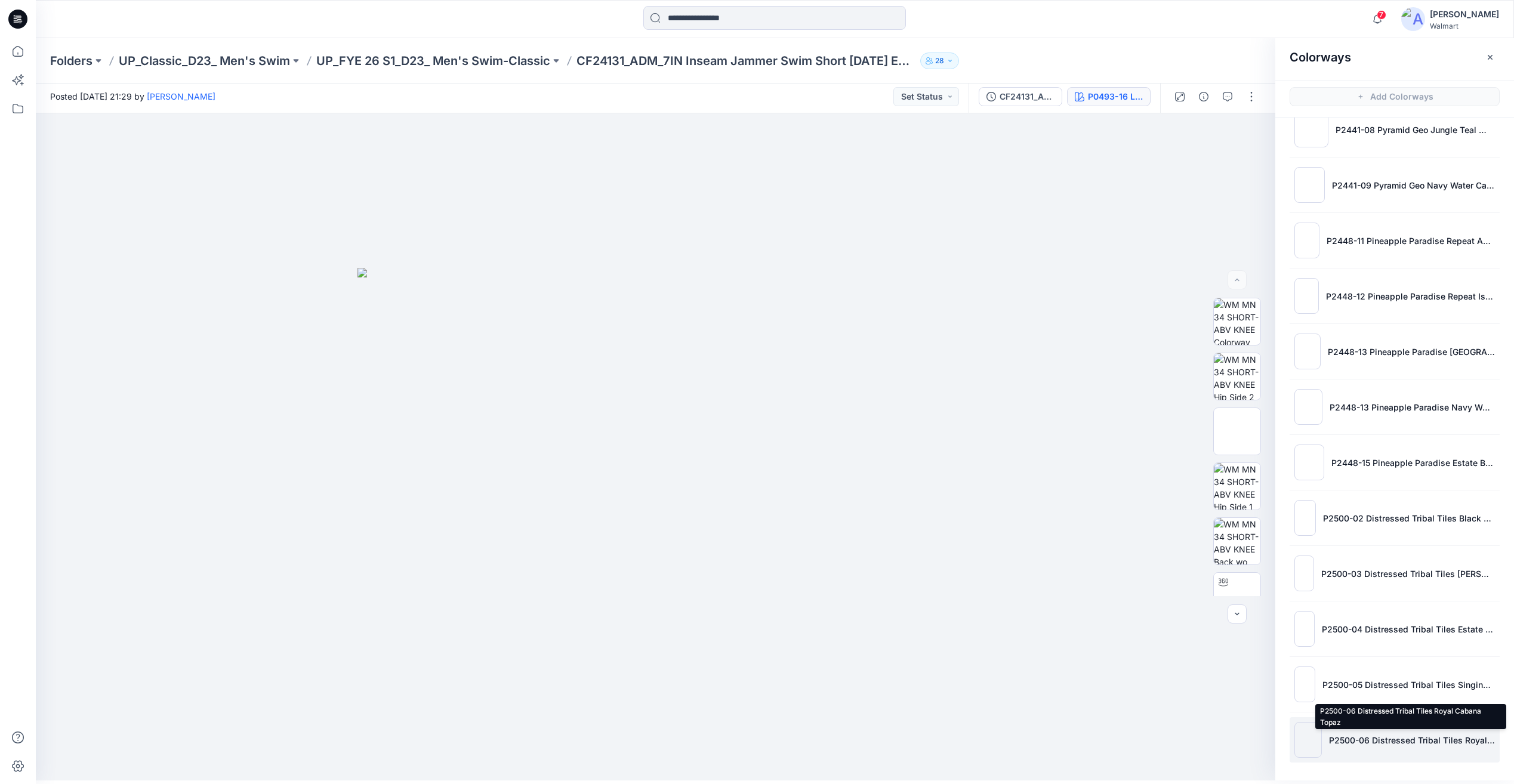
click at [1396, 736] on p "P2500-06 Distressed Tribal Tiles Royal Cabana Topaz" at bounding box center [1412, 740] width 166 height 12
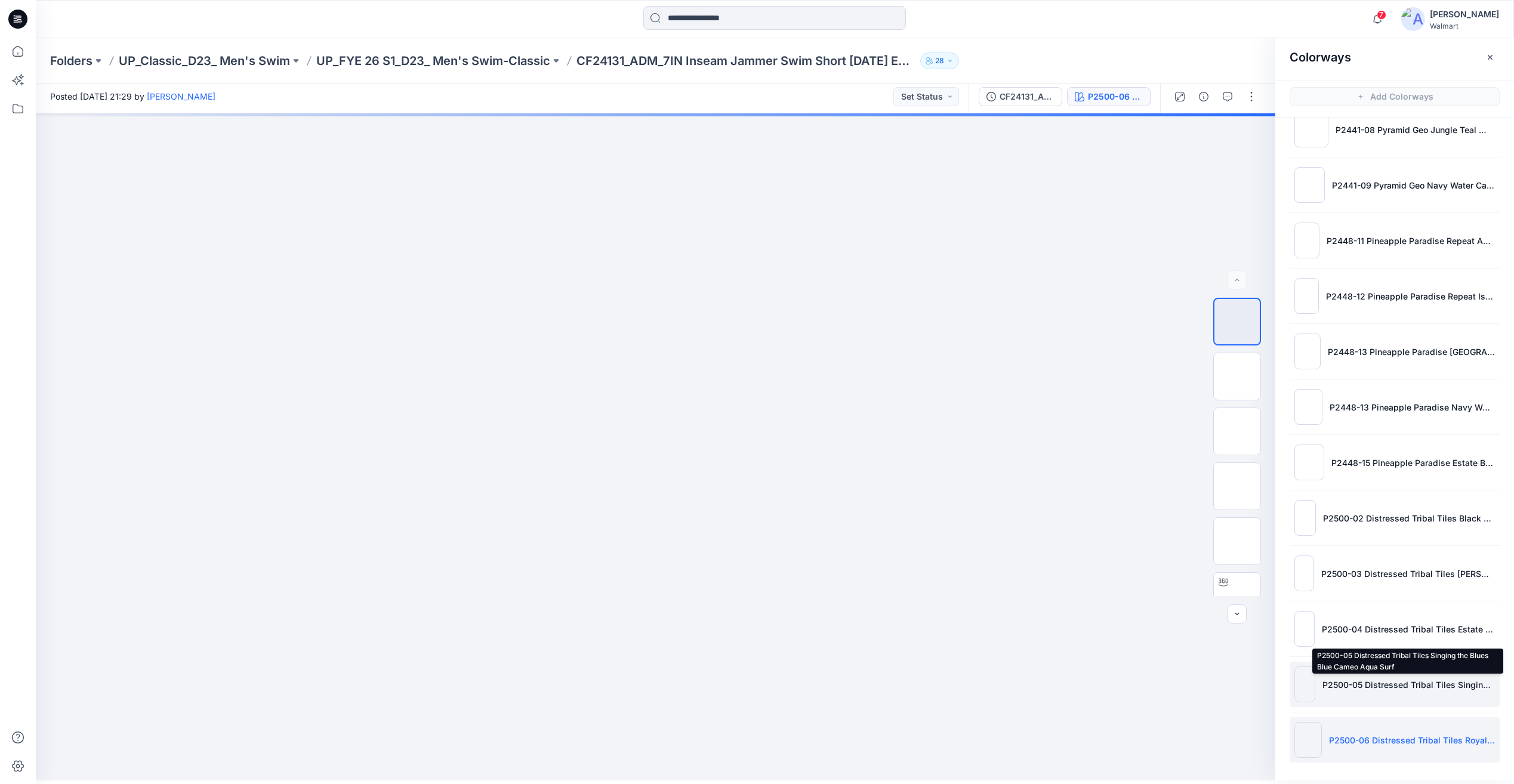
click at [1386, 684] on p "P2500-05 Distressed Tribal Tiles Singing the Blues Blue Cameo Aqua Surf" at bounding box center [1409, 684] width 172 height 12
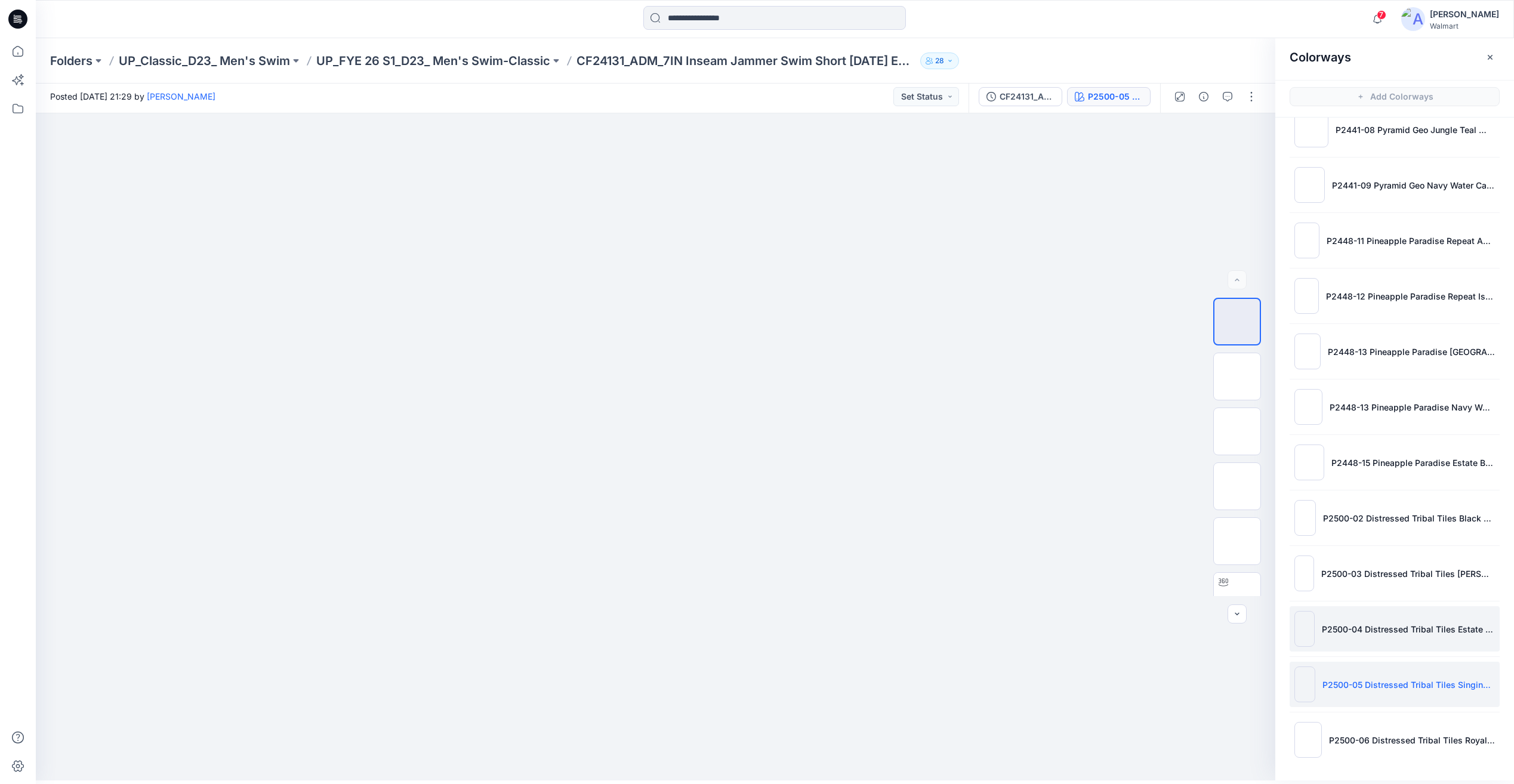
click at [1381, 640] on li "P2500-04 Distressed Tribal Tiles Estate Blue Singing the Blues Jungle Teal" at bounding box center [1394, 629] width 210 height 46
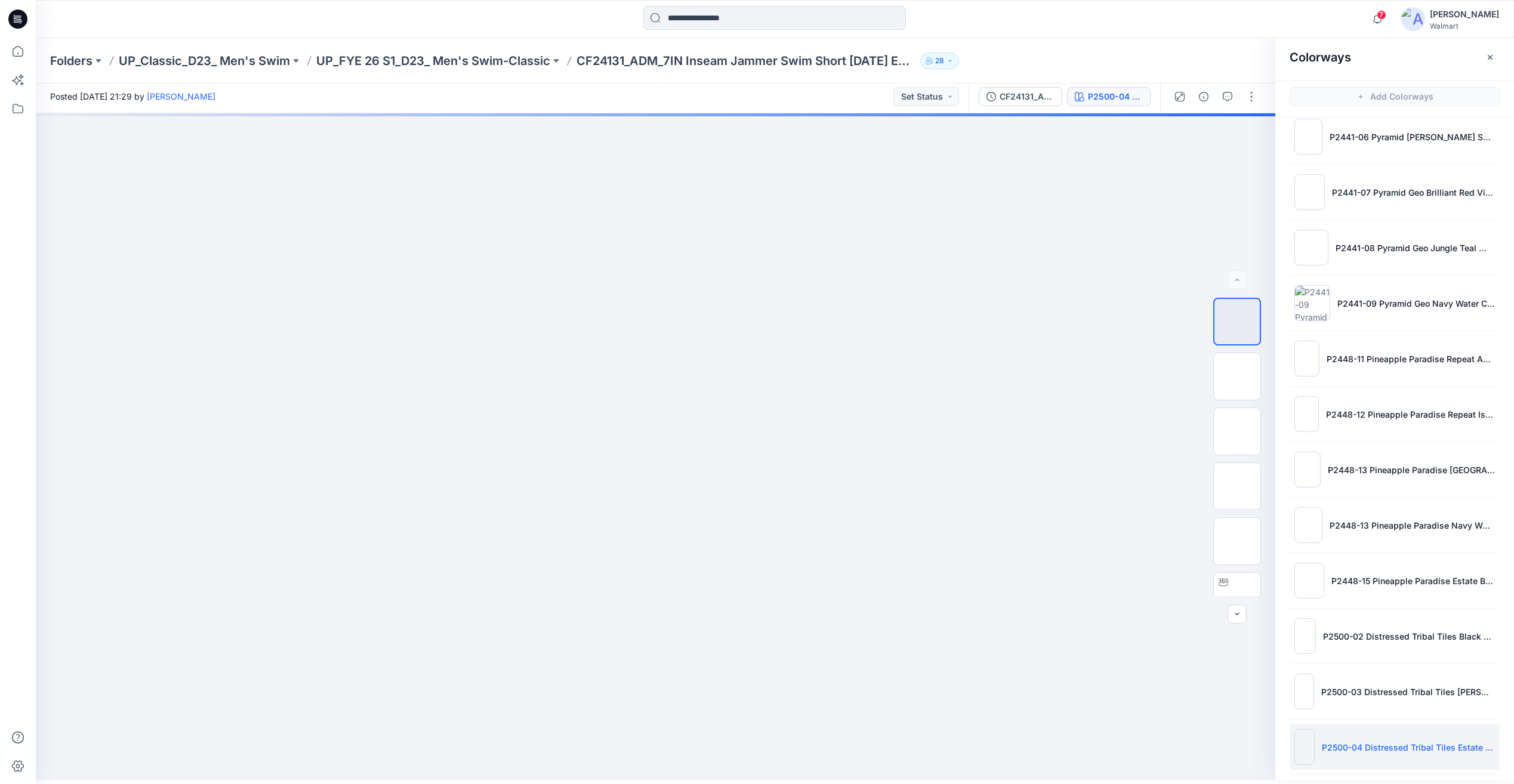
scroll to position [292, 0]
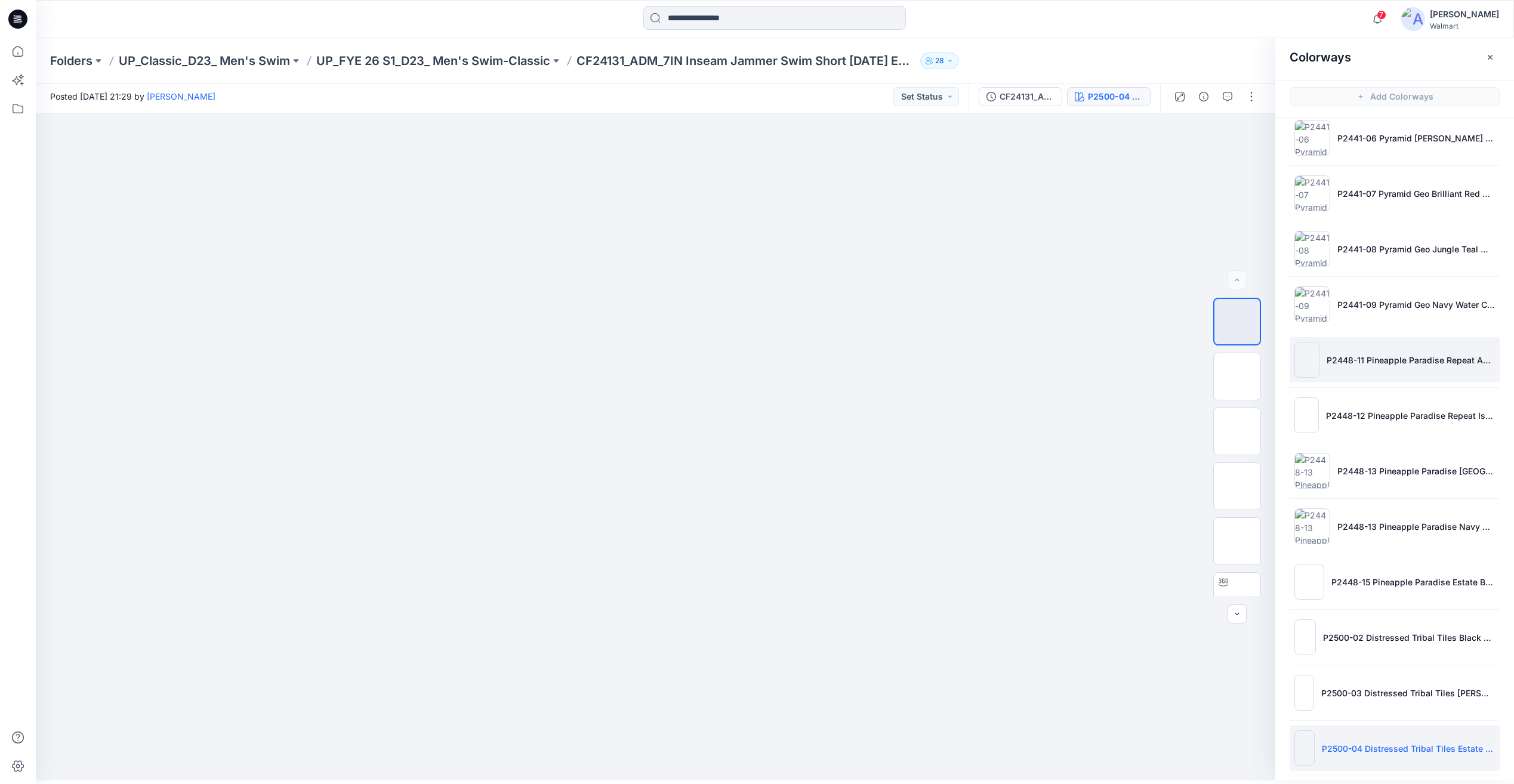
click at [1353, 373] on li "P2448-11 Pineapple Paradise Repeat Aqua Surf Cabana Blue" at bounding box center [1394, 360] width 210 height 46
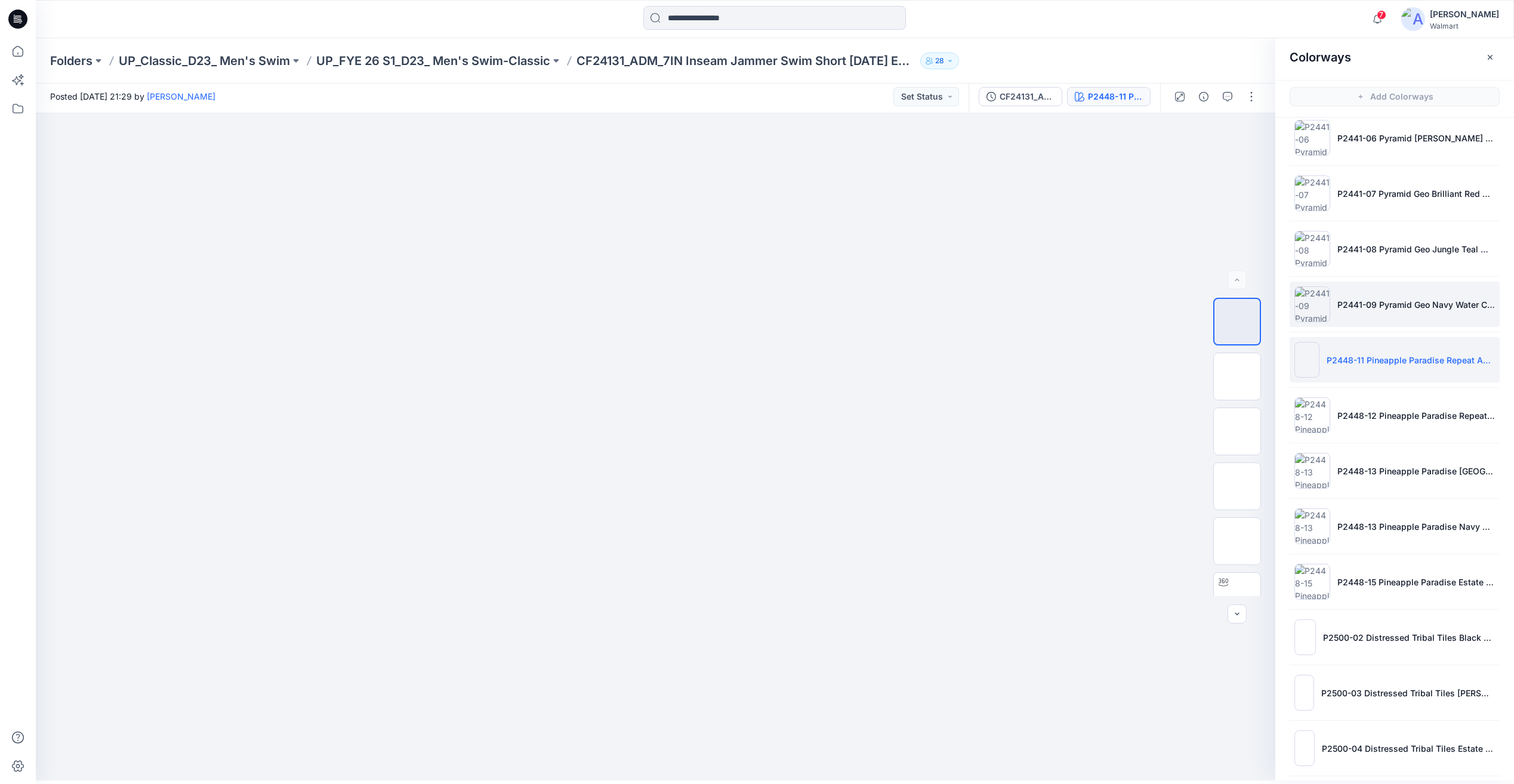
click at [1355, 321] on li "P2441-09 Pyramid Geo Navy Water Cabana Blue" at bounding box center [1394, 304] width 210 height 46
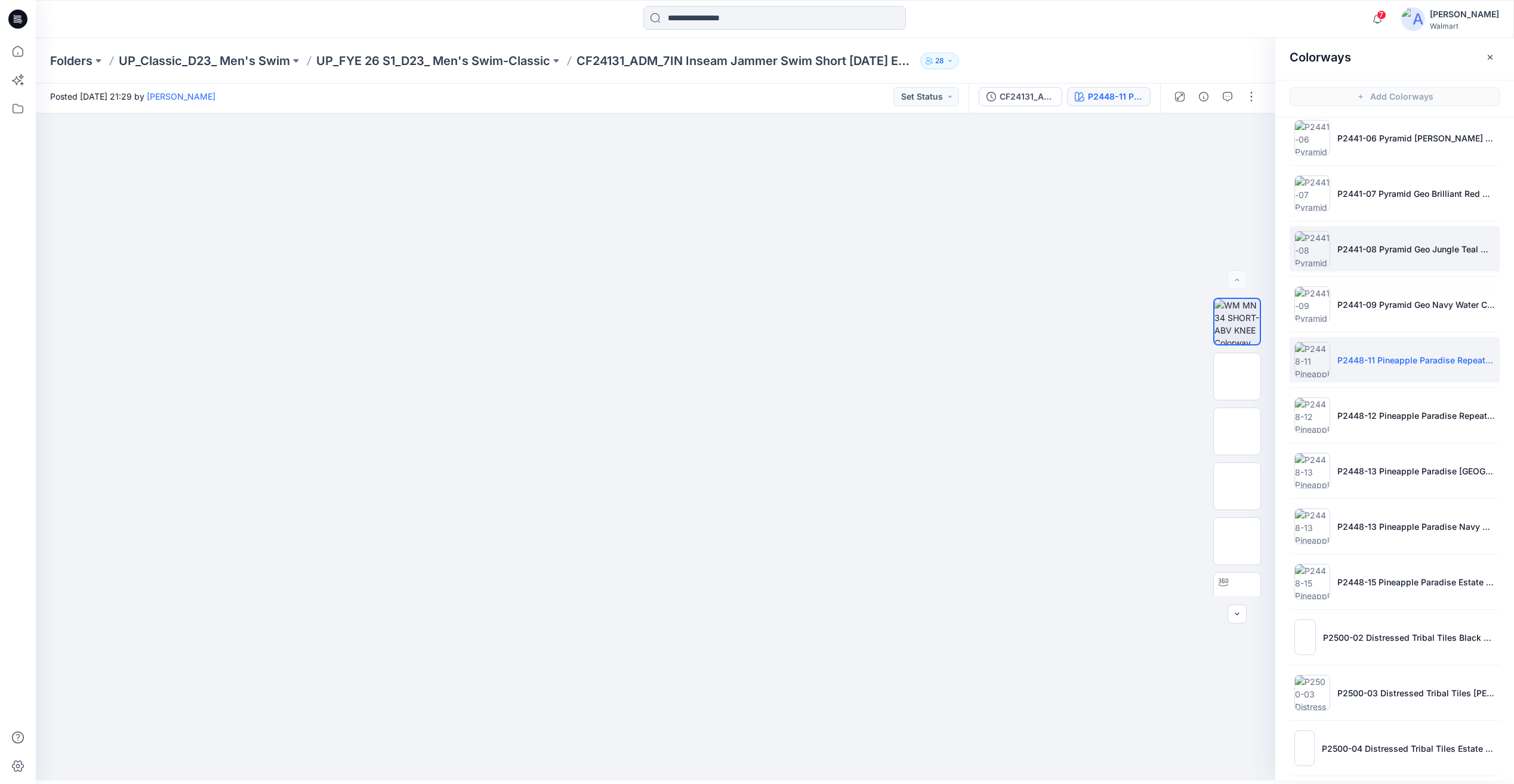
click at [1365, 262] on li "P2441-08 Pyramid Geo Jungle Teal White" at bounding box center [1394, 249] width 210 height 46
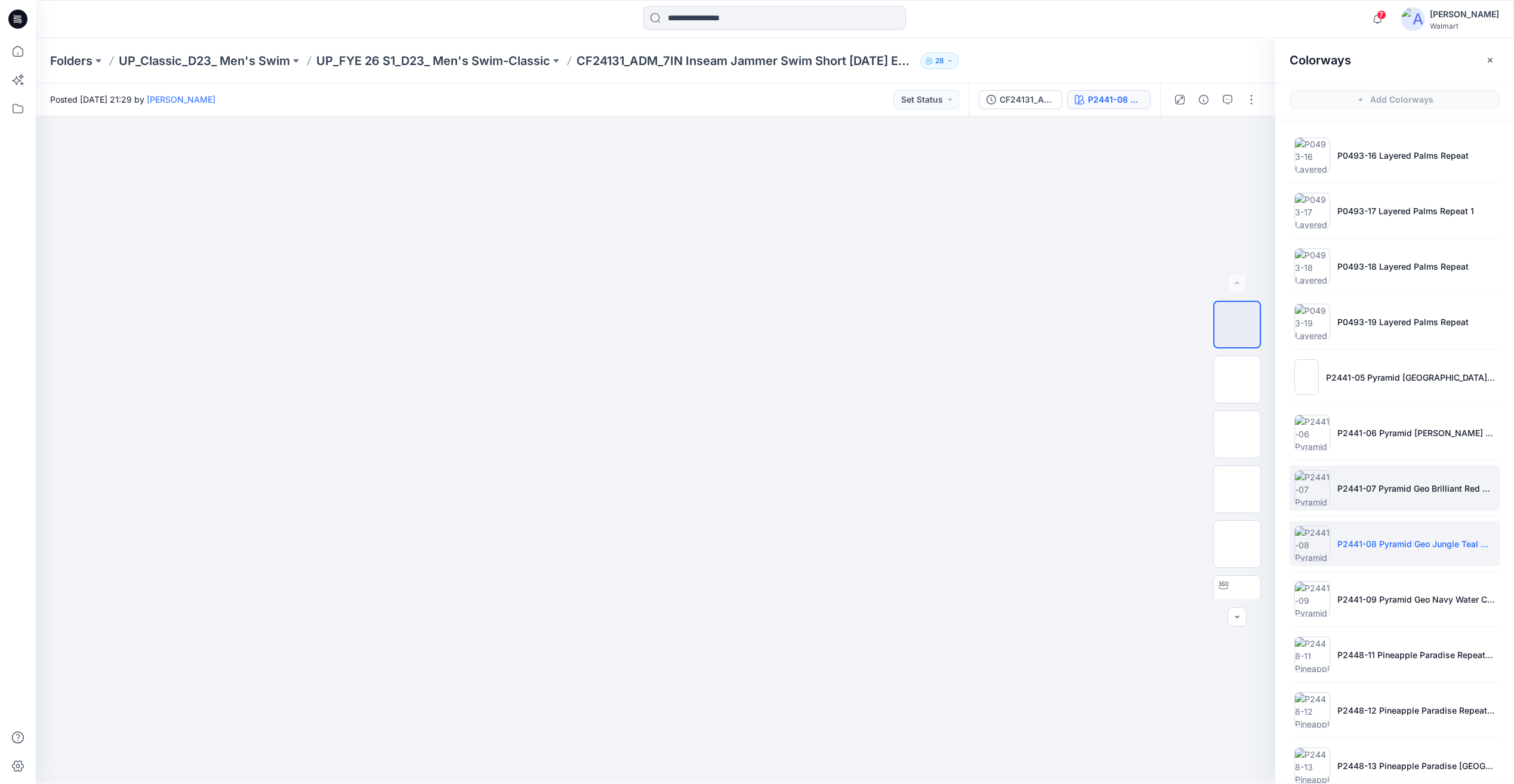
scroll to position [0, 0]
click at [758, 18] on input at bounding box center [775, 18] width 263 height 24
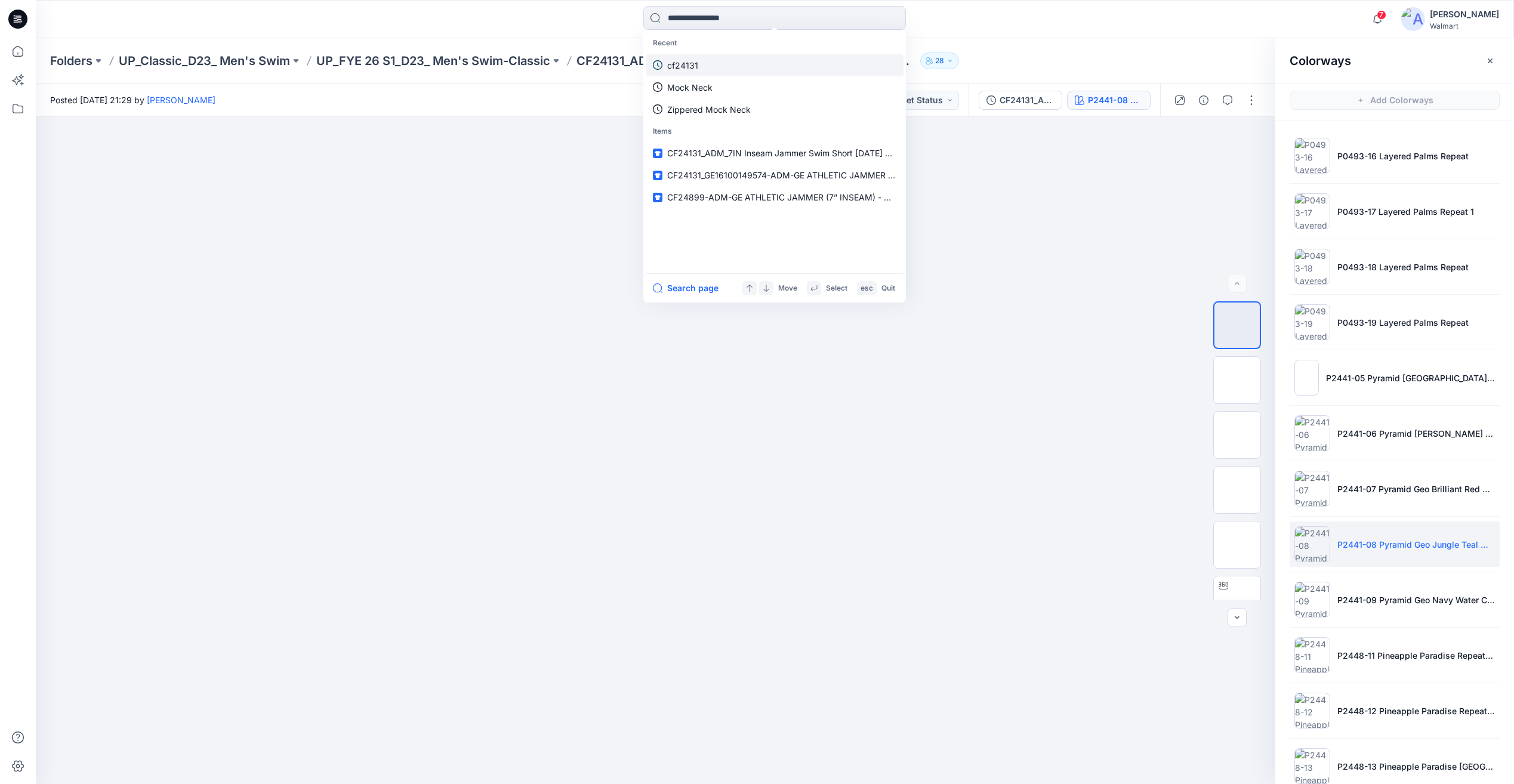
click at [740, 69] on link "cf24131" at bounding box center [775, 66] width 258 height 22
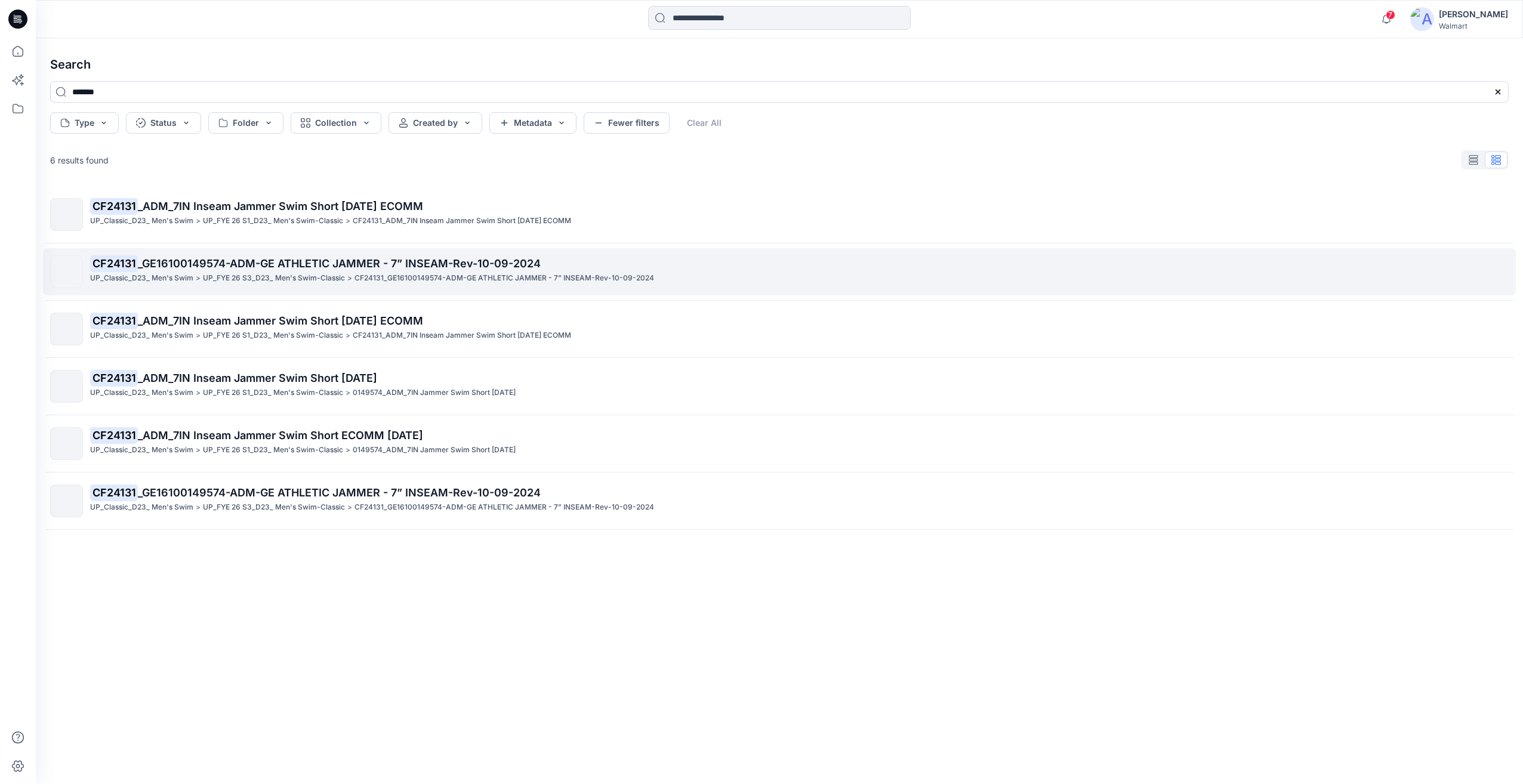
click at [429, 274] on p "CF24131_GE16100149574-ADM-GE ATHLETIC JAMMER - 7” INSEAM-Rev-10-09-2024" at bounding box center [504, 278] width 300 height 12
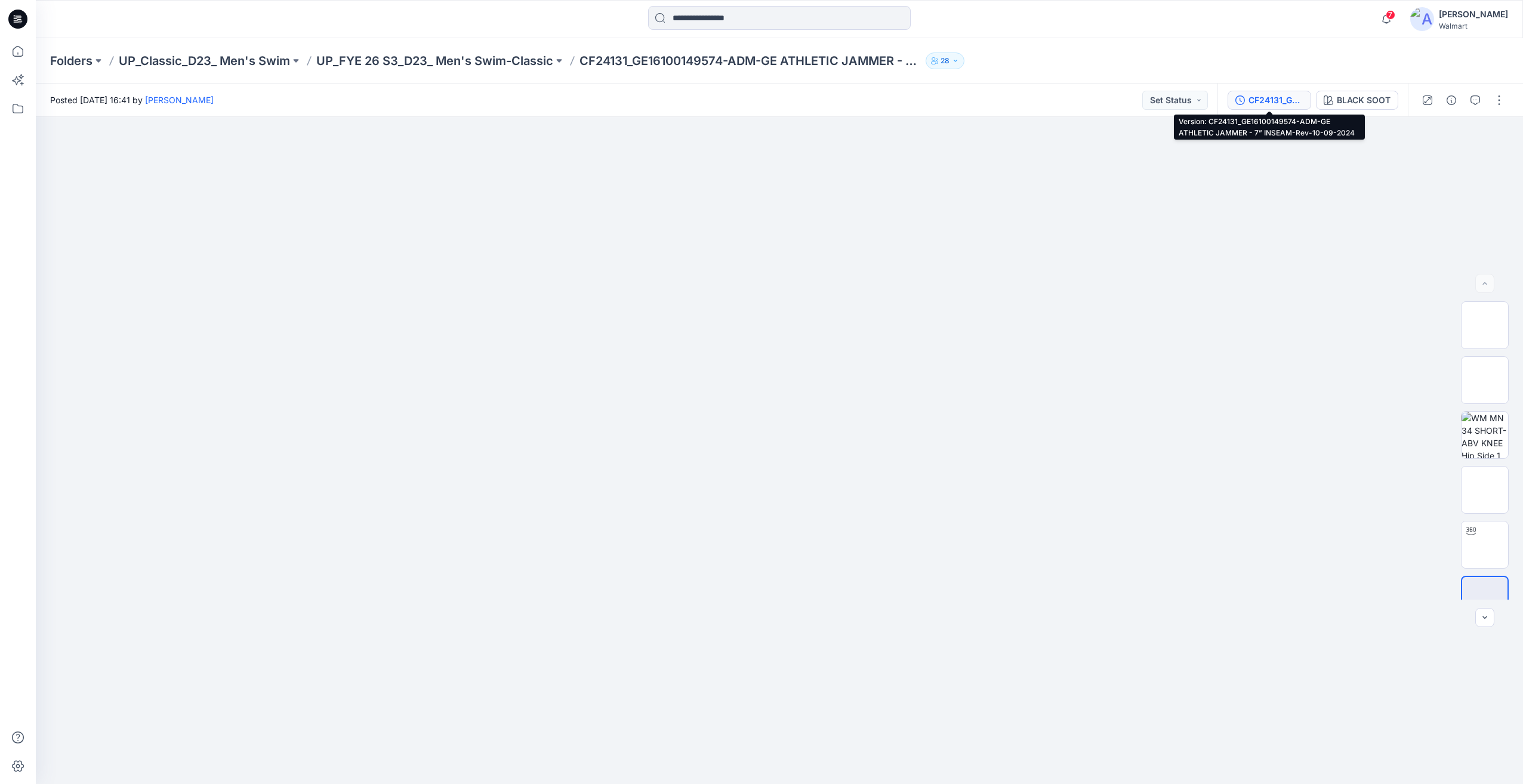
click at [1270, 98] on div "CF24131_GE16100149574-ADM-GE ATHLETIC JAMMER - 7” INSEAM-Rev-10-09-2024" at bounding box center [1276, 100] width 55 height 13
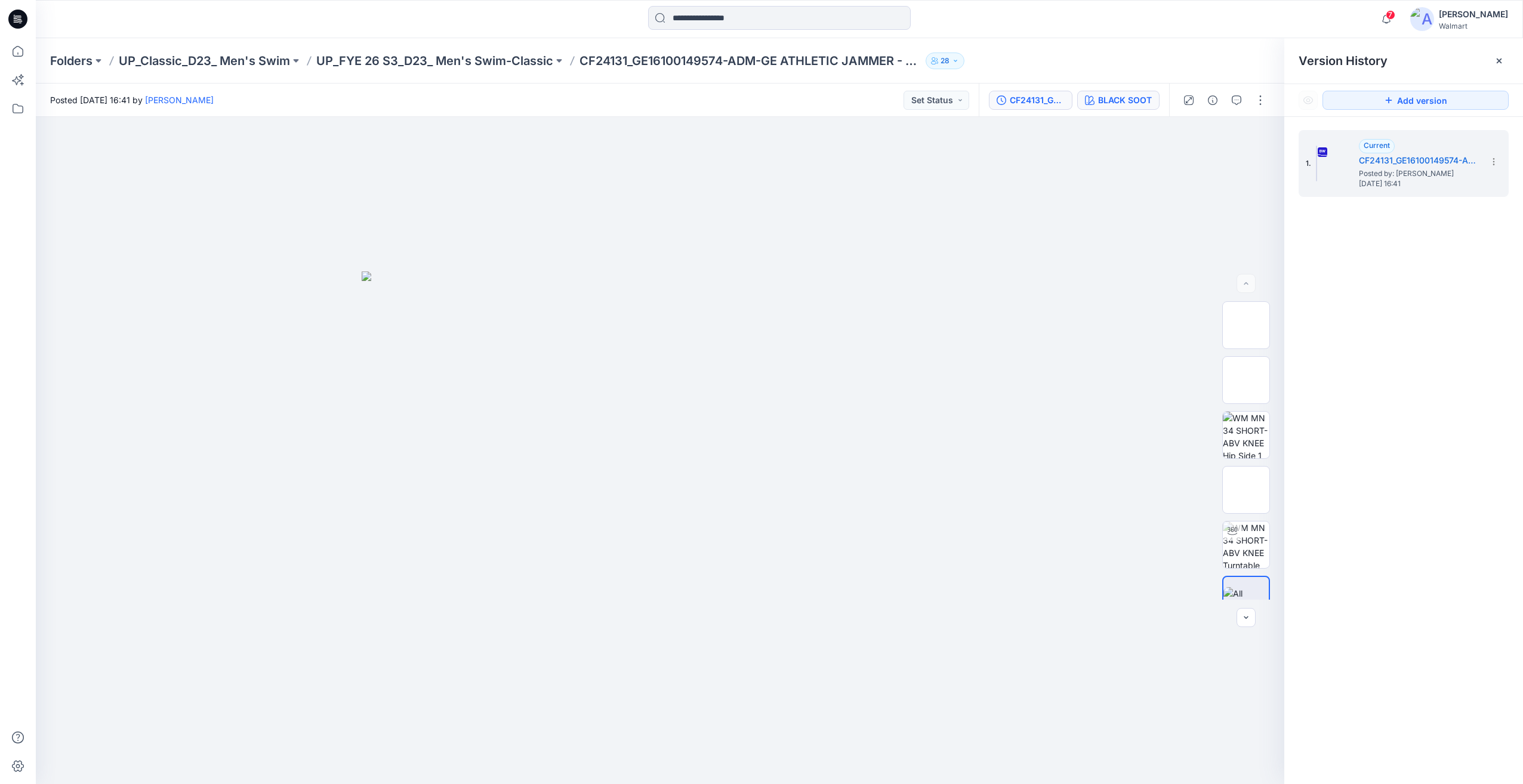
click at [1143, 106] on div "BLACK SOOT" at bounding box center [1125, 100] width 54 height 13
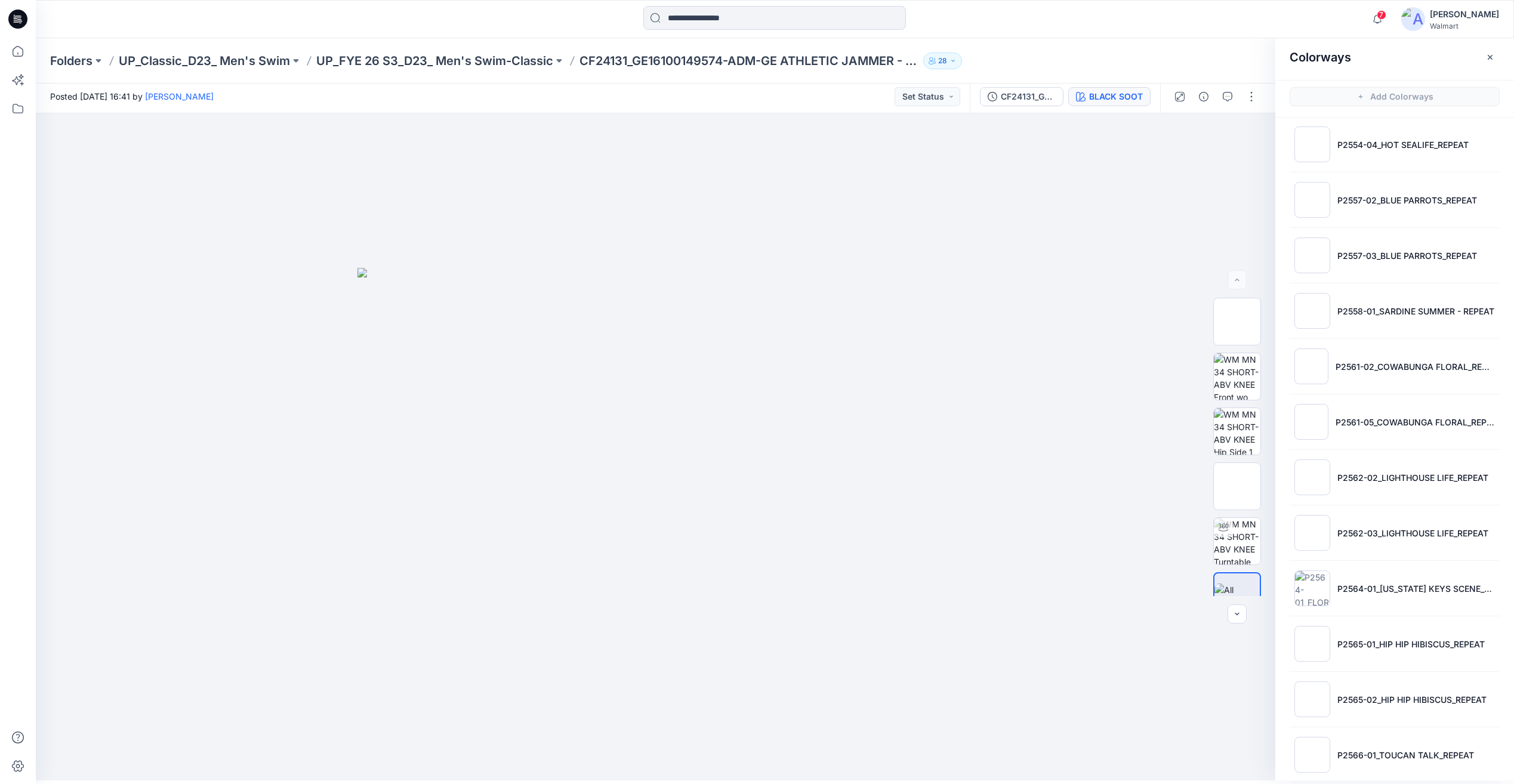
scroll to position [522, 0]
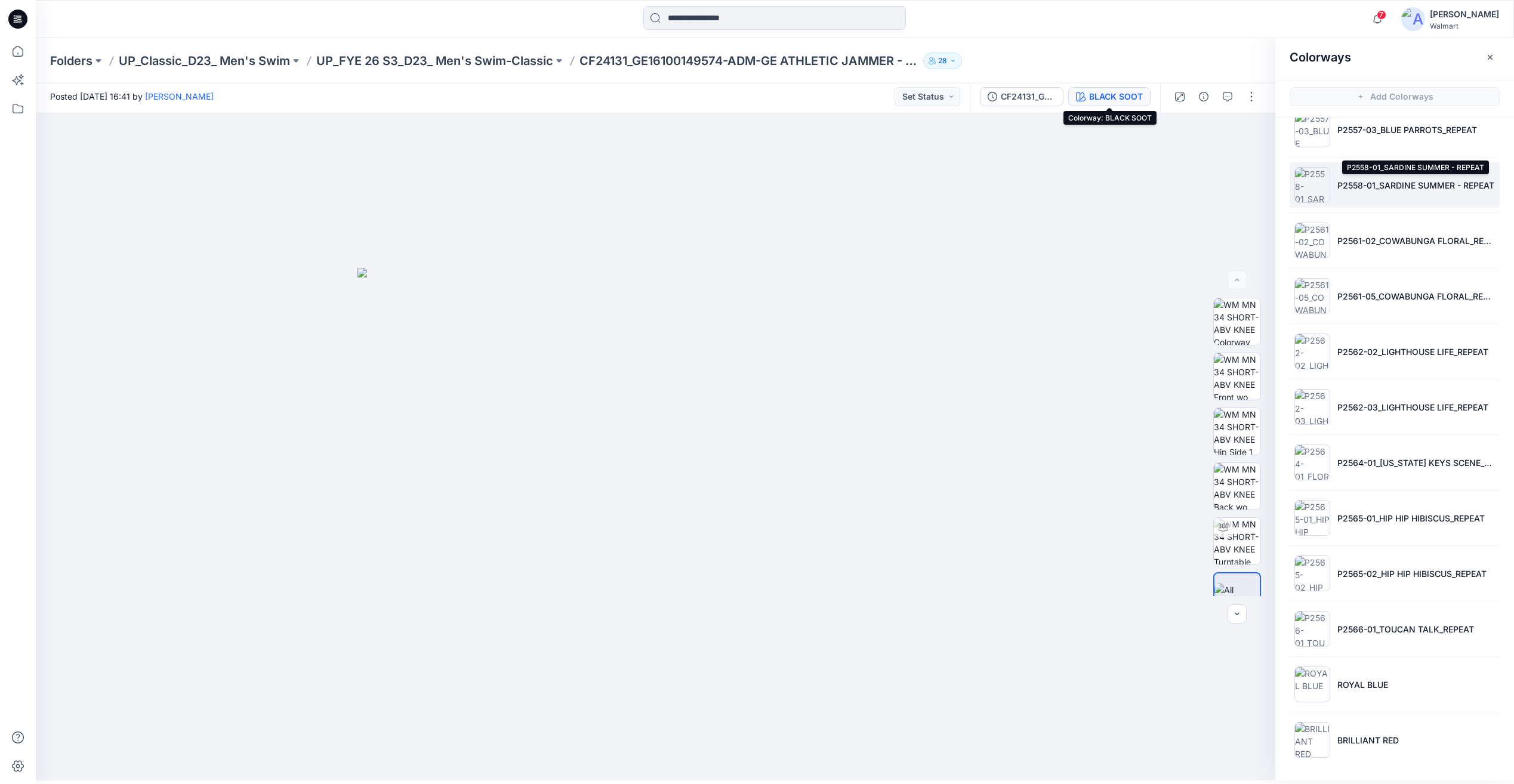
click at [1366, 190] on p "P2558-01_SARDINE SUMMER - REPEAT" at bounding box center [1416, 185] width 157 height 12
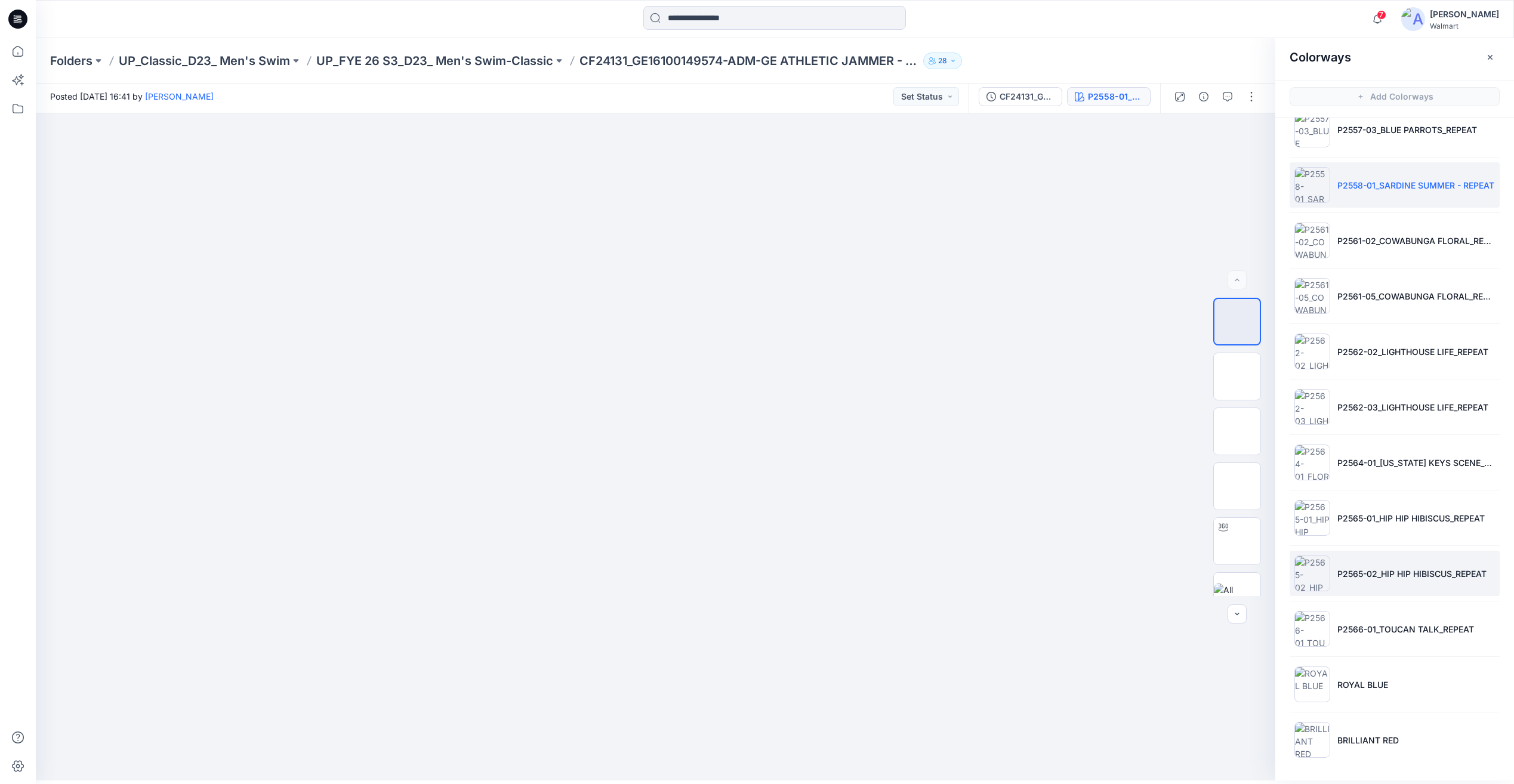
click at [1347, 566] on li "P2565-02_HIP HIP HIBISCUS_REPEAT" at bounding box center [1394, 573] width 210 height 46
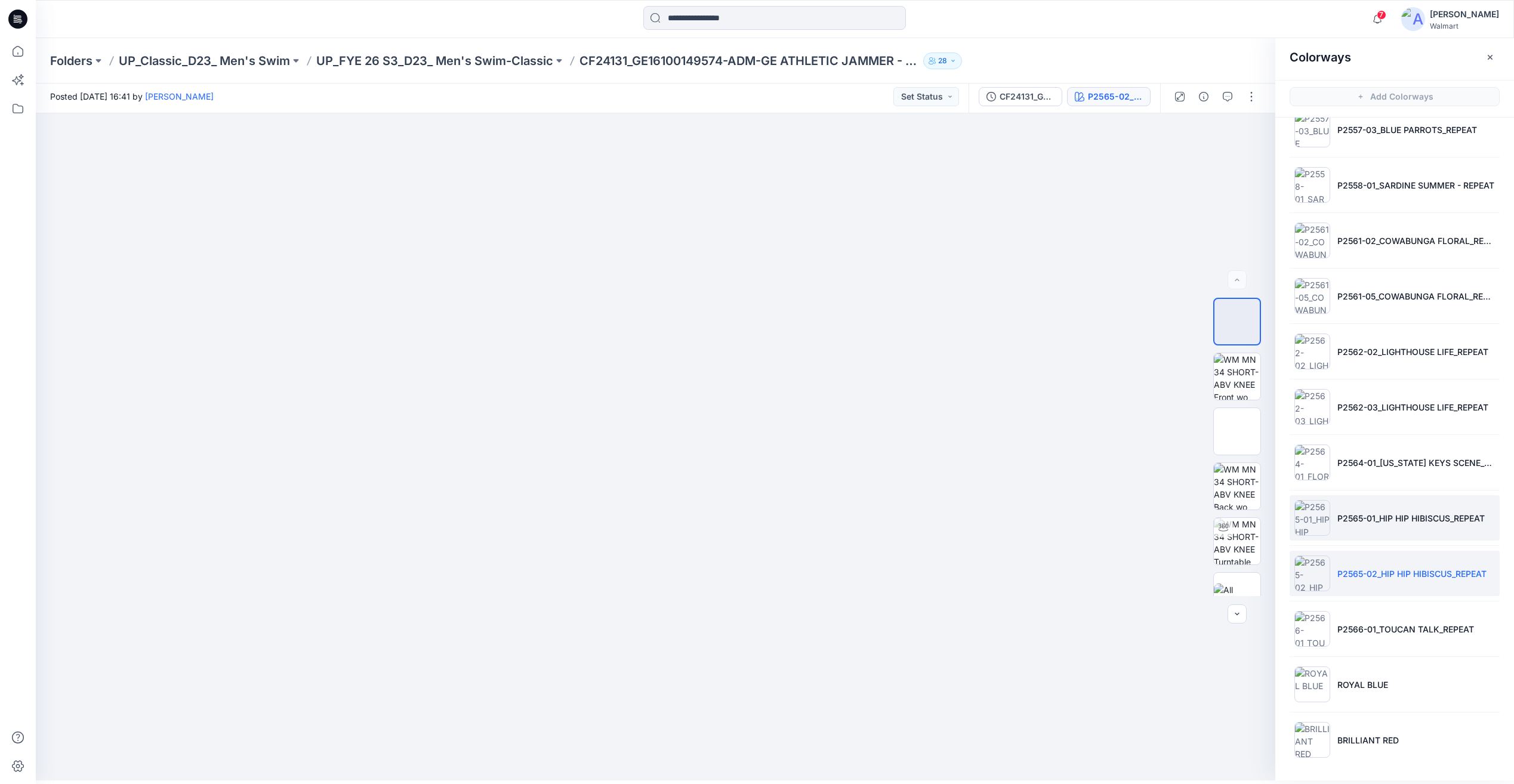
click at [1391, 518] on p "P2565-01_HIP HIP HIBISCUS_REPEAT" at bounding box center [1411, 517] width 148 height 12
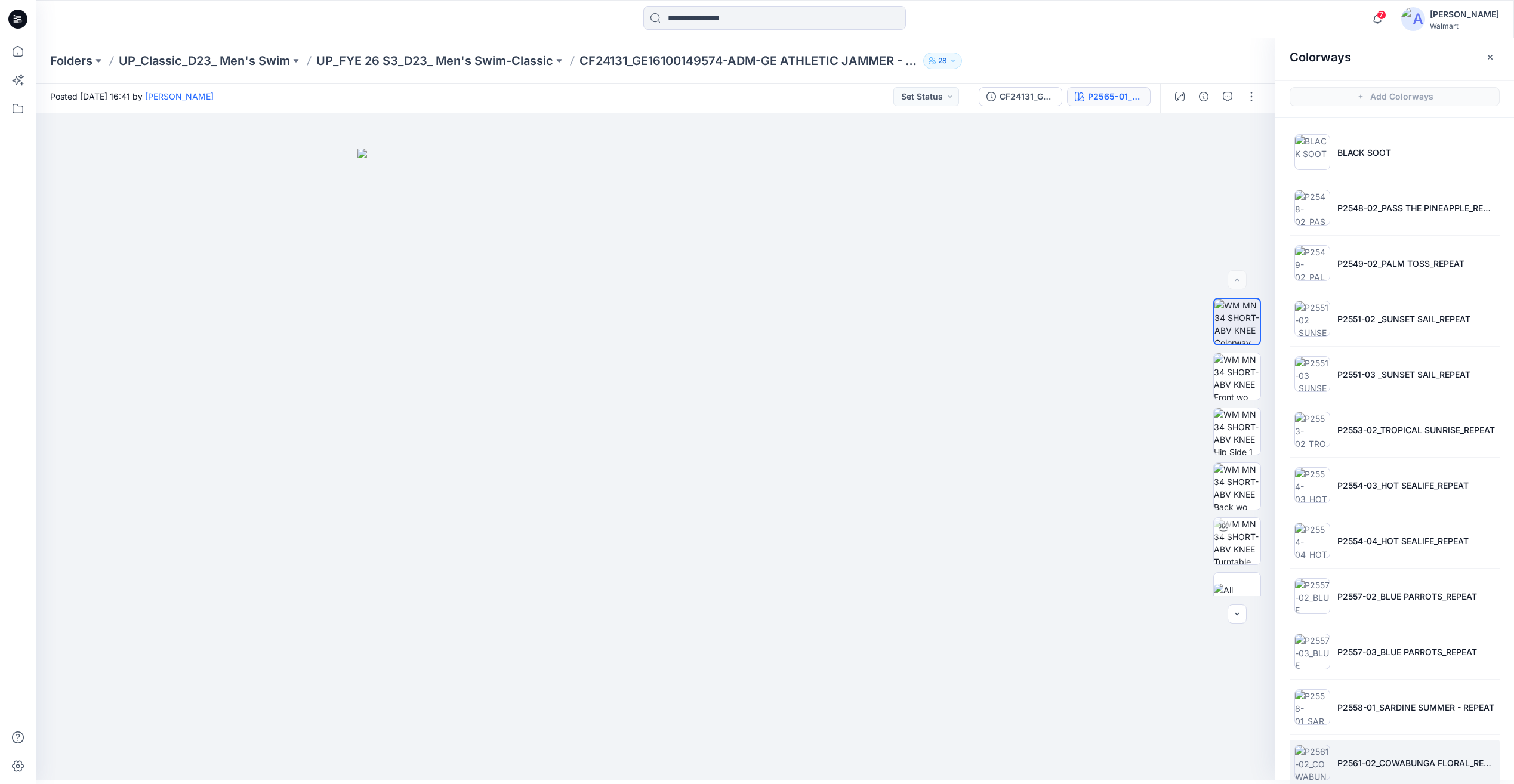
scroll to position [0, 0]
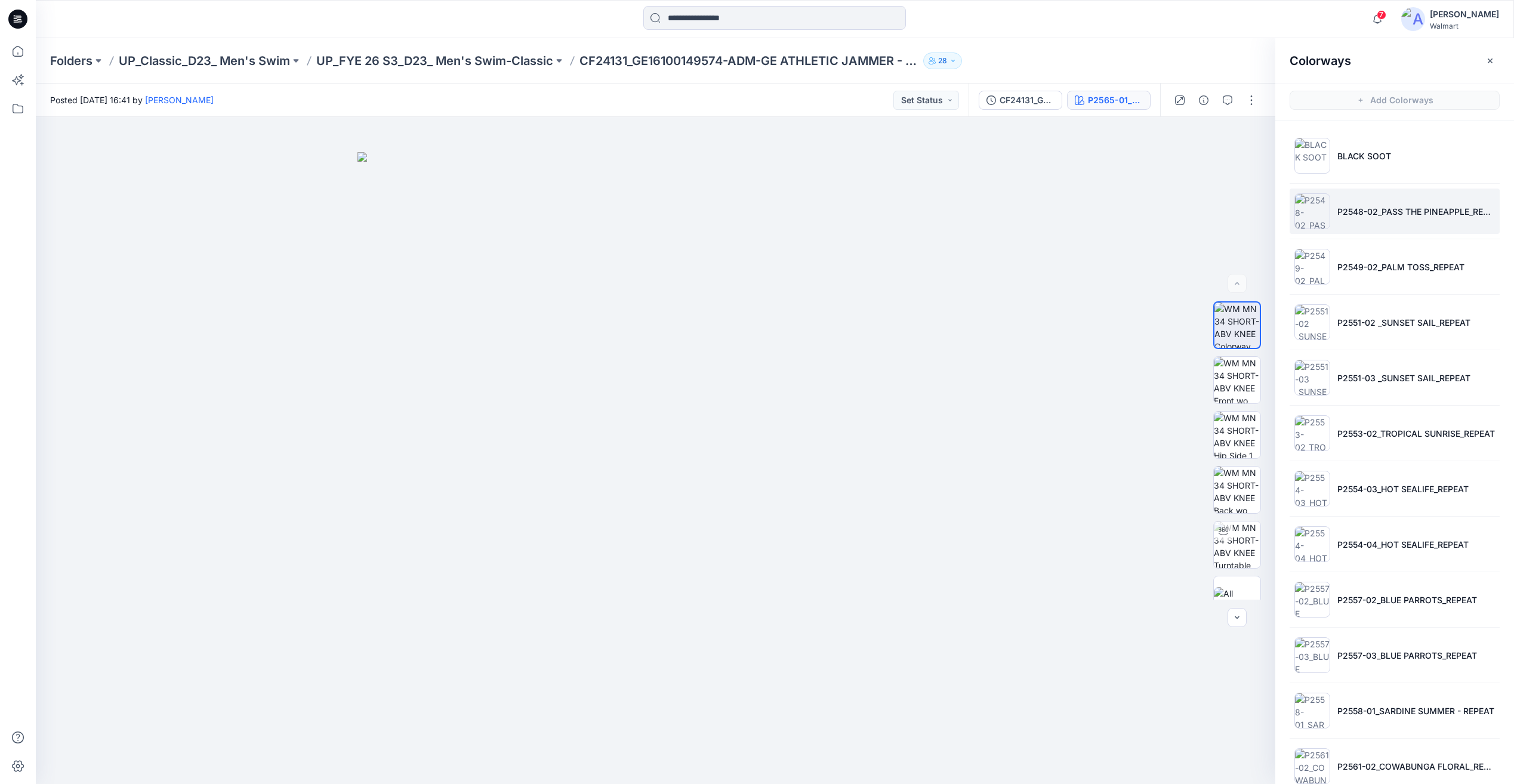
click at [1390, 228] on li "P2548-02_PASS THE PINEAPPLE_REPEAT" at bounding box center [1394, 211] width 210 height 46
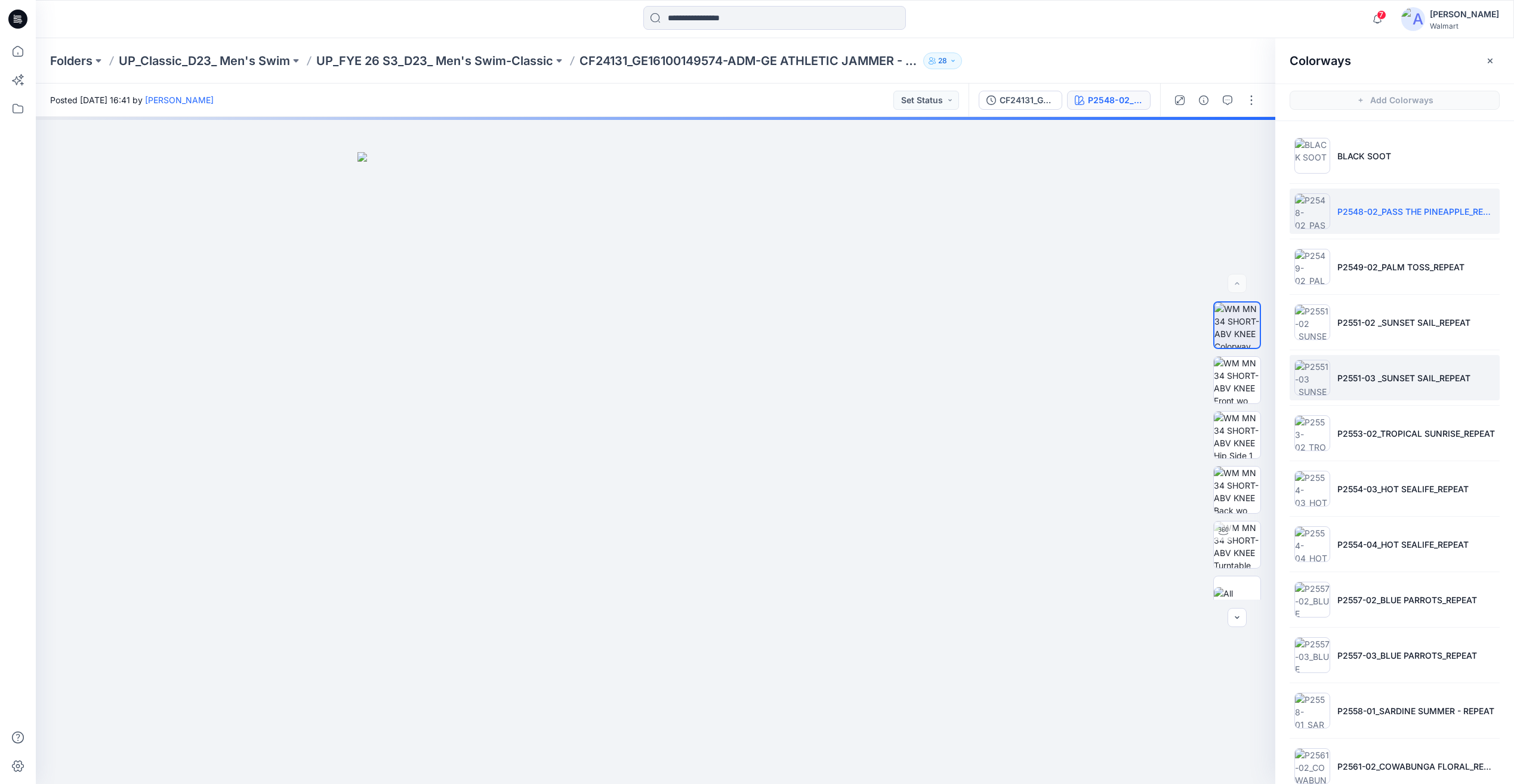
click at [1370, 384] on p "P2551-03 _SUNSET SAIL_REPEAT" at bounding box center [1404, 378] width 133 height 12
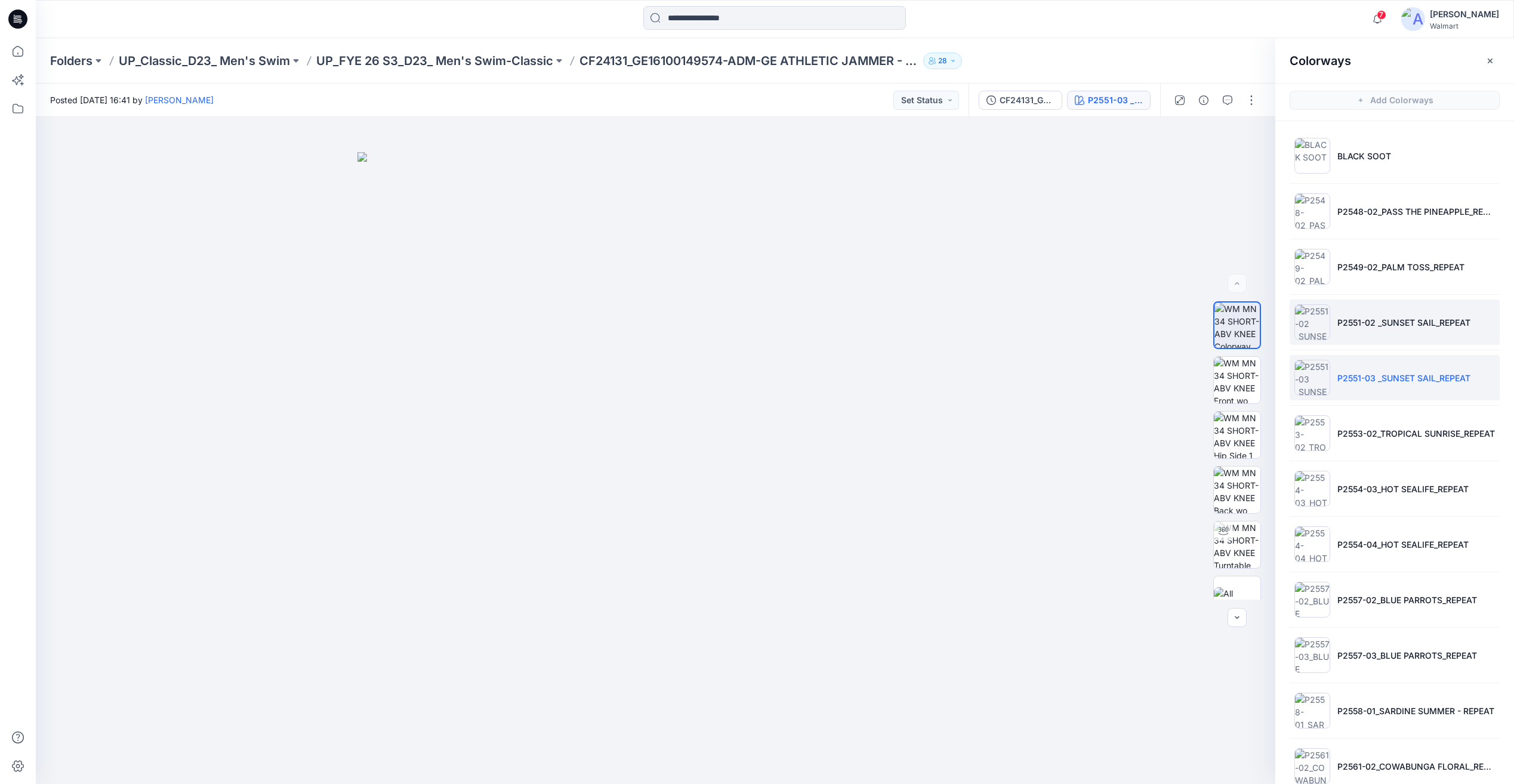
click at [1361, 334] on li "P2551-02 _SUNSET SAIL_REPEAT" at bounding box center [1394, 322] width 210 height 46
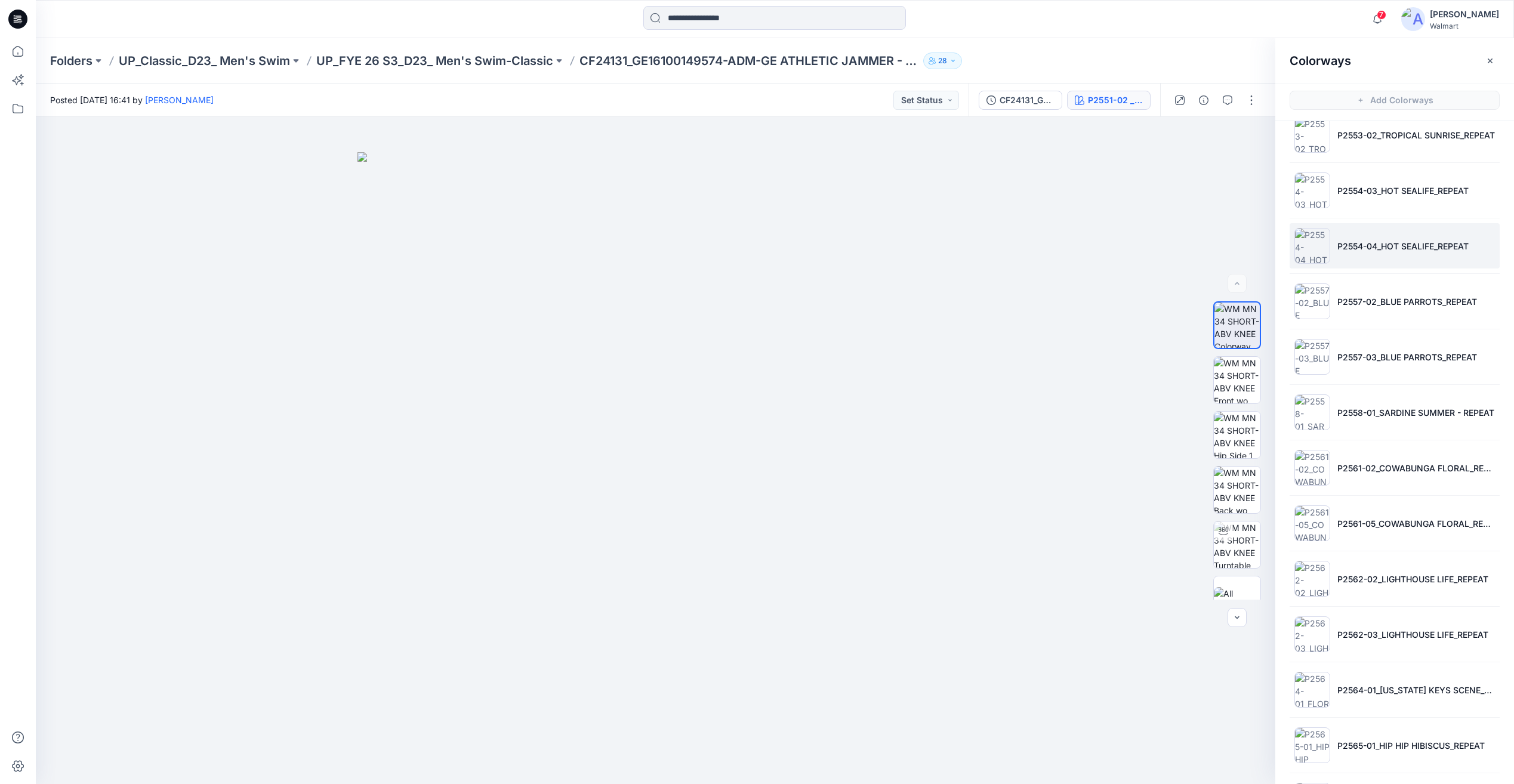
scroll to position [522, 0]
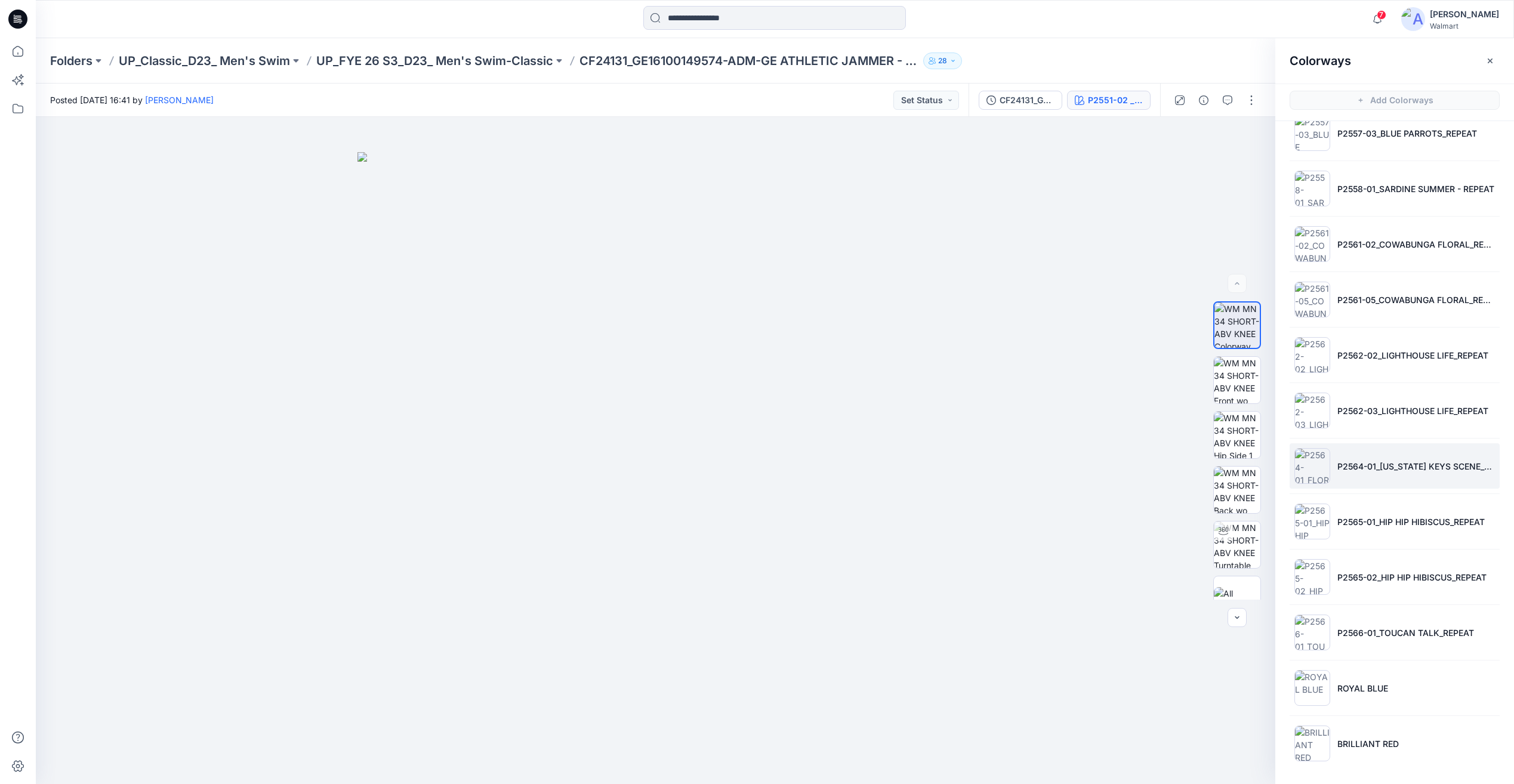
click at [1398, 482] on li "P2564-01_[US_STATE] KEYS SCENE_REPEAT" at bounding box center [1394, 466] width 210 height 46
click at [1399, 417] on li "P2562-03_LIGHTHOUSE LIFE_REPEAT" at bounding box center [1394, 411] width 210 height 46
click at [1399, 366] on li "P2562-02_LIGHTHOUSE LIFE_REPEAT" at bounding box center [1394, 355] width 210 height 46
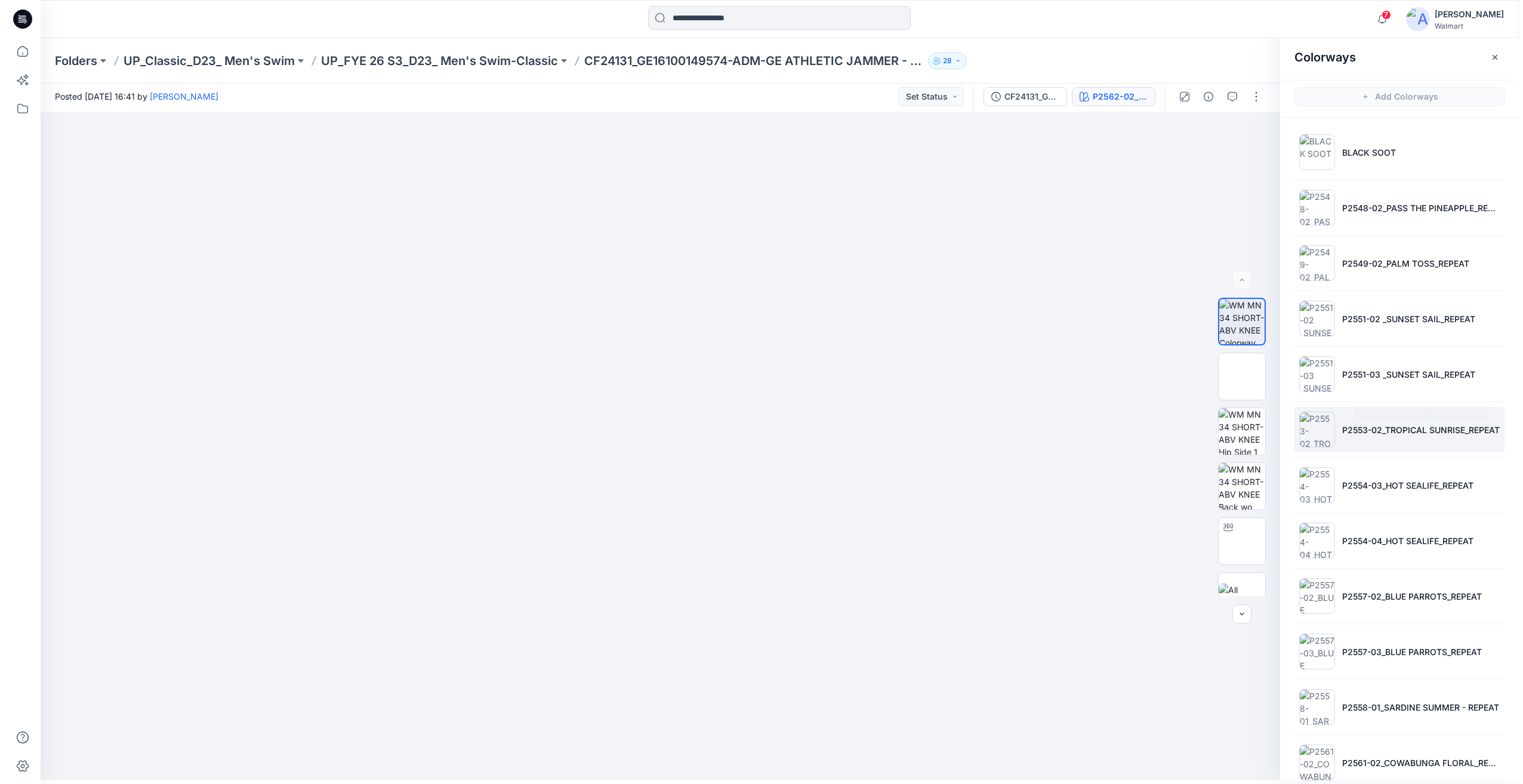
scroll to position [0, 0]
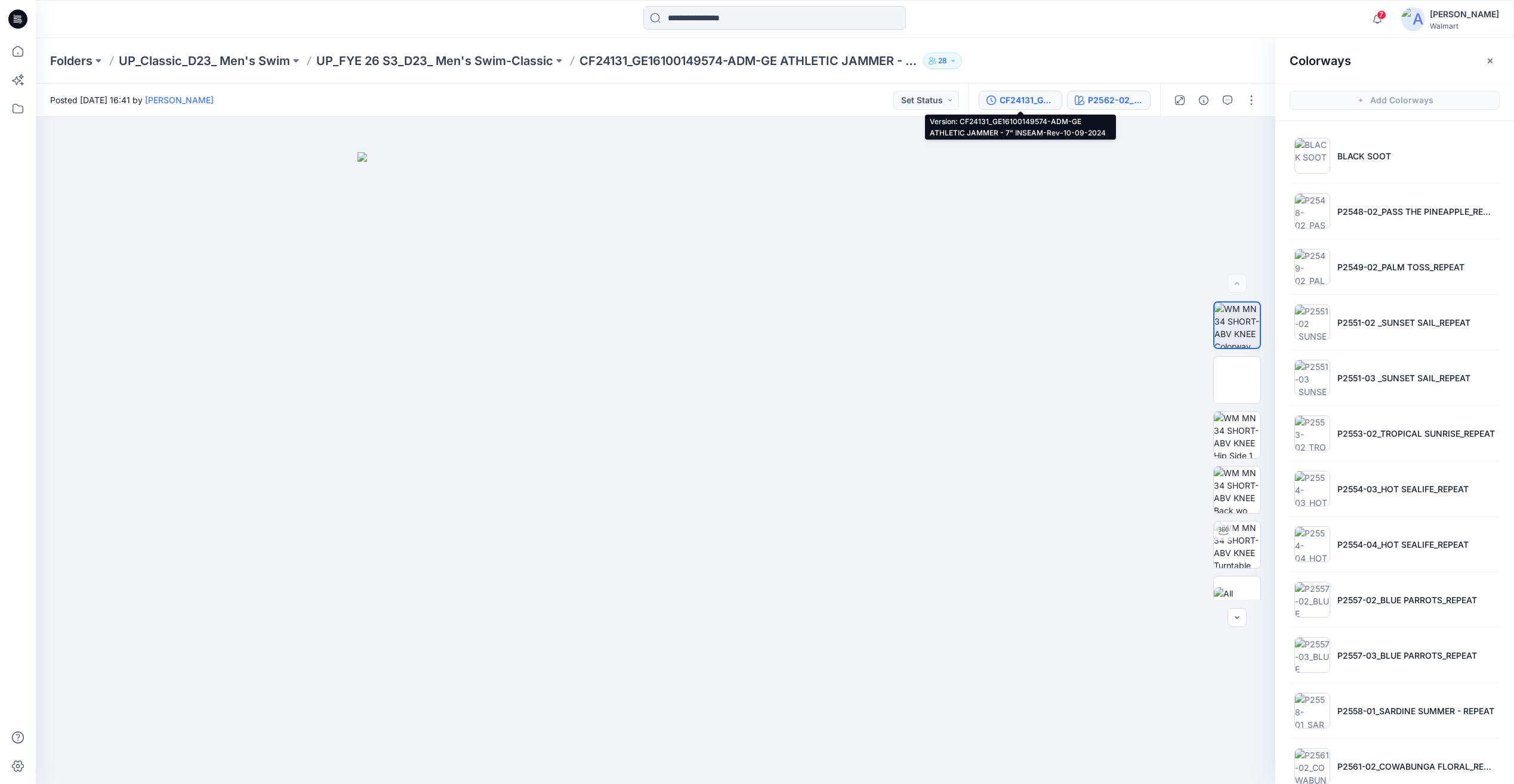
click at [1016, 100] on div "CF24131_GE16100149574-ADM-GE ATHLETIC JAMMER - 7” INSEAM-Rev-10-09-2024" at bounding box center [1027, 100] width 55 height 13
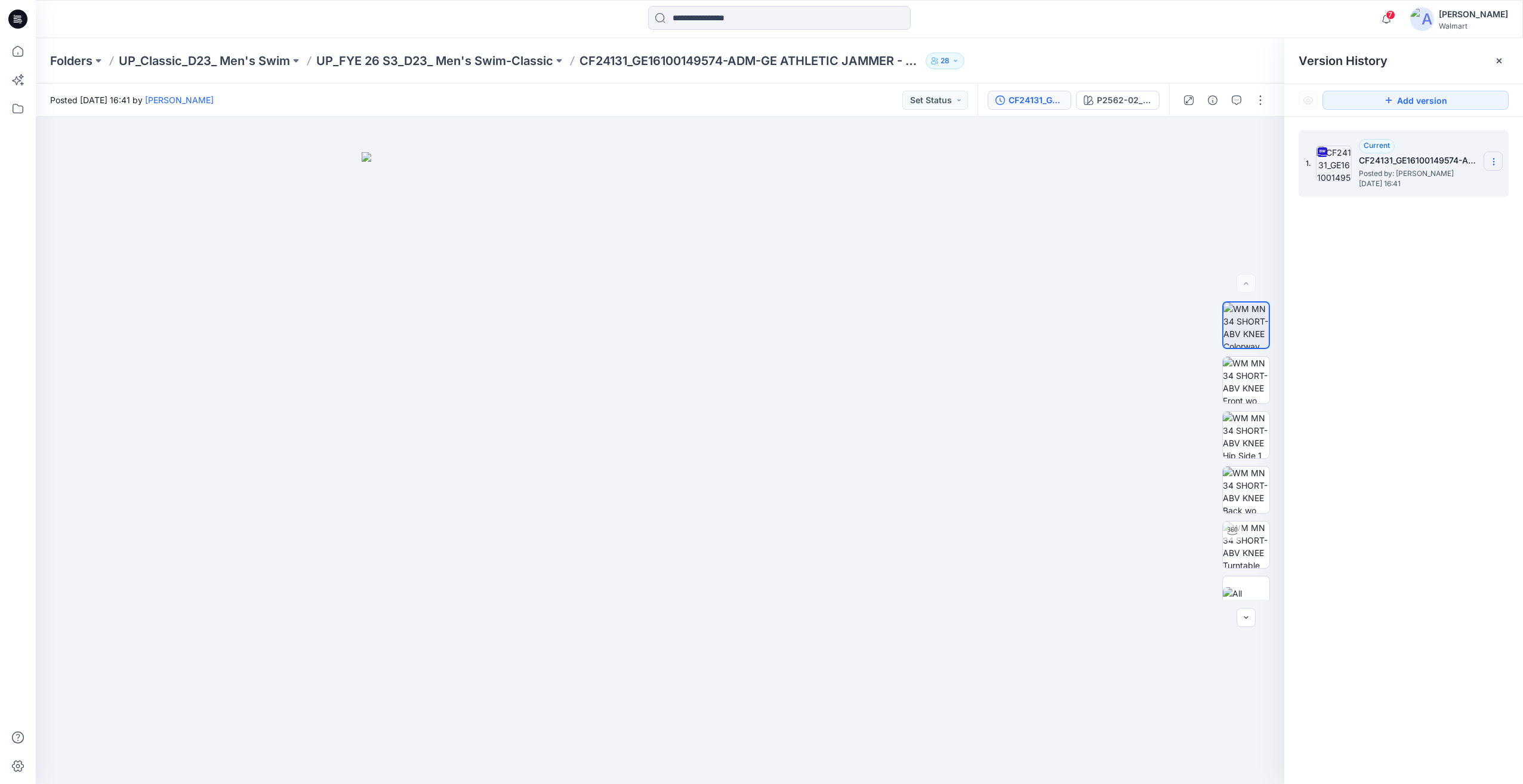
click at [1495, 161] on icon at bounding box center [1494, 161] width 10 height 10
click at [1428, 187] on span "Download Source BW File" at bounding box center [1433, 185] width 100 height 14
